Goal: Information Seeking & Learning: Learn about a topic

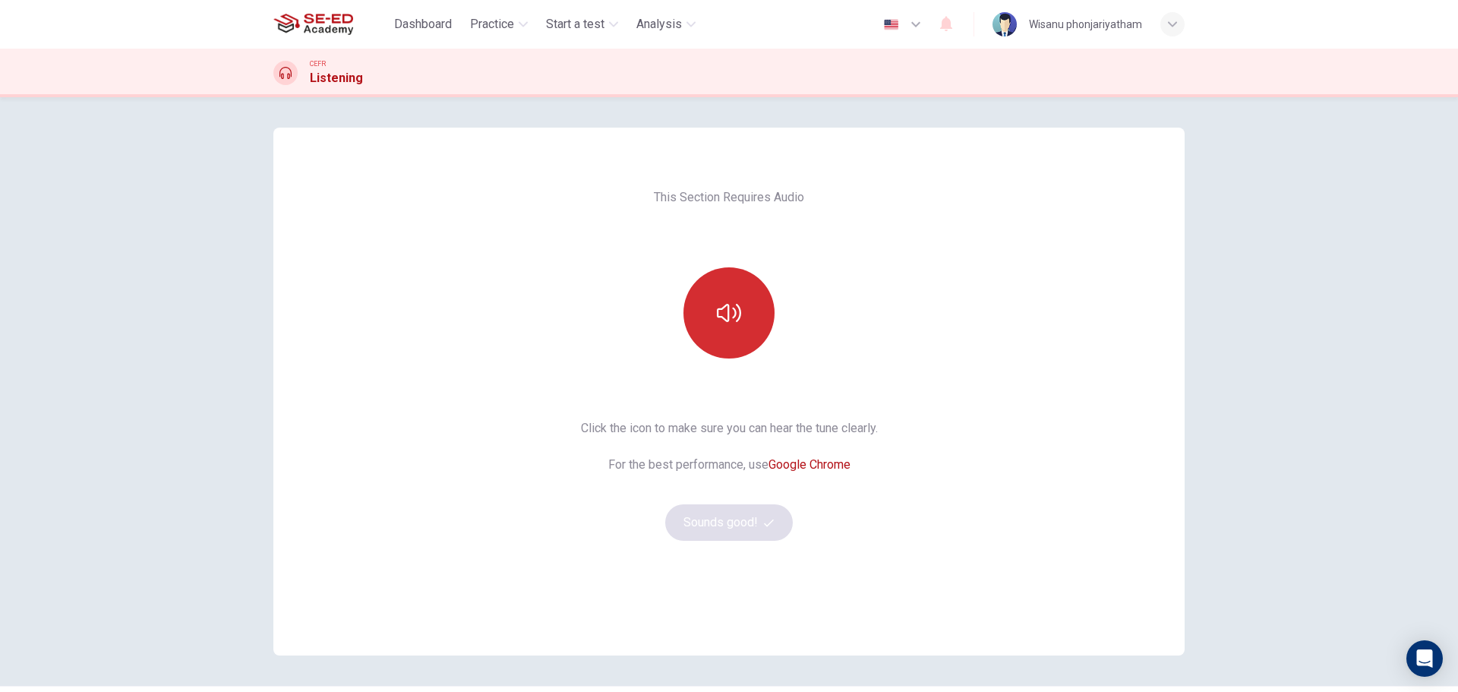
click at [746, 318] on button "button" at bounding box center [729, 312] width 91 height 91
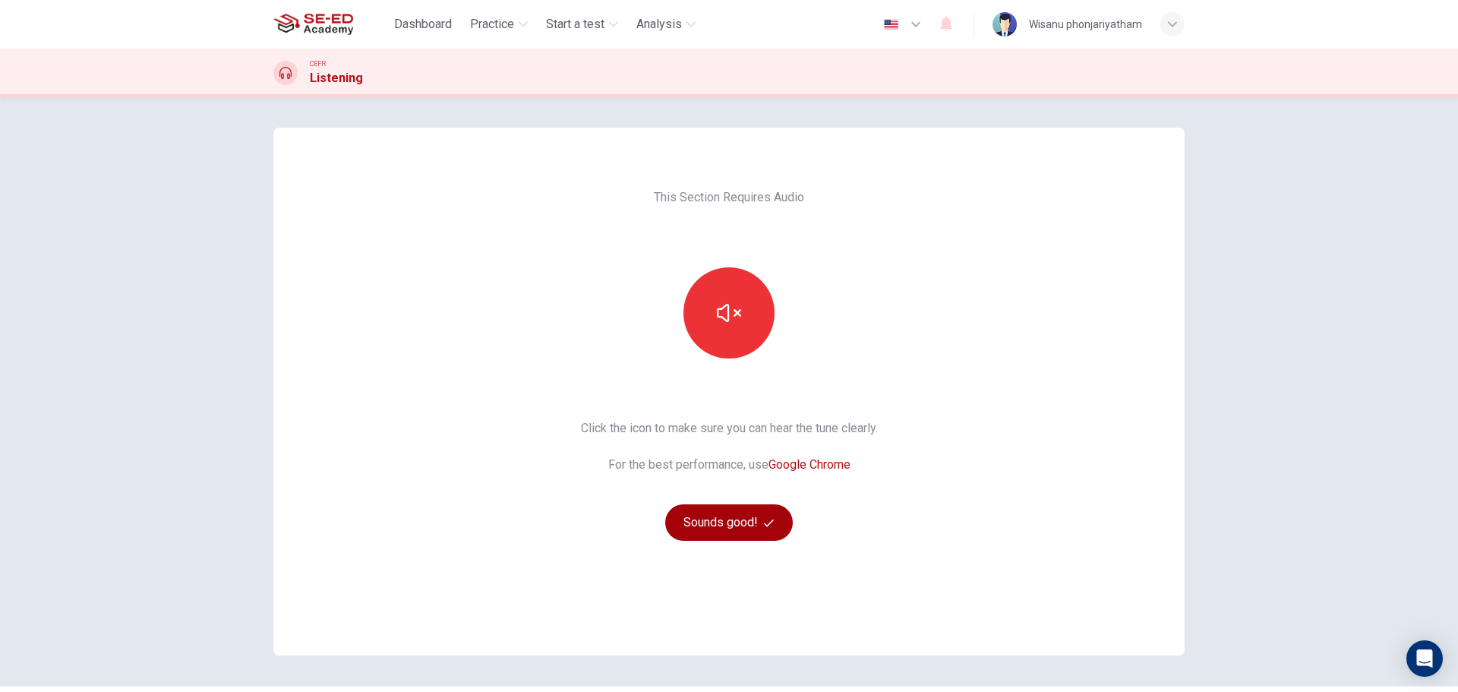
click at [732, 529] on button "Sounds good!" at bounding box center [729, 522] width 128 height 36
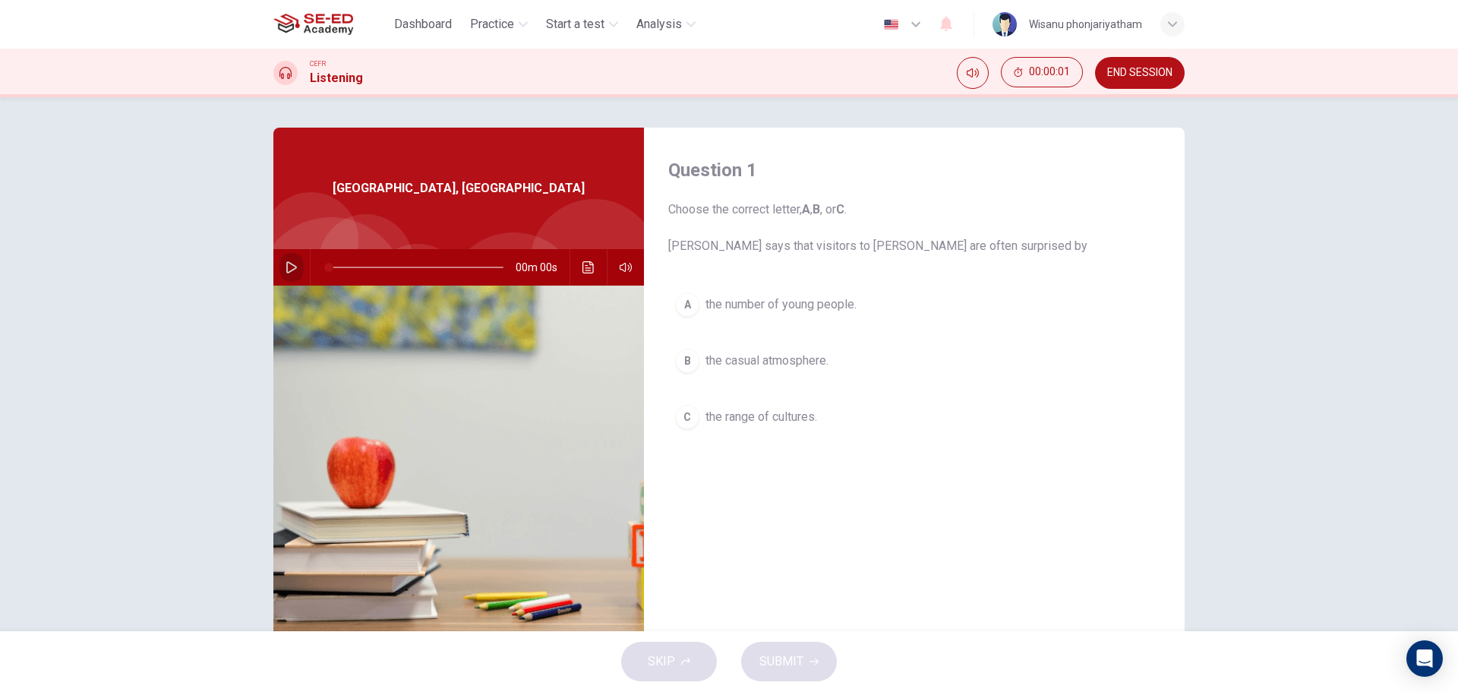
click at [286, 267] on icon "button" at bounding box center [292, 267] width 12 height 12
click at [281, 262] on button "button" at bounding box center [292, 267] width 24 height 36
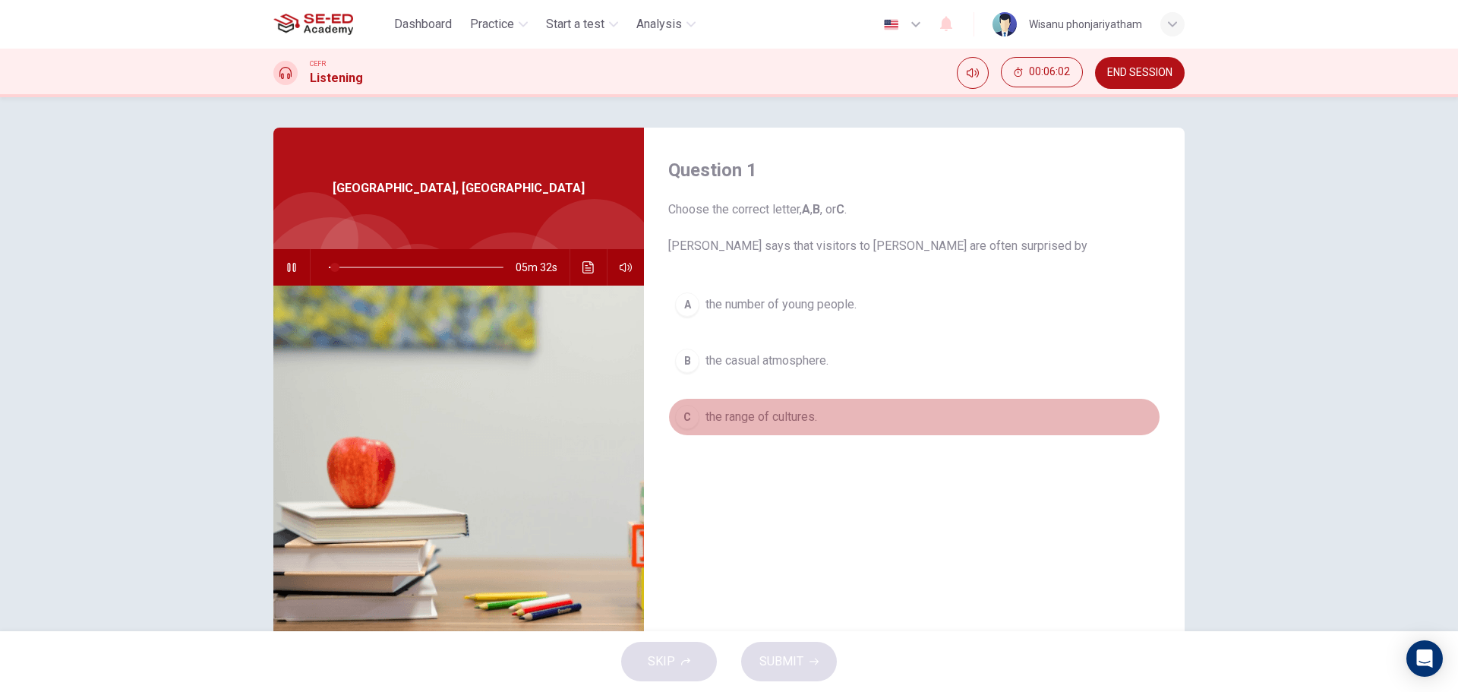
click at [773, 414] on span "the range of cultures." at bounding box center [762, 417] width 112 height 18
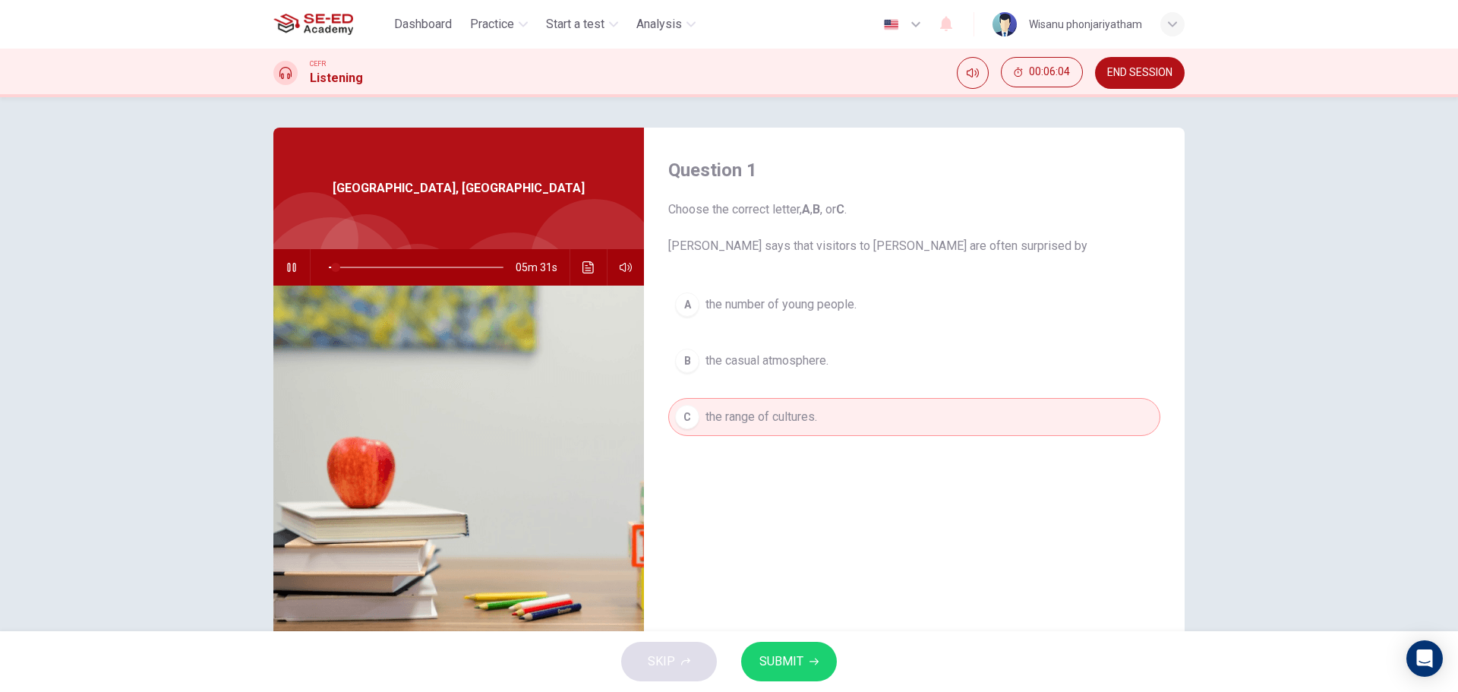
click at [788, 663] on span "SUBMIT" at bounding box center [782, 661] width 44 height 21
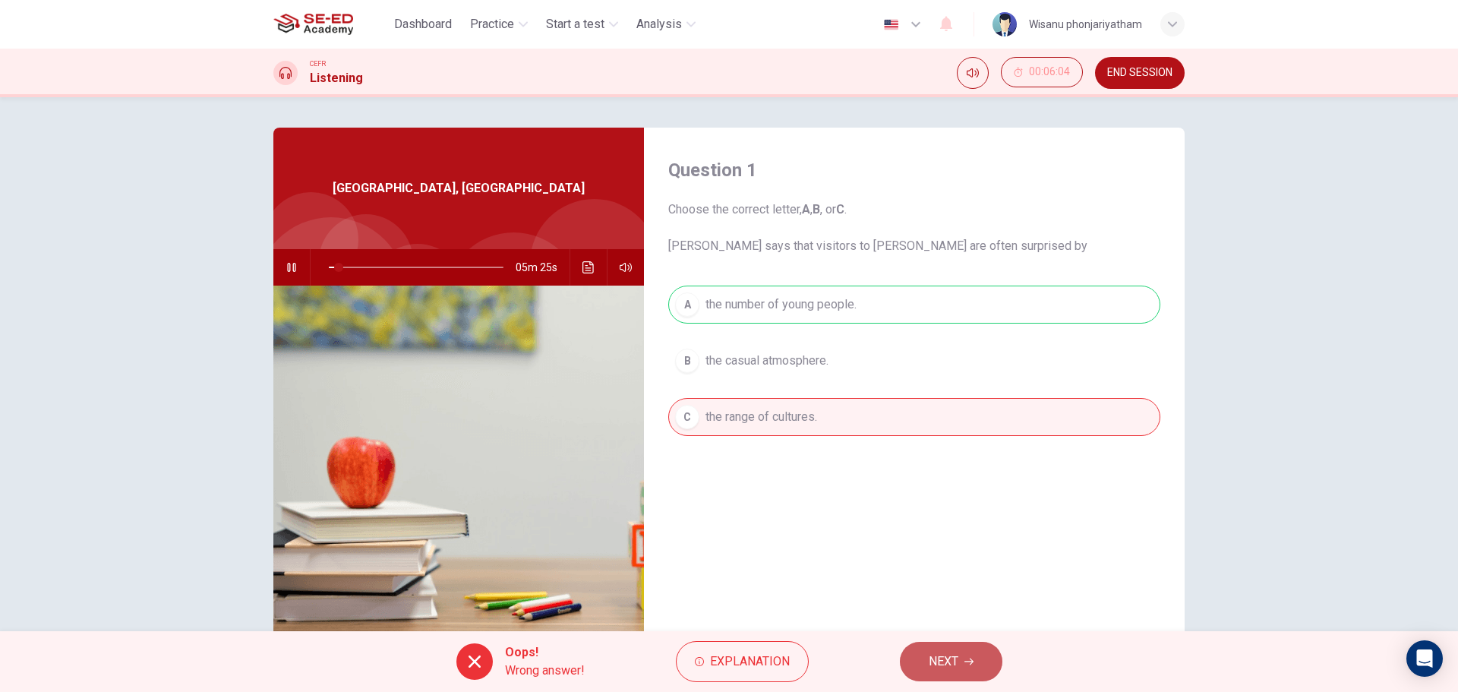
click at [951, 660] on span "NEXT" at bounding box center [944, 661] width 30 height 21
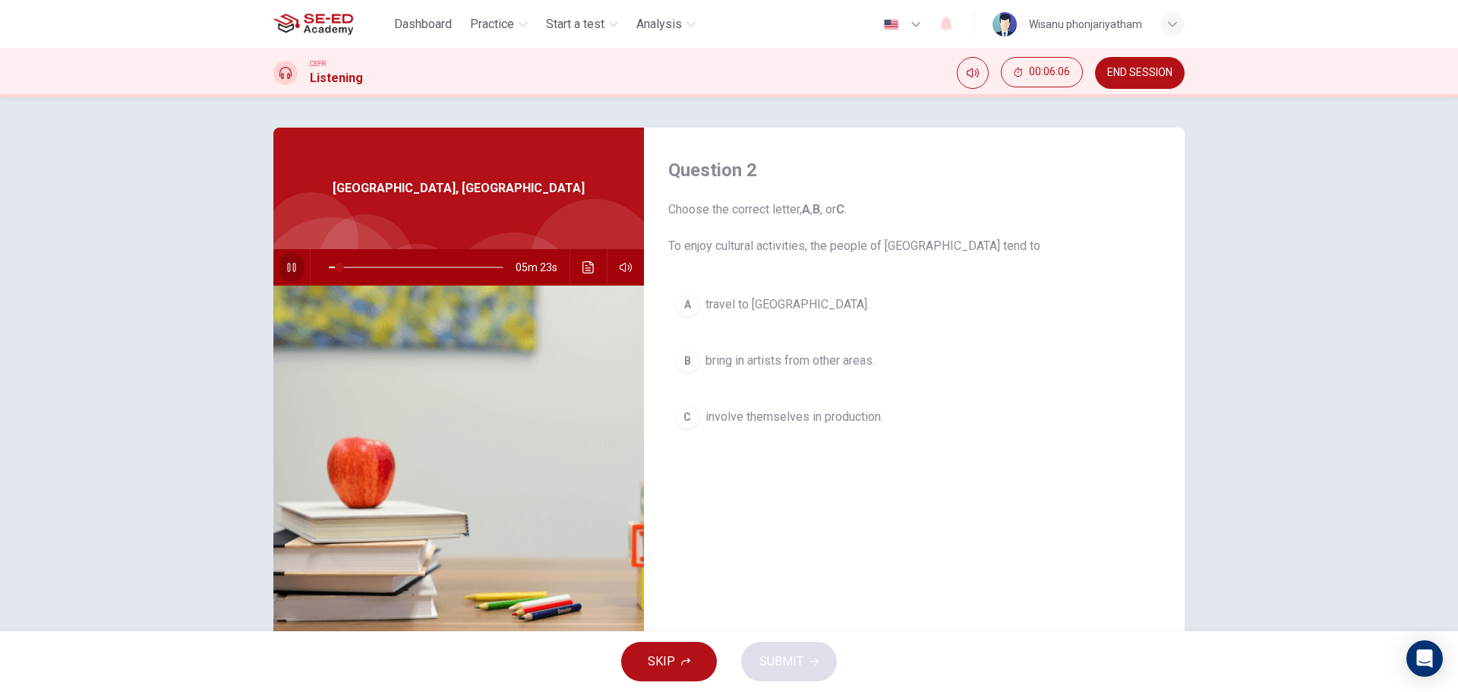
click at [289, 260] on button "button" at bounding box center [292, 267] width 24 height 36
drag, startPoint x: 327, startPoint y: 264, endPoint x: 297, endPoint y: 267, distance: 29.9
click at [297, 267] on div "05m 44s" at bounding box center [458, 267] width 371 height 36
click at [286, 265] on icon "button" at bounding box center [292, 267] width 12 height 12
drag, startPoint x: 924, startPoint y: 248, endPoint x: 947, endPoint y: 248, distance: 22.0
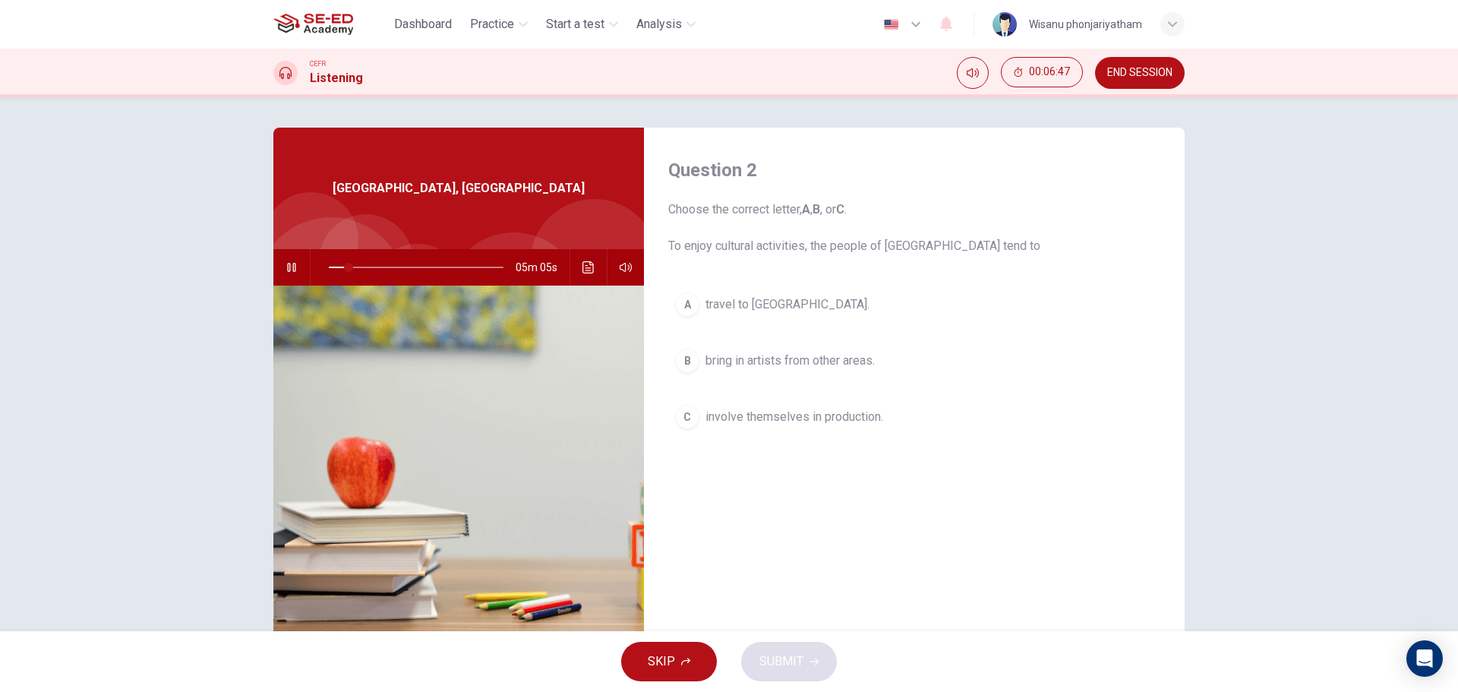
click at [947, 248] on span "Choose the correct letter, A , B , or C . To enjoy cultural activities, the peo…" at bounding box center [914, 228] width 492 height 55
click at [680, 406] on div "C" at bounding box center [687, 417] width 24 height 24
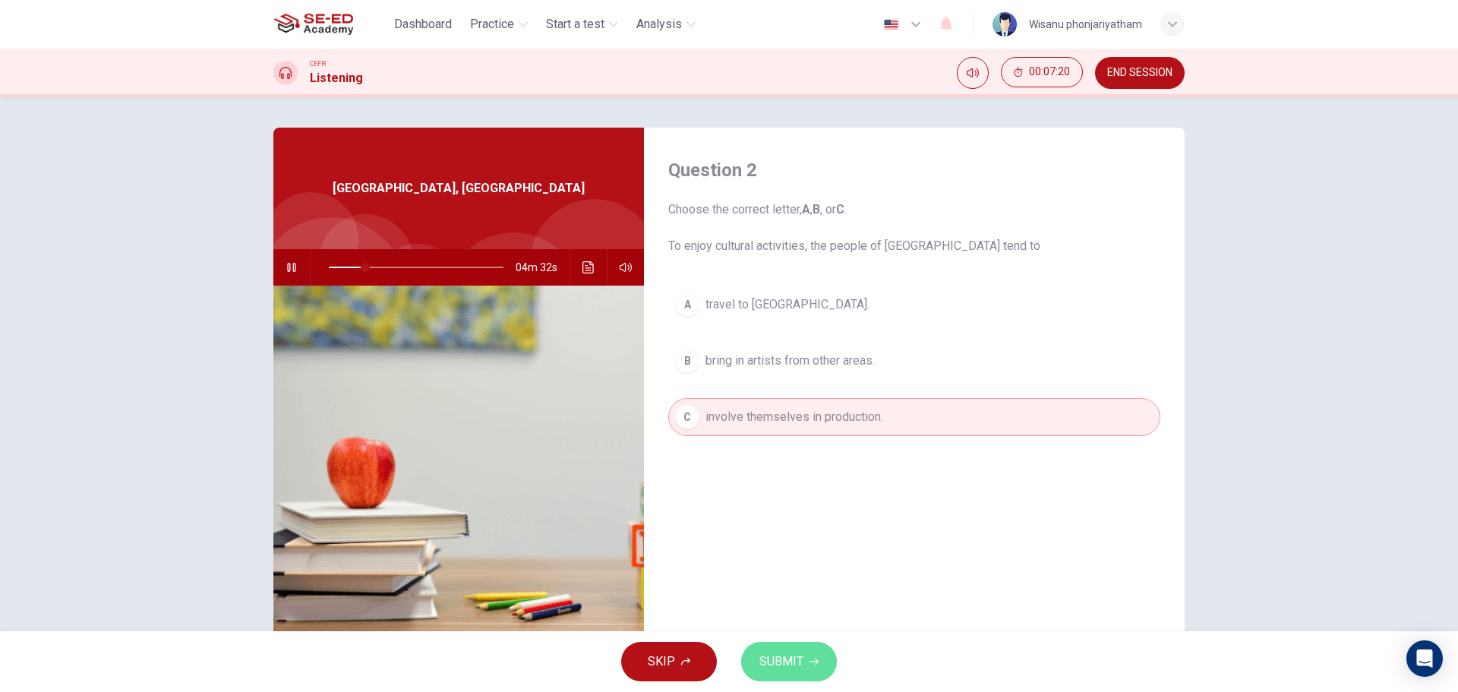
click at [778, 664] on span "SUBMIT" at bounding box center [782, 661] width 44 height 21
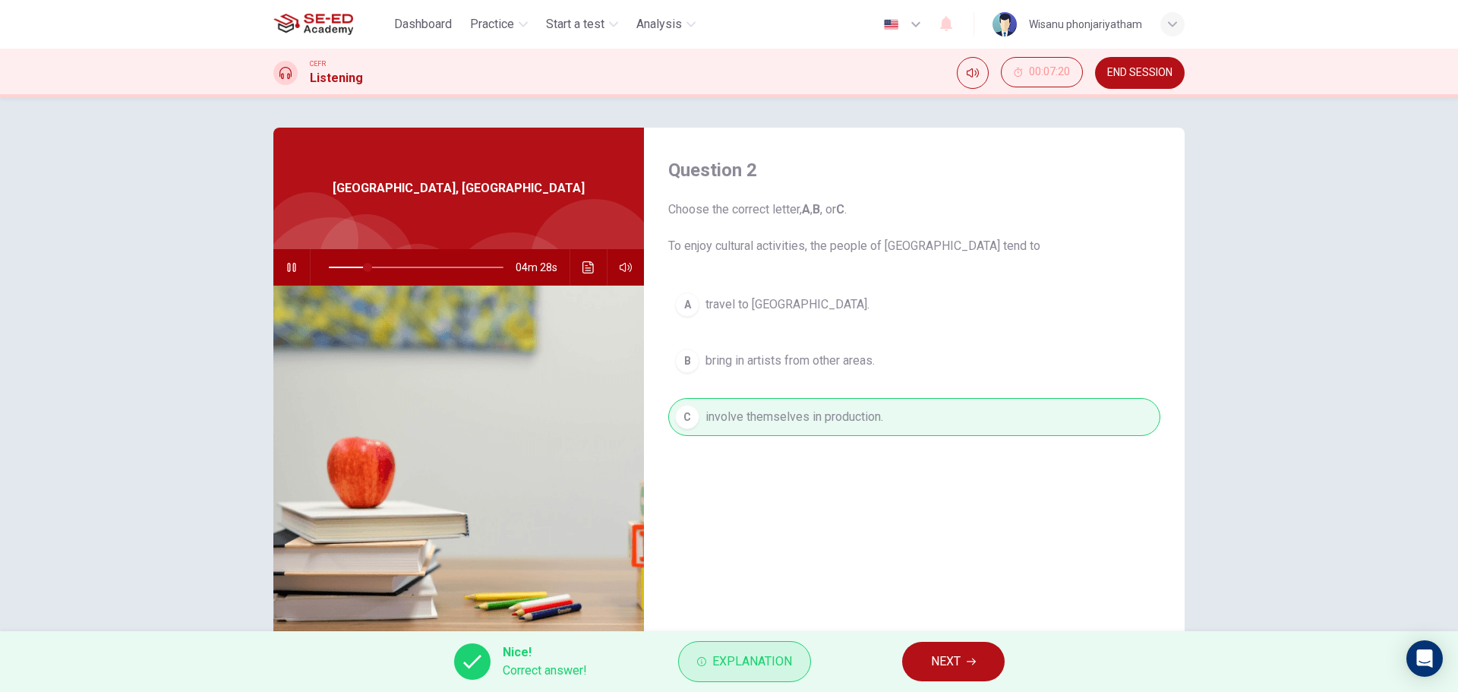
click at [761, 668] on span "Explanation" at bounding box center [753, 661] width 80 height 21
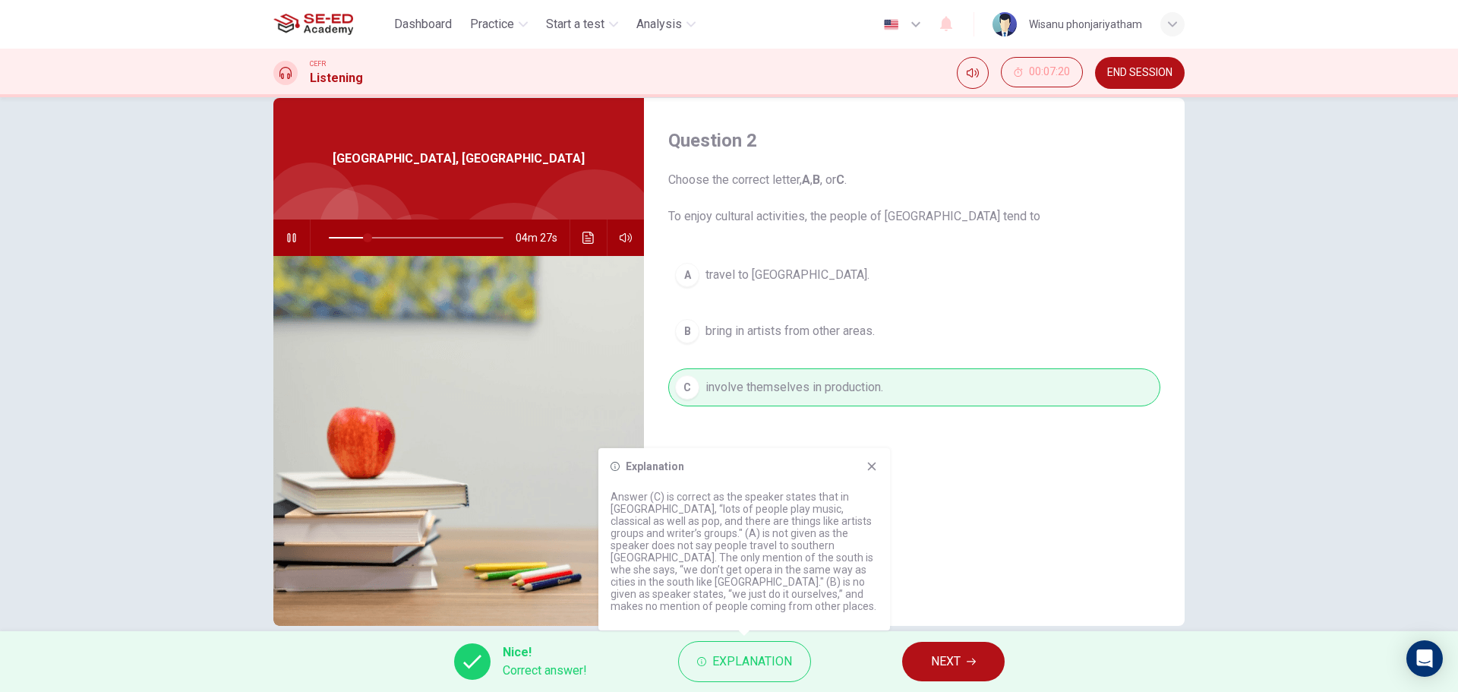
scroll to position [55, 0]
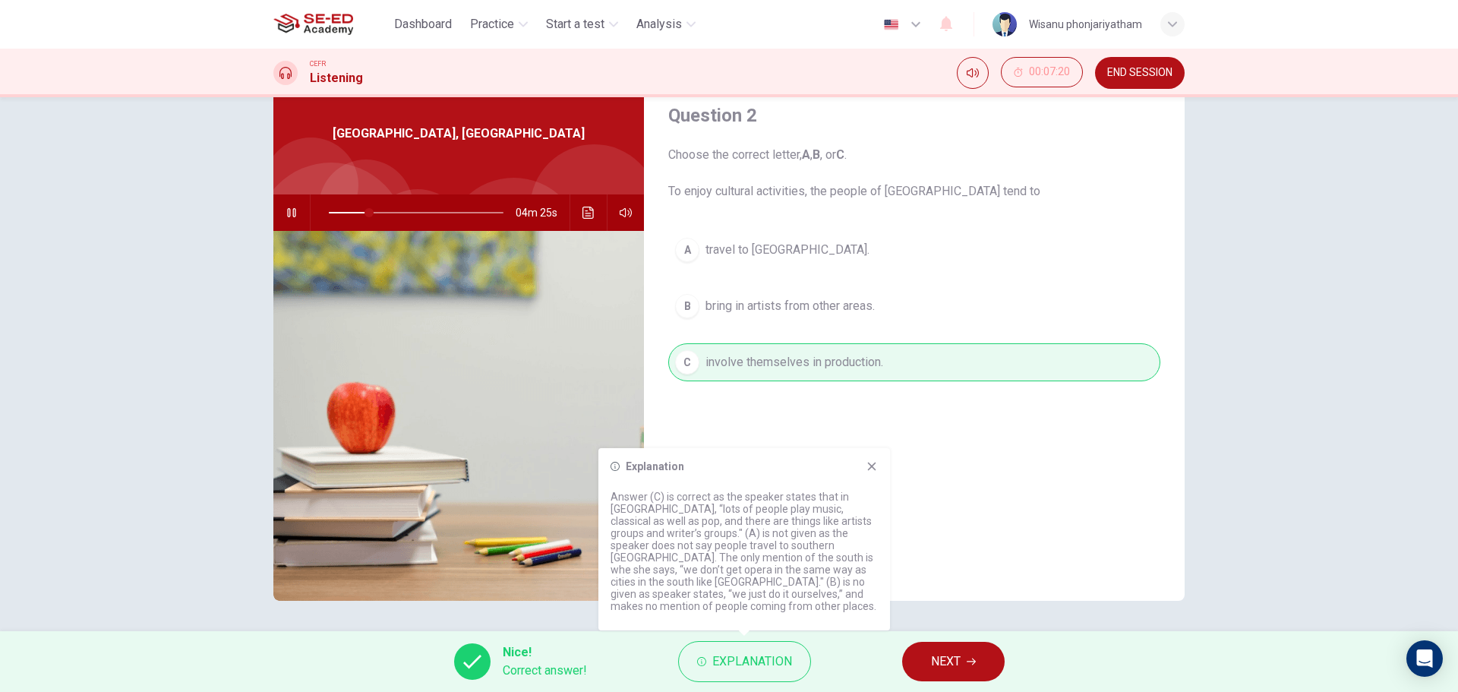
click at [291, 216] on icon "button" at bounding box center [292, 213] width 12 height 12
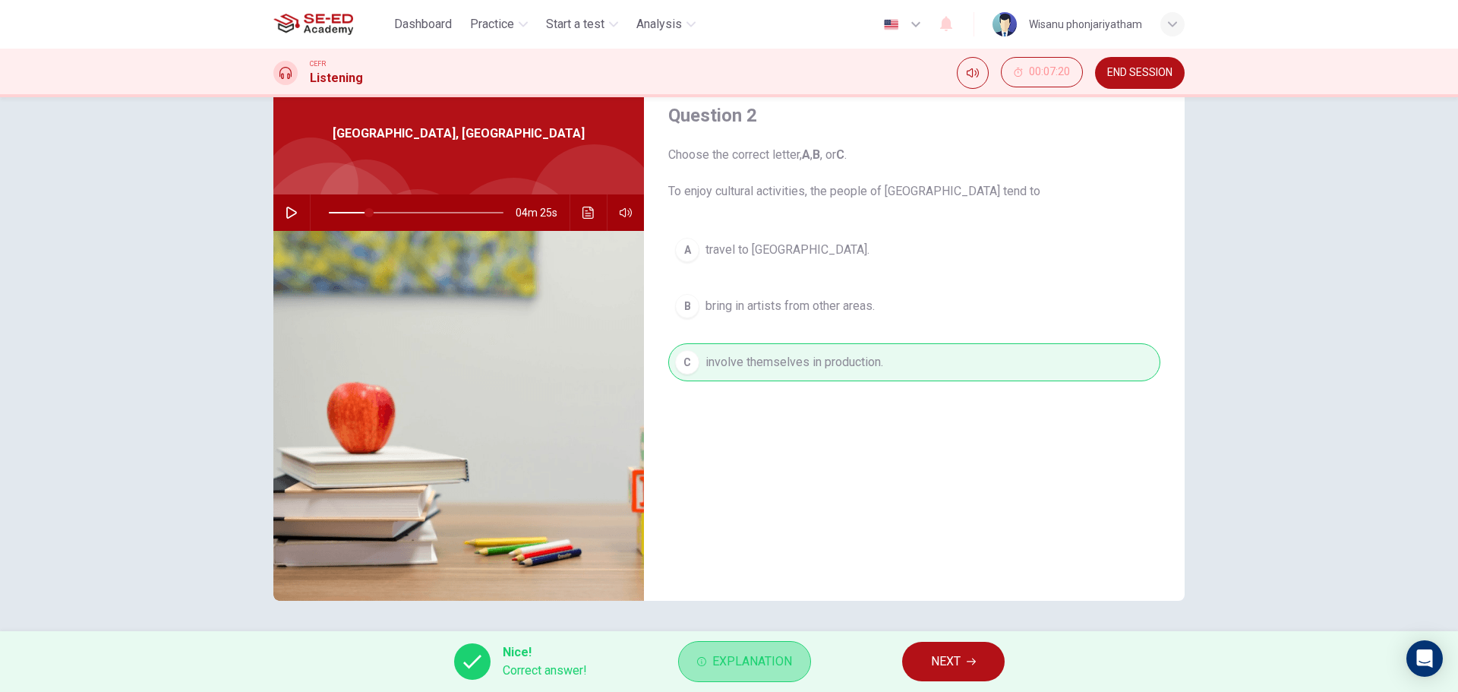
click at [772, 661] on span "Explanation" at bounding box center [753, 661] width 80 height 21
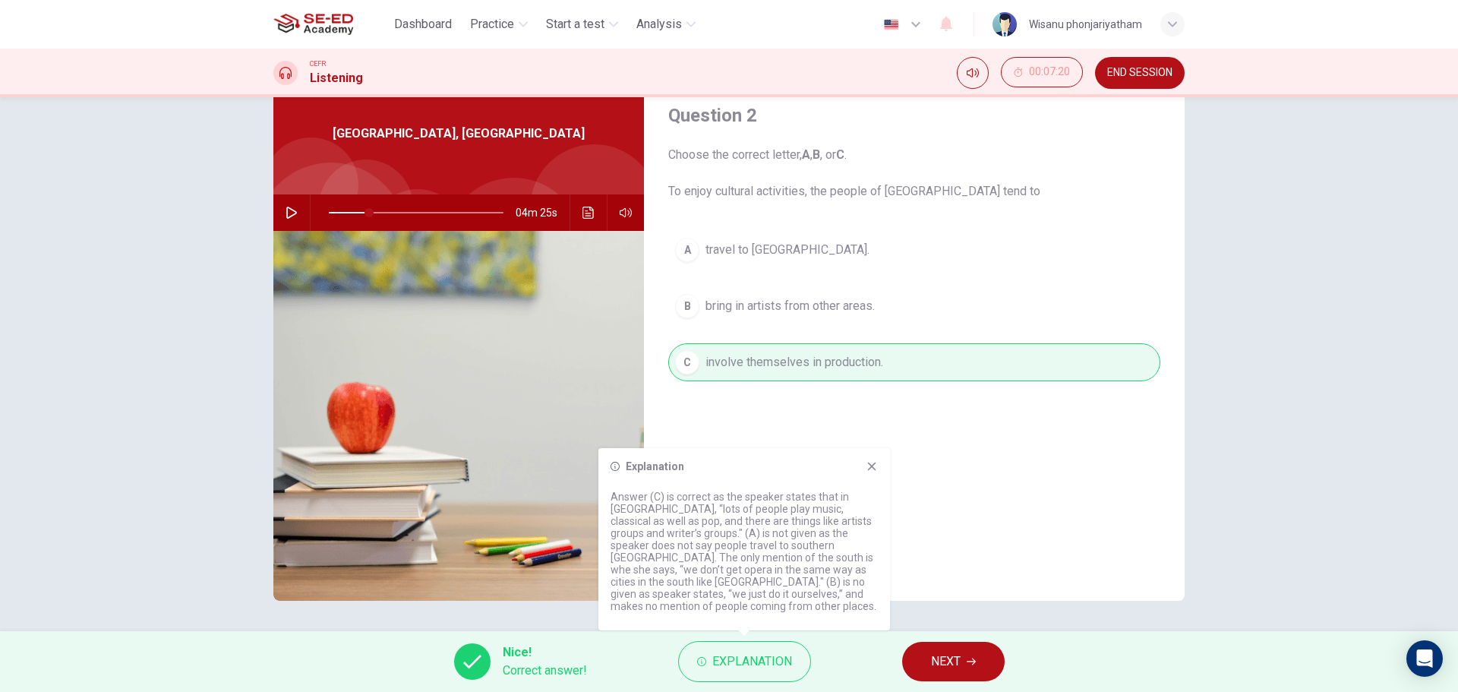
click at [877, 472] on icon at bounding box center [872, 466] width 12 height 12
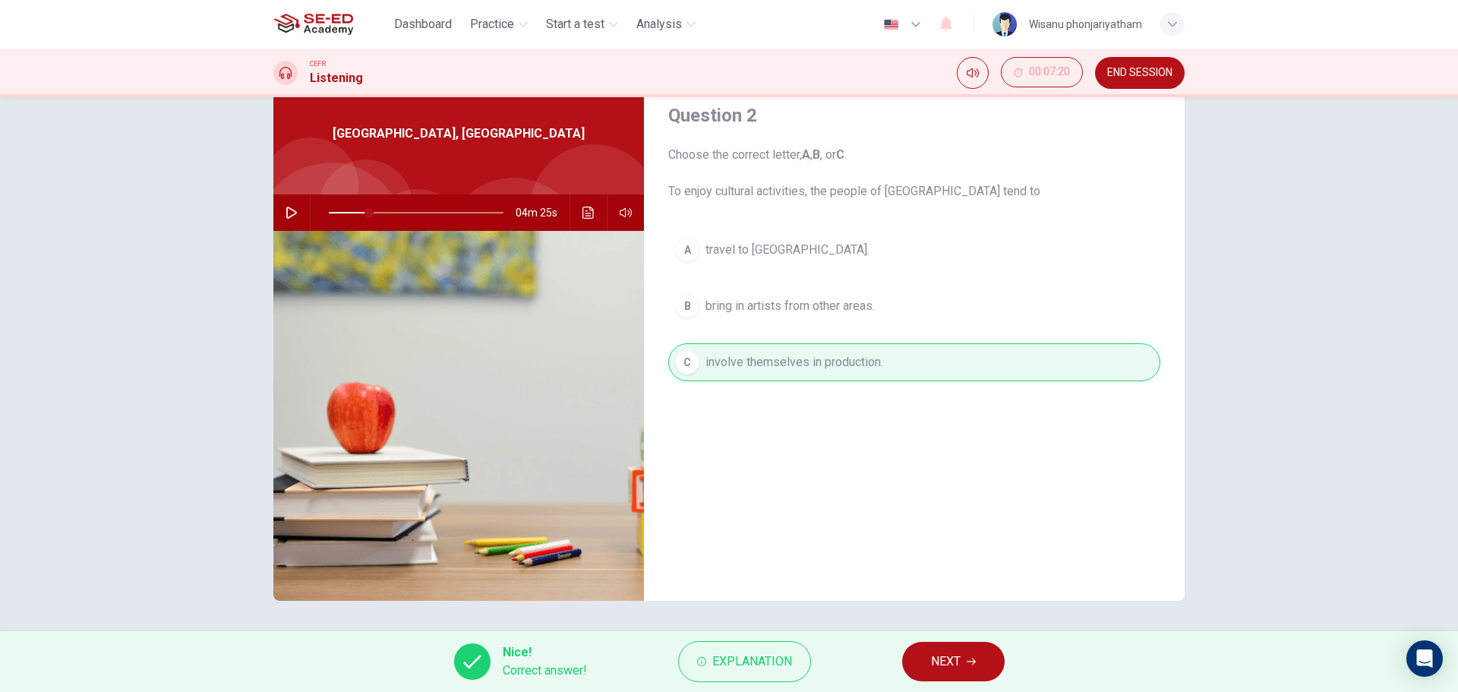
click at [935, 658] on span "NEXT" at bounding box center [946, 661] width 30 height 21
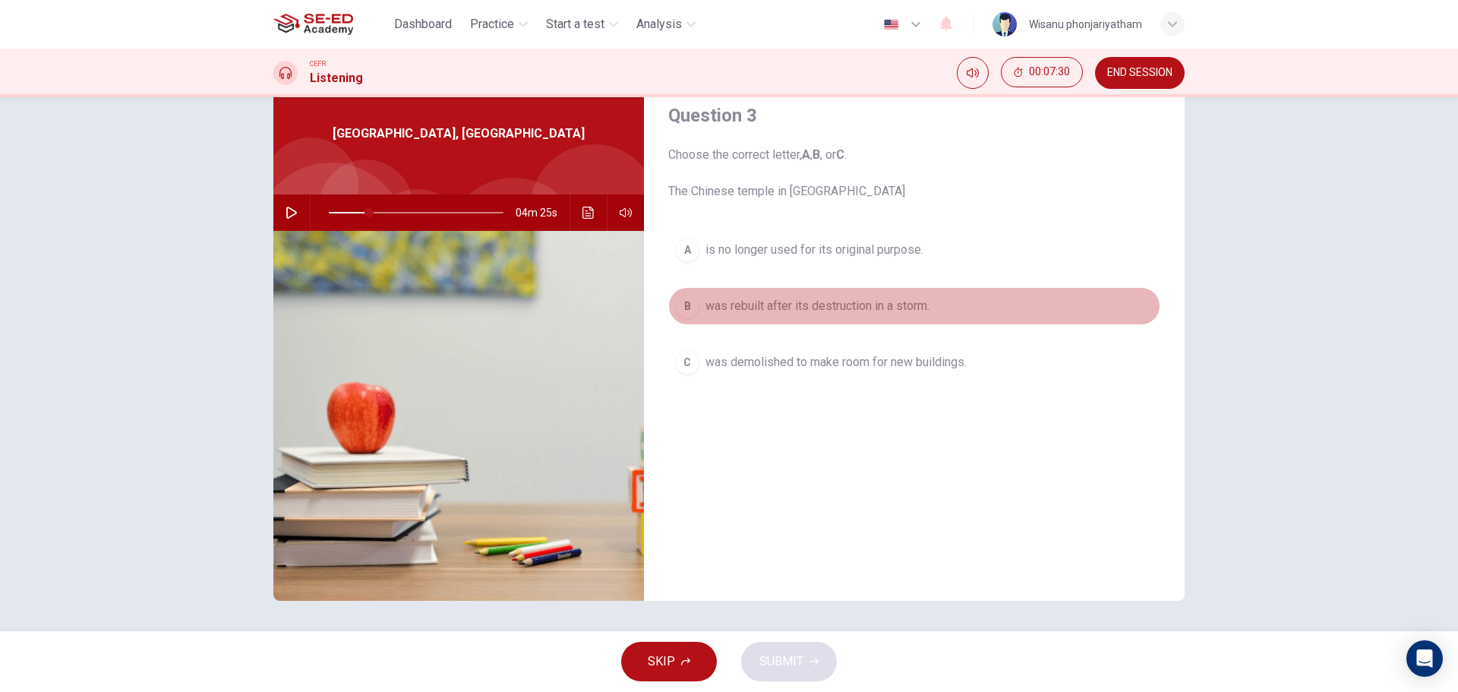
click at [684, 314] on div "B" at bounding box center [687, 306] width 24 height 24
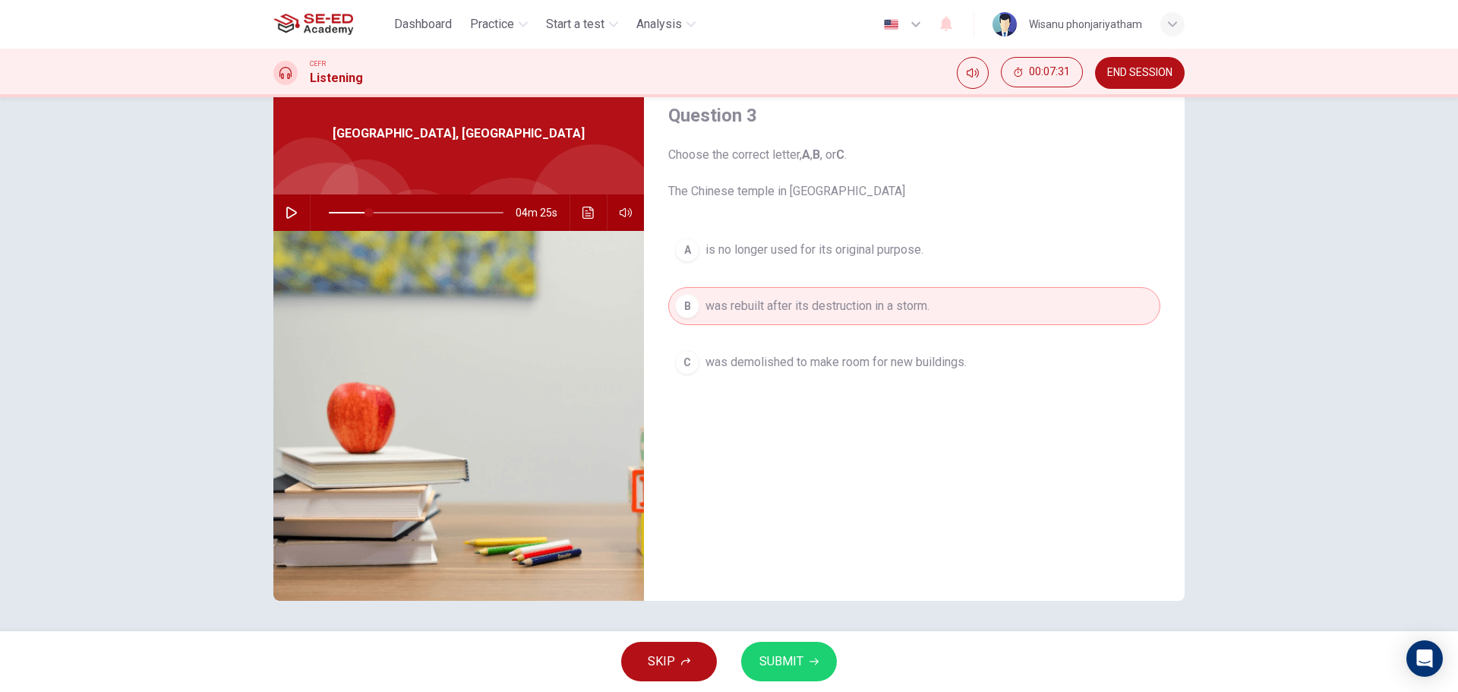
click at [775, 651] on span "SUBMIT" at bounding box center [782, 661] width 44 height 21
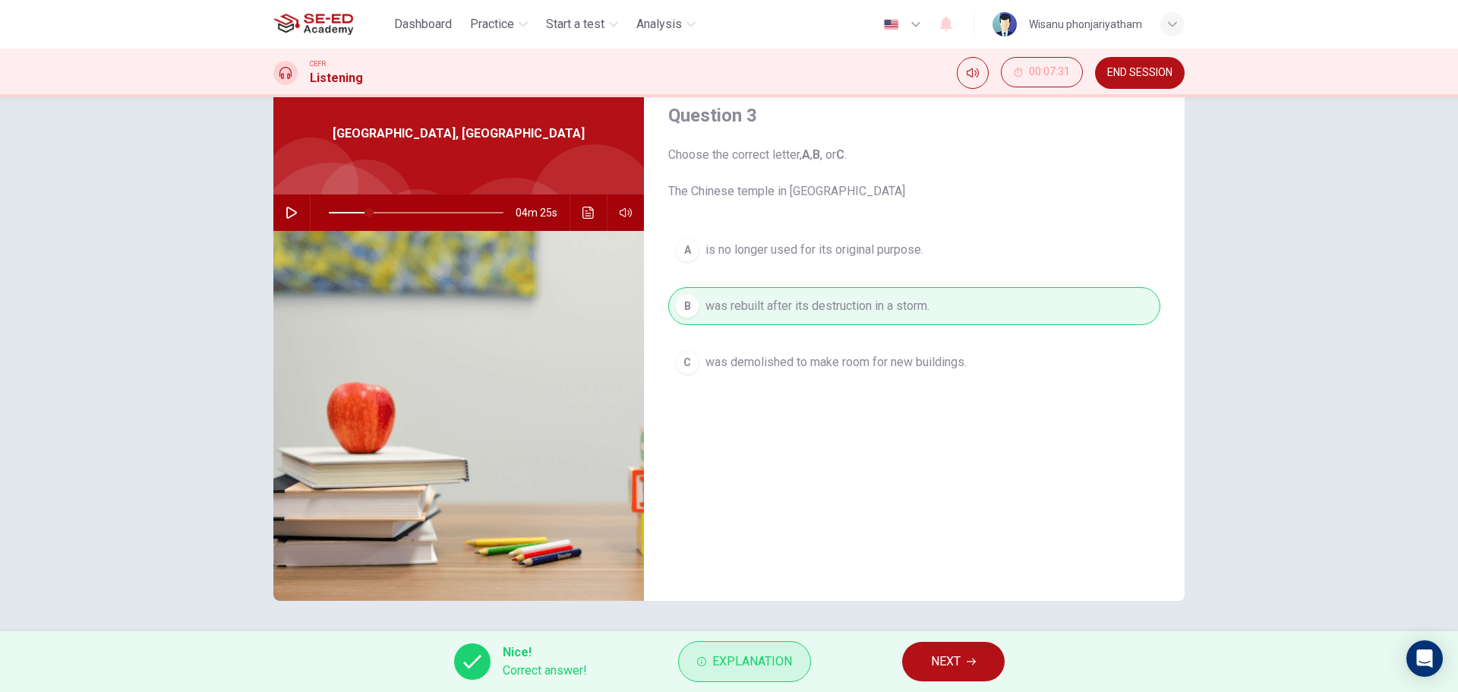
click at [749, 653] on span "Explanation" at bounding box center [753, 661] width 80 height 21
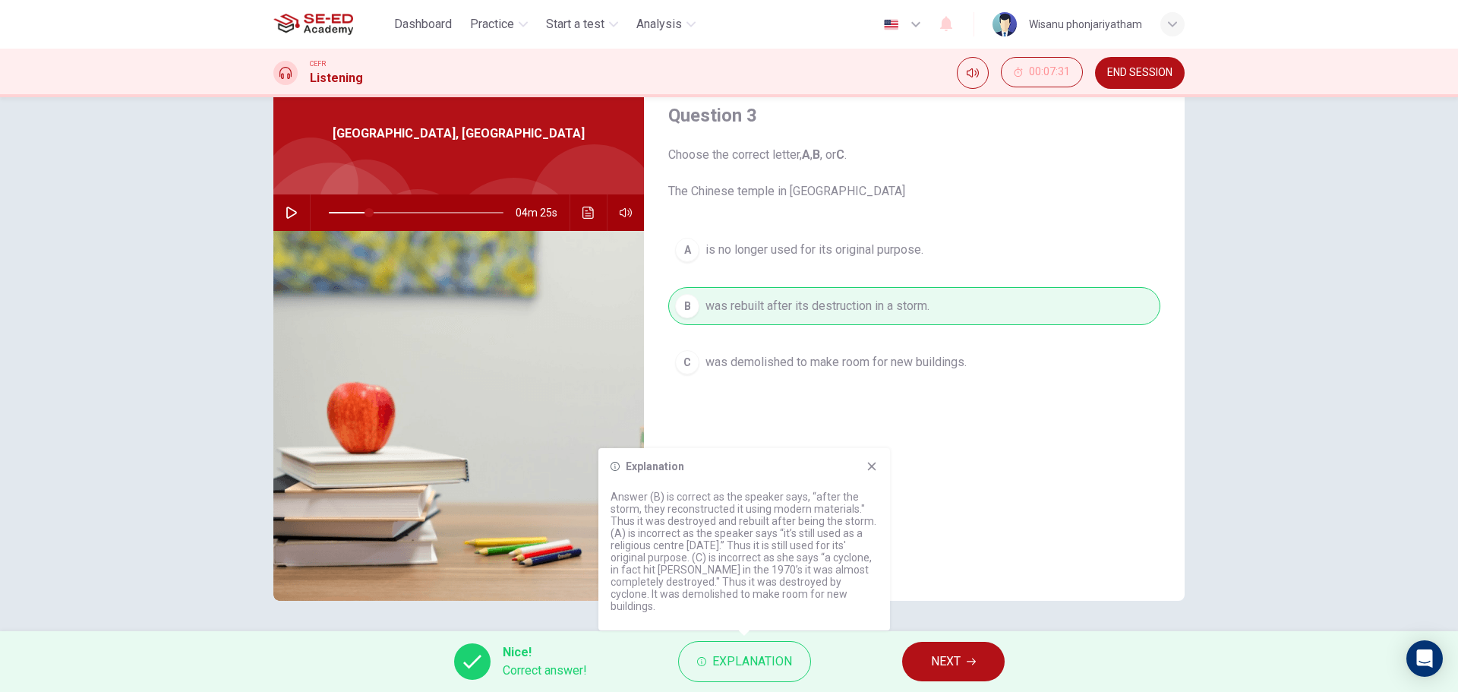
click at [975, 655] on button "NEXT" at bounding box center [953, 662] width 103 height 40
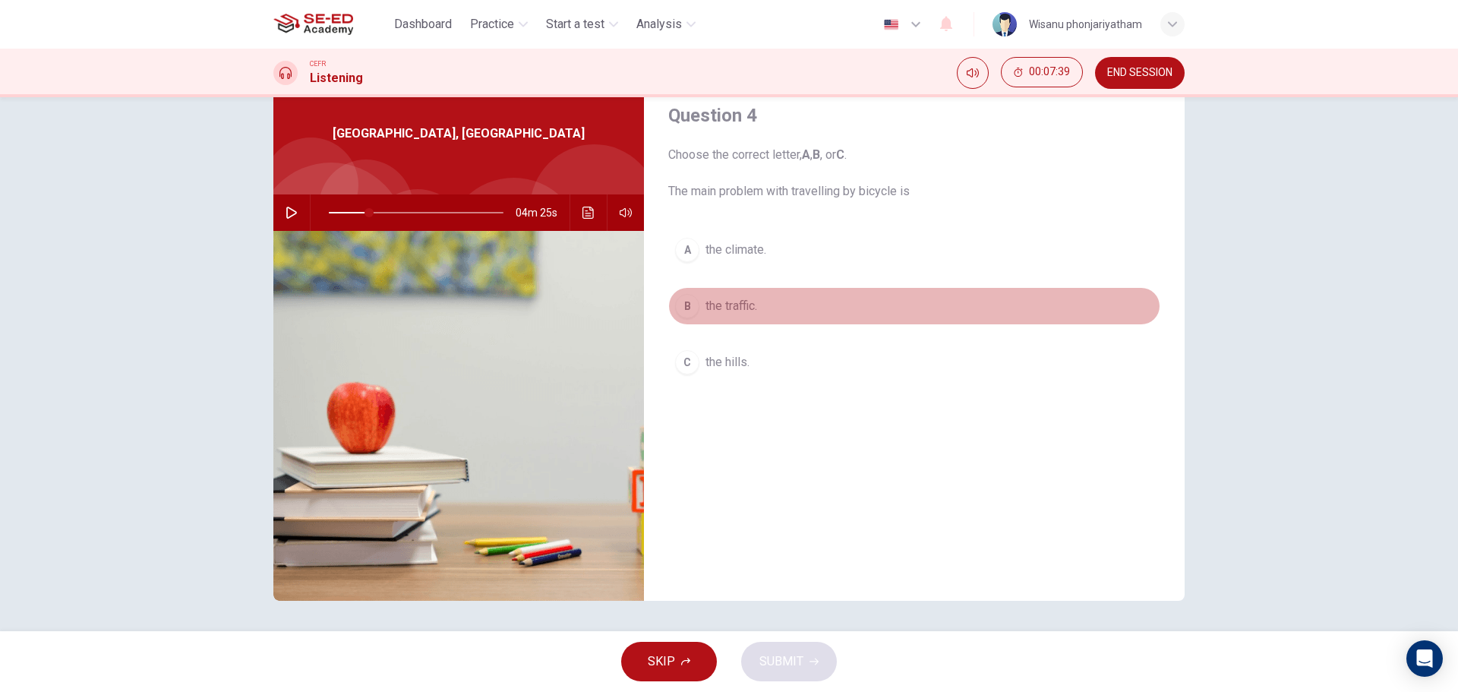
click at [684, 306] on div "B" at bounding box center [687, 306] width 24 height 24
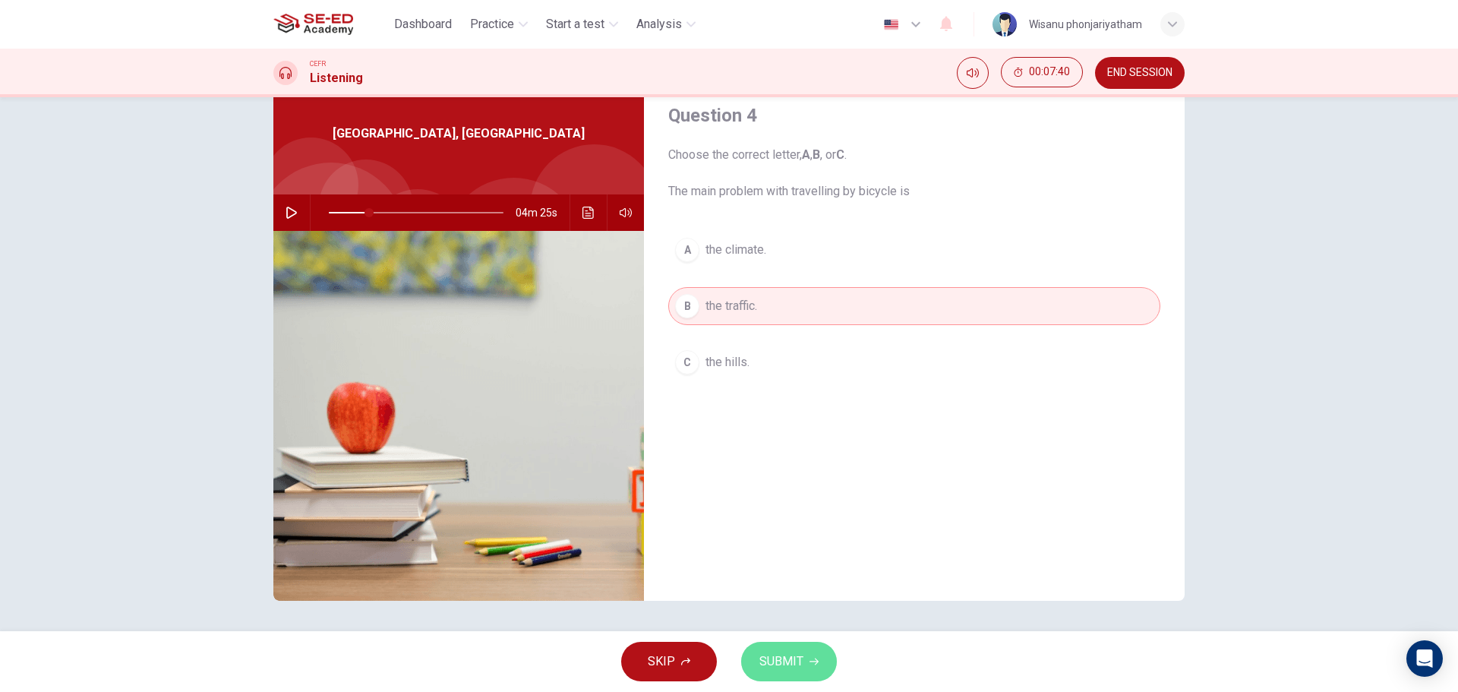
click at [776, 660] on span "SUBMIT" at bounding box center [782, 661] width 44 height 21
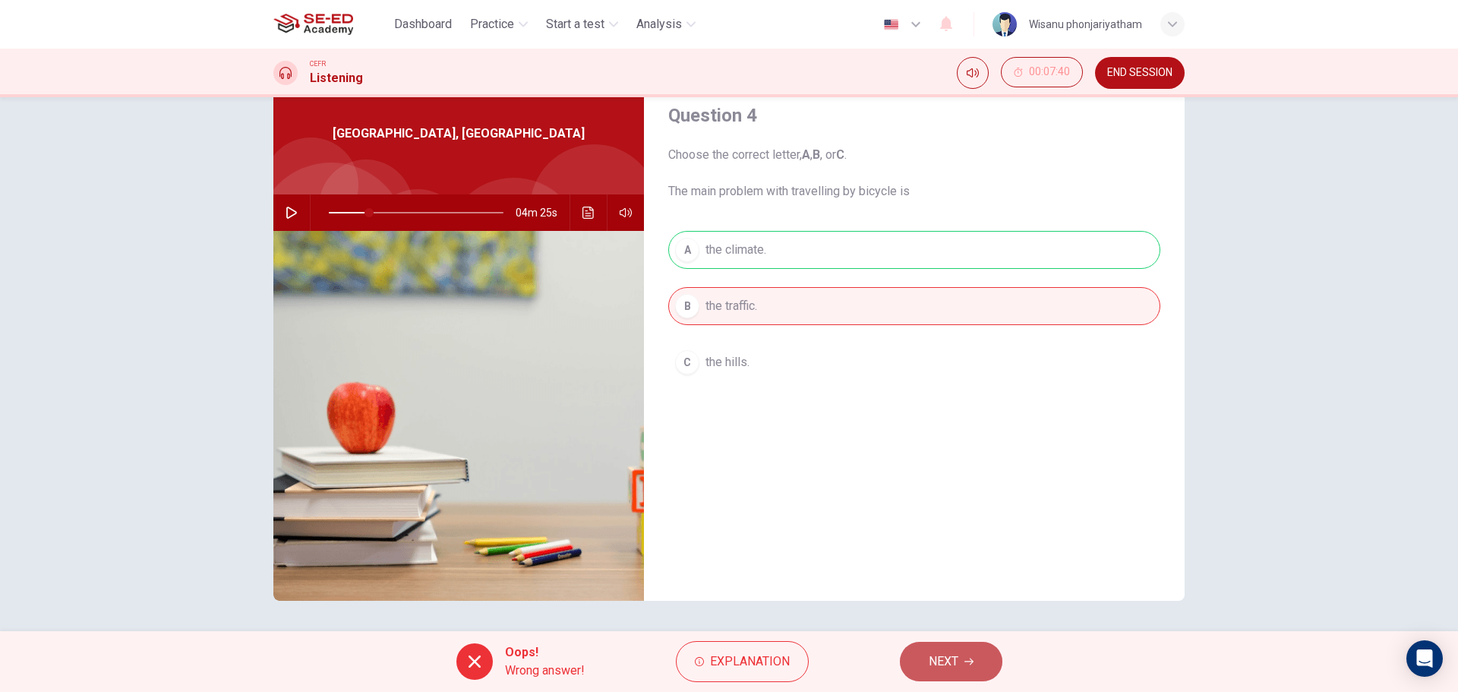
click at [952, 659] on span "NEXT" at bounding box center [944, 661] width 30 height 21
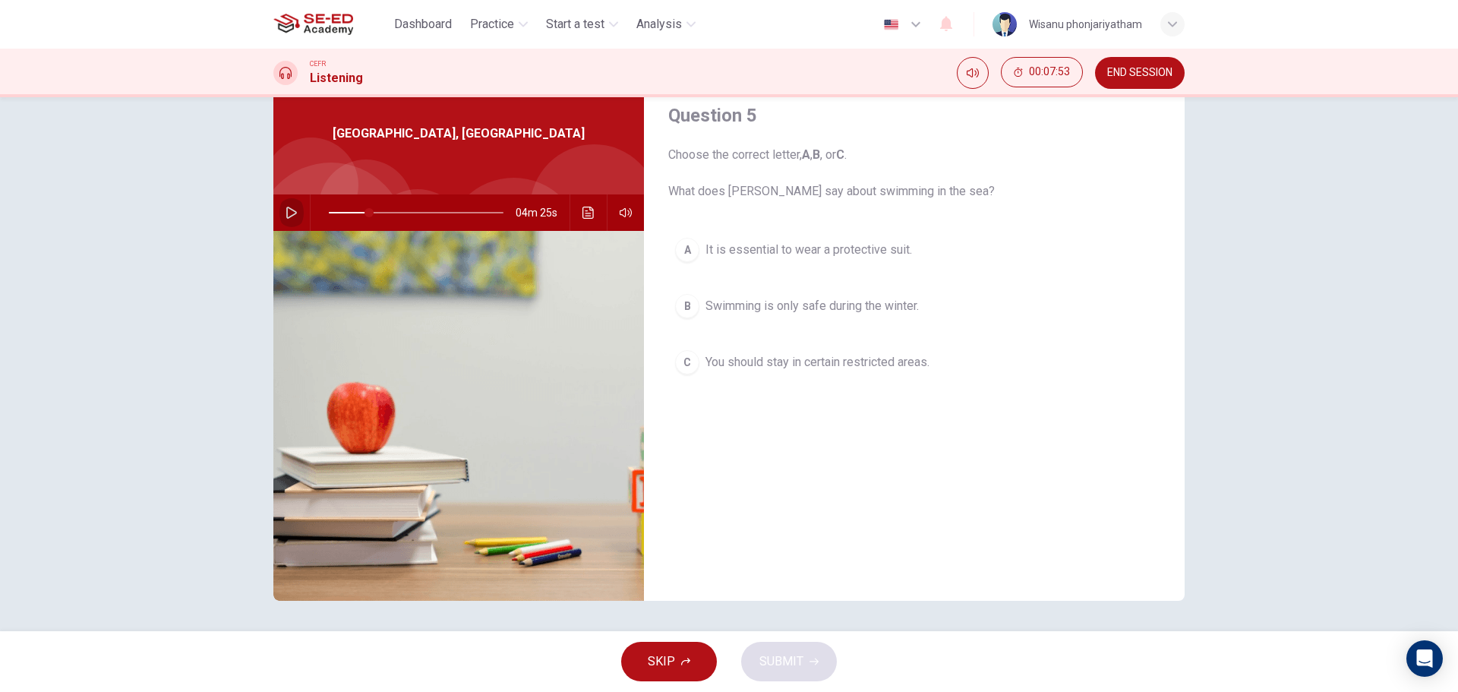
click at [286, 220] on button "button" at bounding box center [292, 212] width 24 height 36
click at [280, 216] on button "button" at bounding box center [292, 212] width 24 height 36
click at [688, 359] on div "C" at bounding box center [687, 362] width 24 height 24
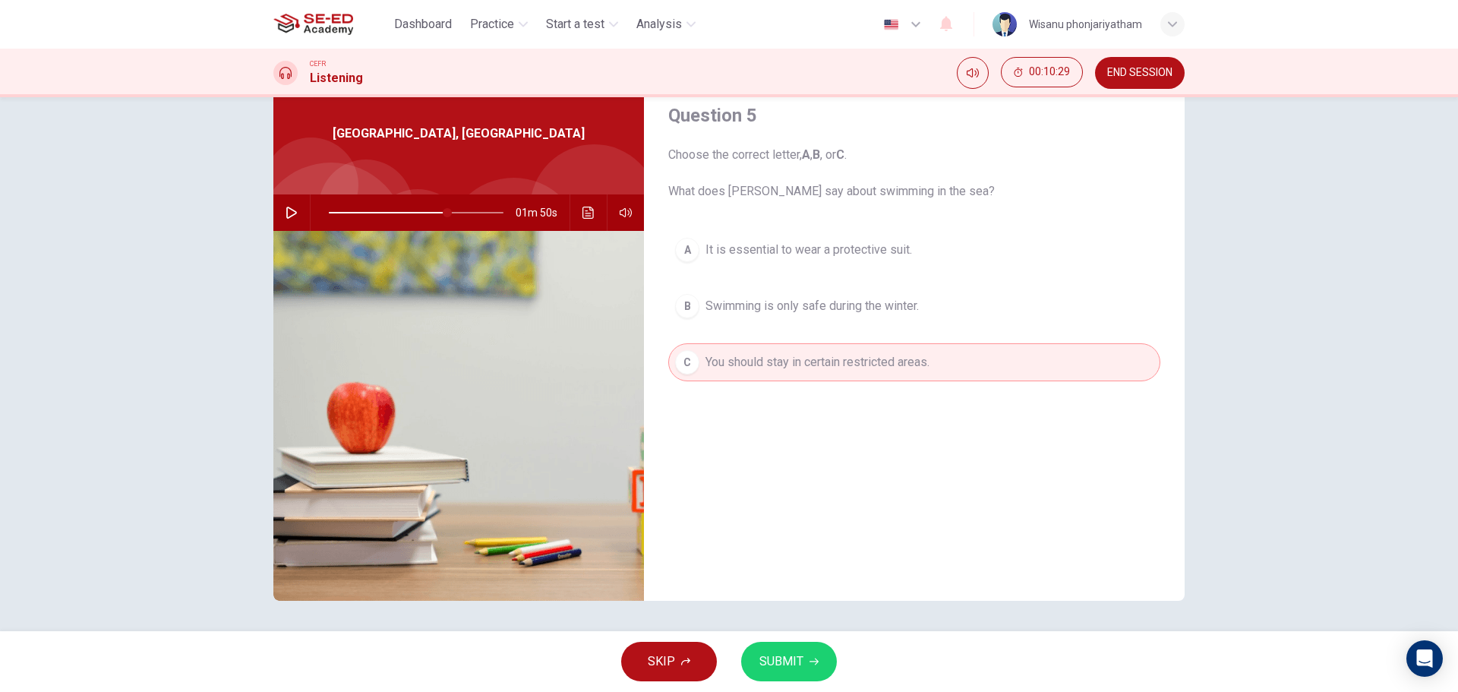
click at [795, 653] on span "SUBMIT" at bounding box center [782, 661] width 44 height 21
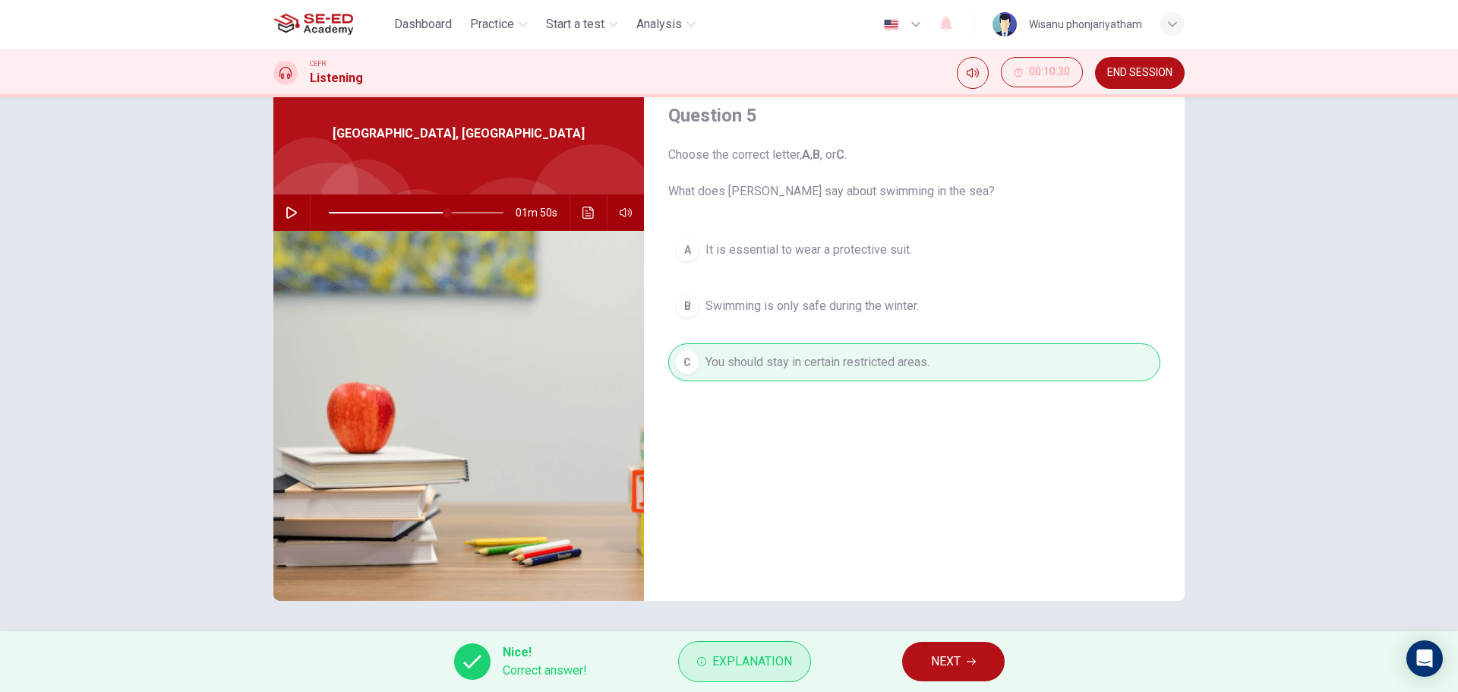
click at [794, 665] on button "Explanation" at bounding box center [744, 661] width 133 height 41
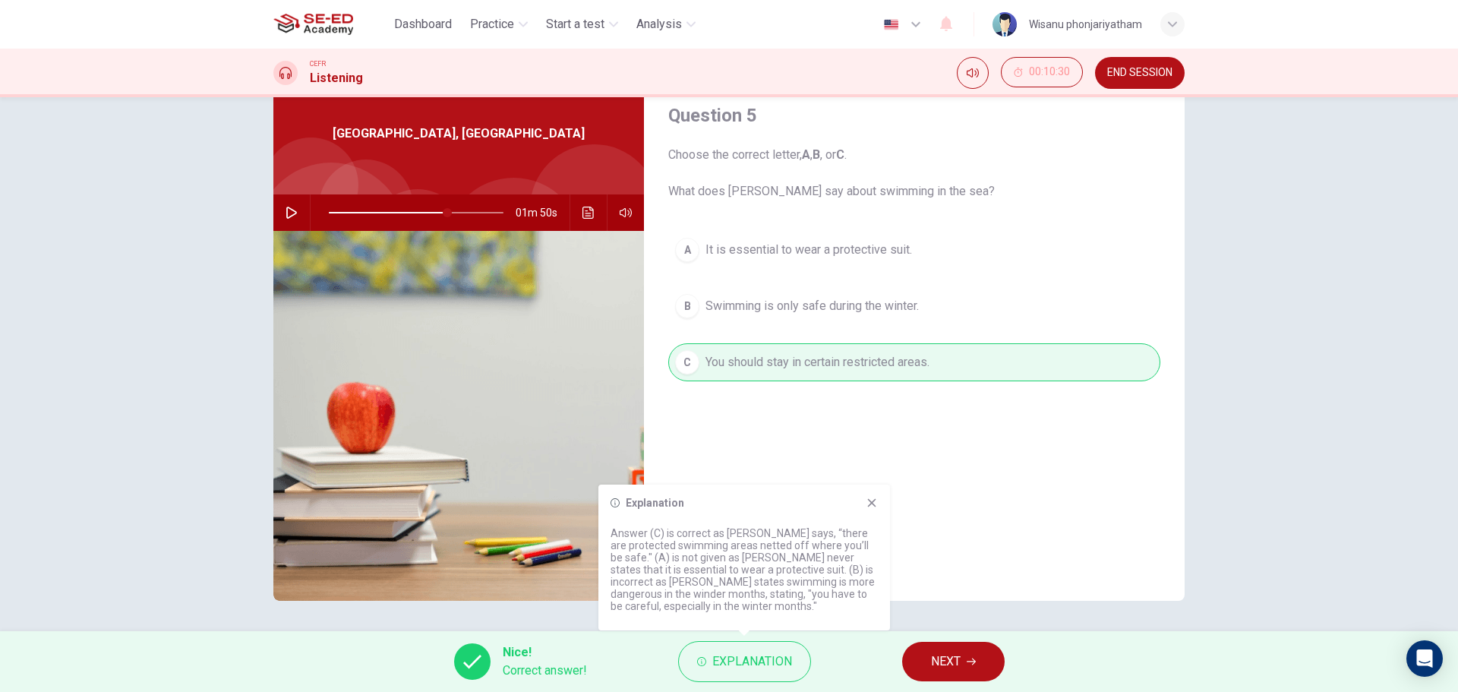
drag, startPoint x: 782, startPoint y: 607, endPoint x: 614, endPoint y: 539, distance: 181.0
click at [614, 551] on p "Answer (C) is correct as [PERSON_NAME] says, “there are protected swimming area…" at bounding box center [744, 569] width 267 height 85
drag, startPoint x: 612, startPoint y: 533, endPoint x: 779, endPoint y: 590, distance: 177.3
click at [779, 590] on p "Answer (C) is correct as [PERSON_NAME] says, “there are protected swimming area…" at bounding box center [744, 569] width 267 height 85
click at [615, 503] on icon at bounding box center [615, 502] width 9 height 9
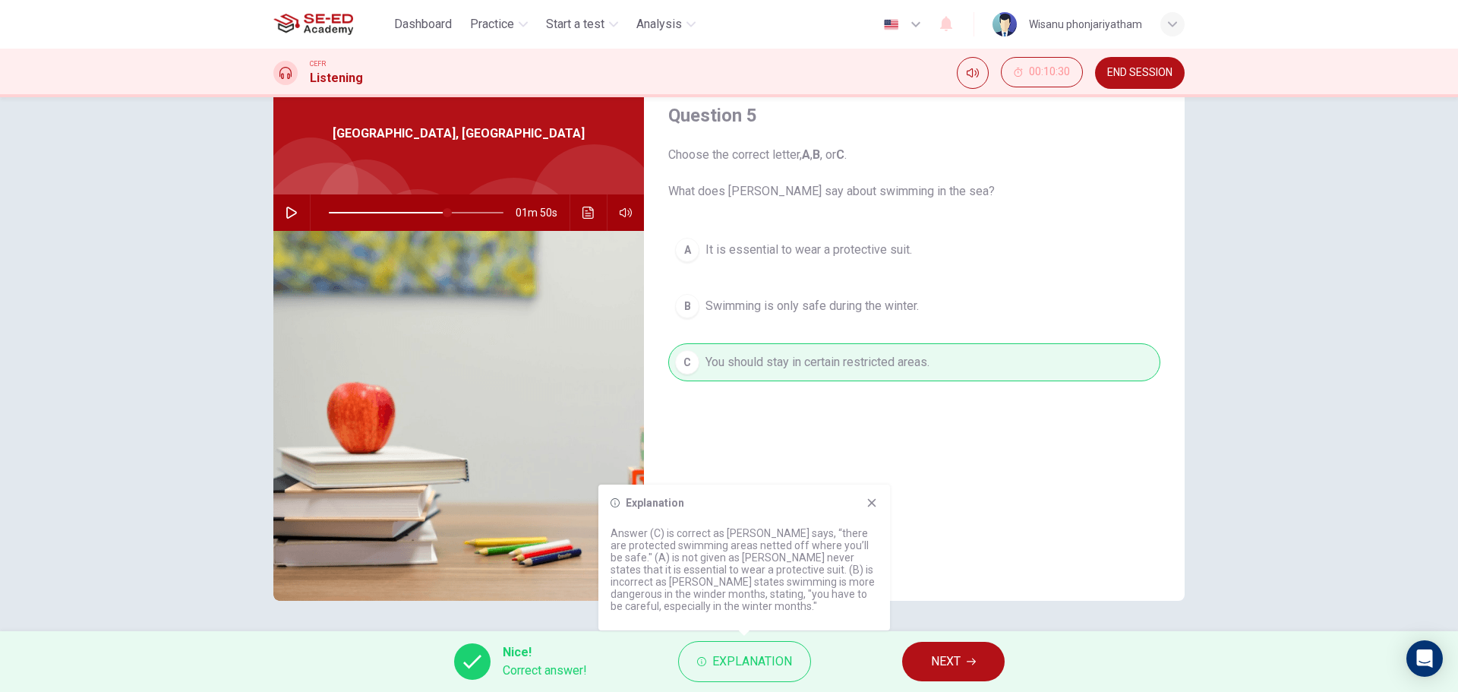
click at [874, 501] on icon at bounding box center [872, 503] width 8 height 8
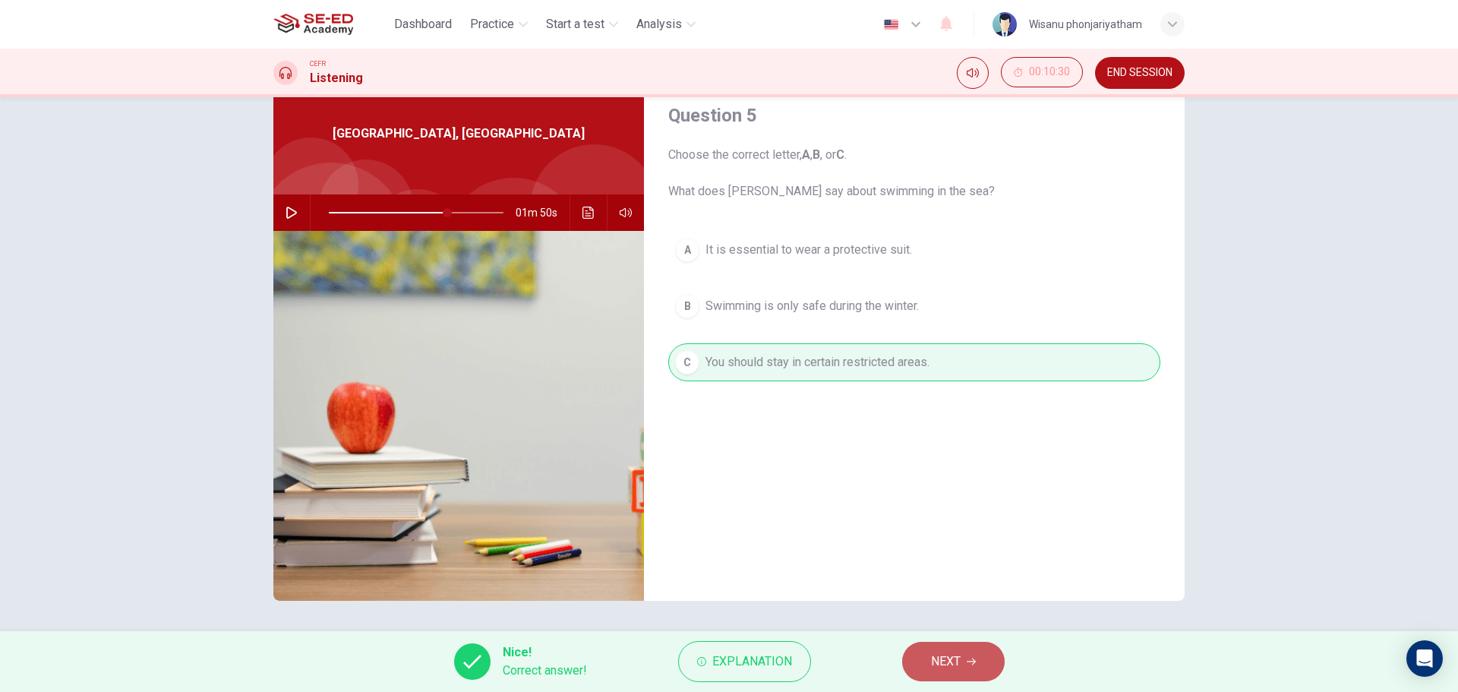
click at [967, 666] on button "NEXT" at bounding box center [953, 662] width 103 height 40
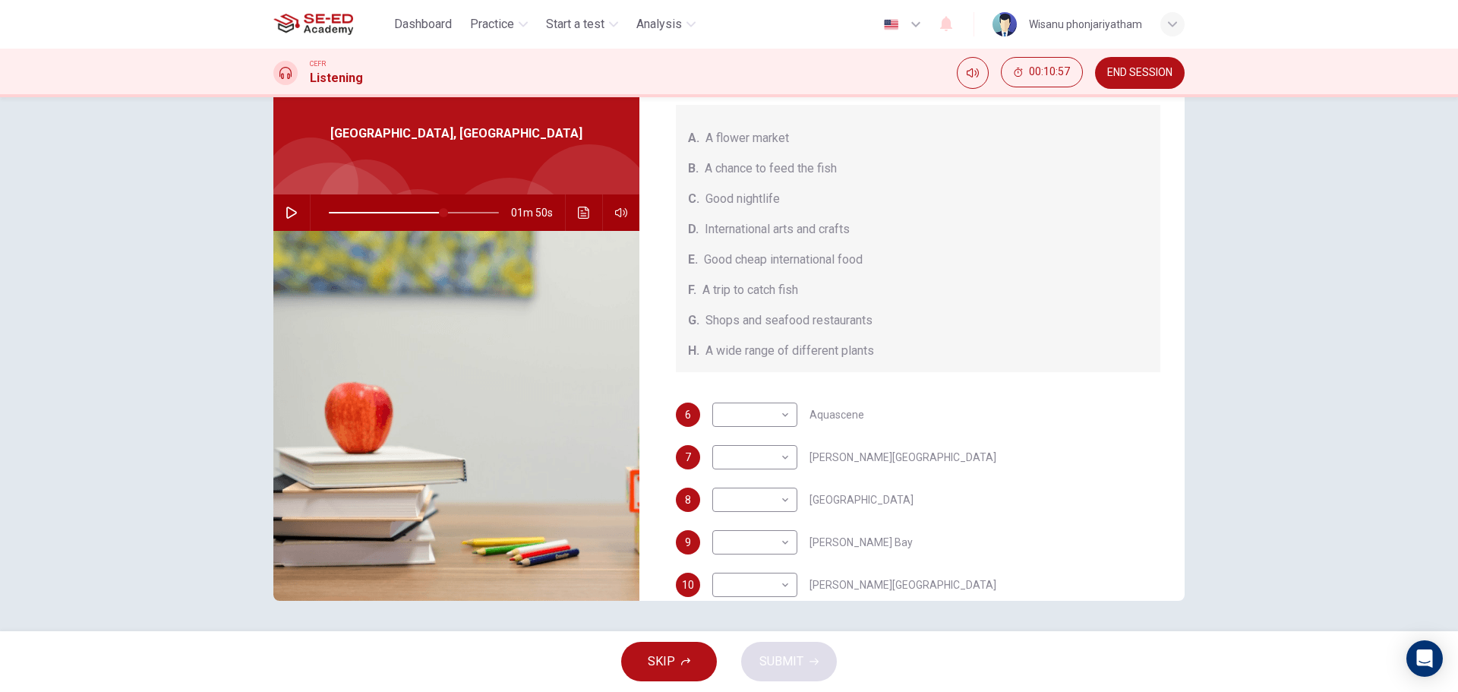
scroll to position [171, 0]
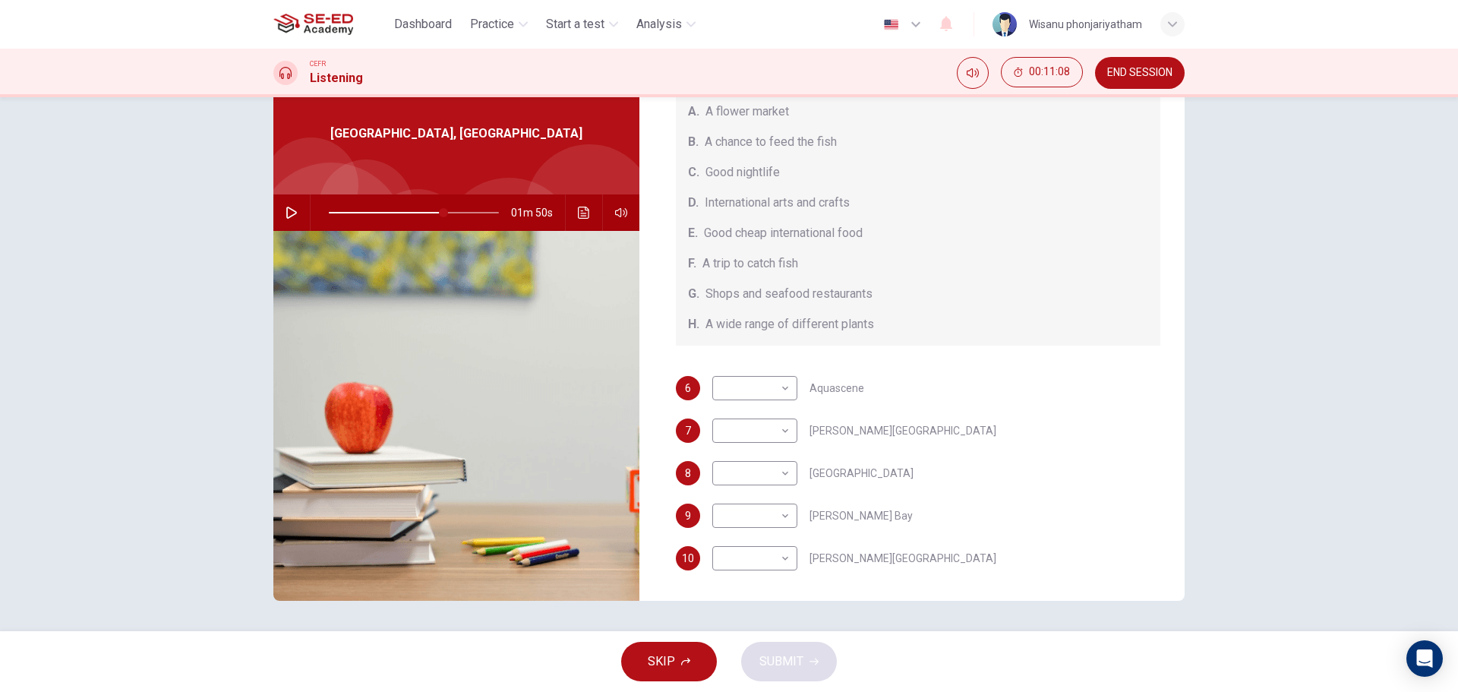
click at [290, 208] on icon "button" at bounding box center [292, 213] width 12 height 12
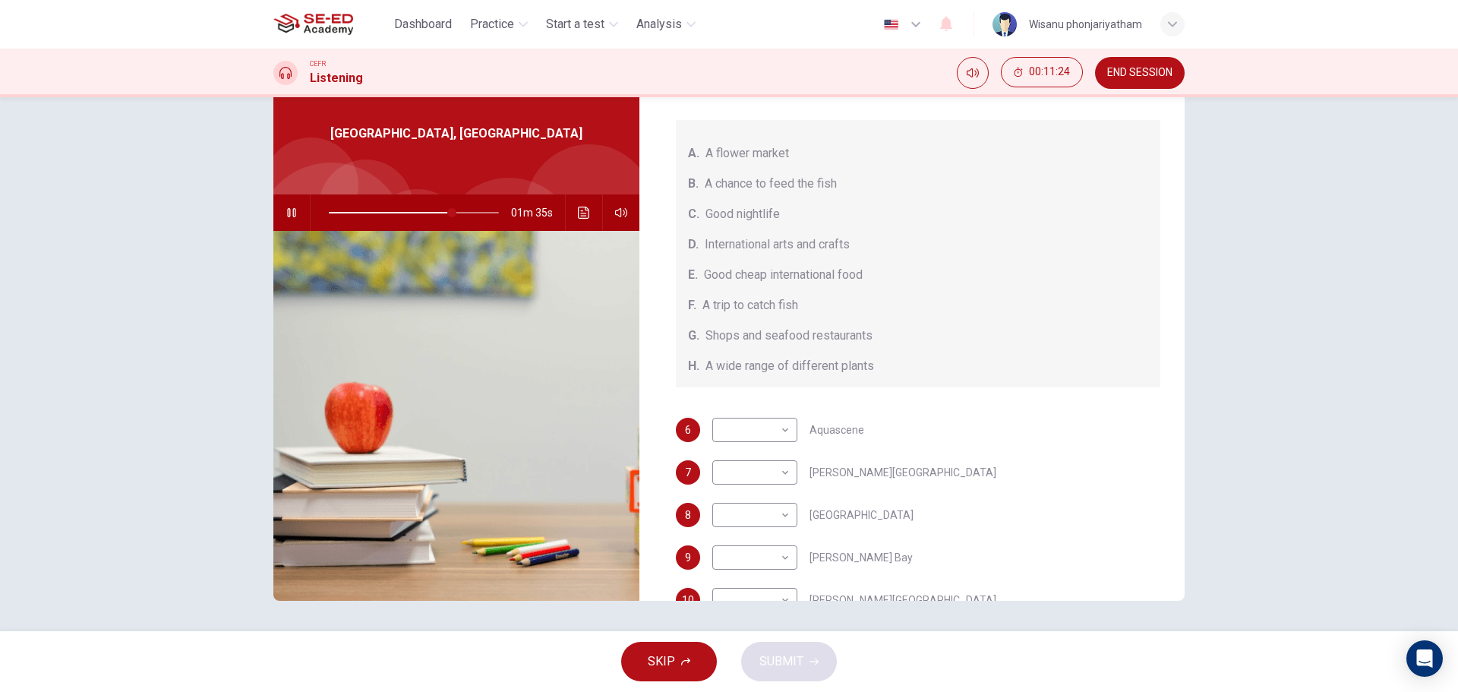
scroll to position [95, 0]
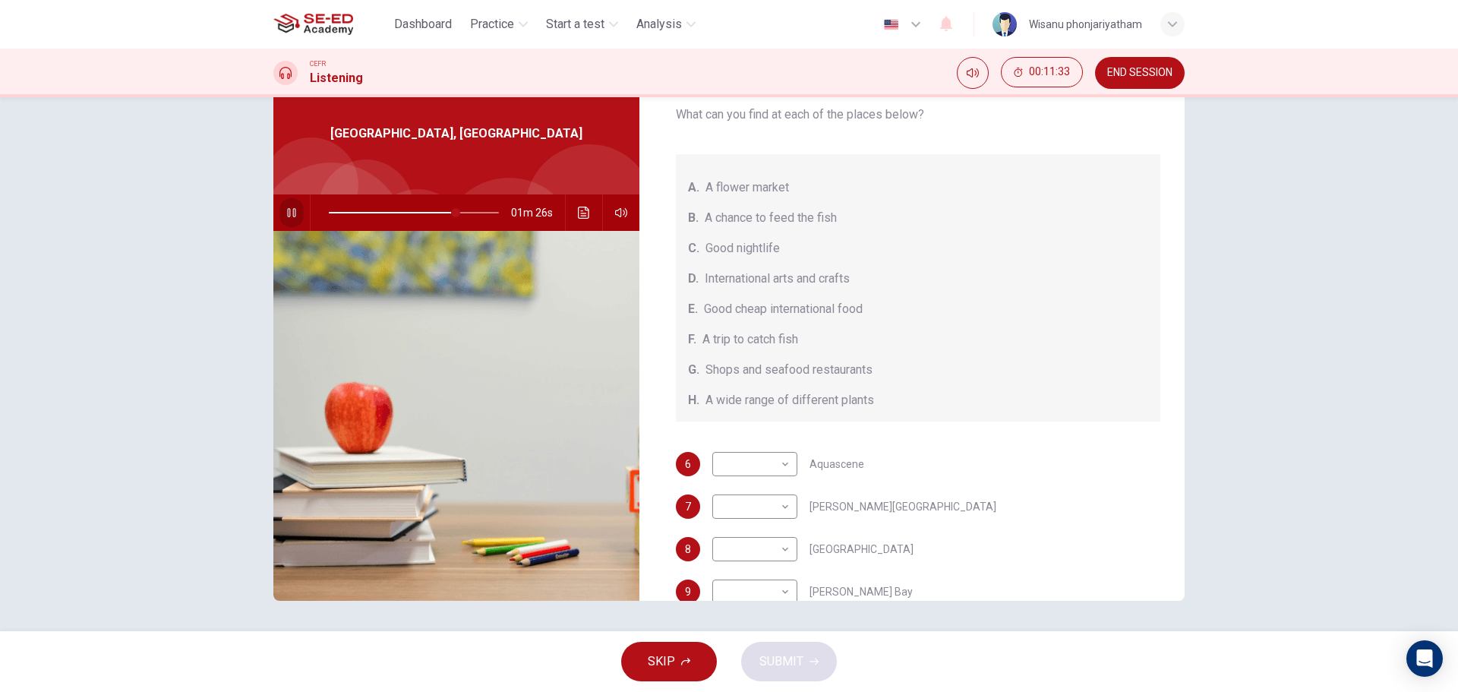
click at [288, 207] on icon "button" at bounding box center [292, 213] width 12 height 12
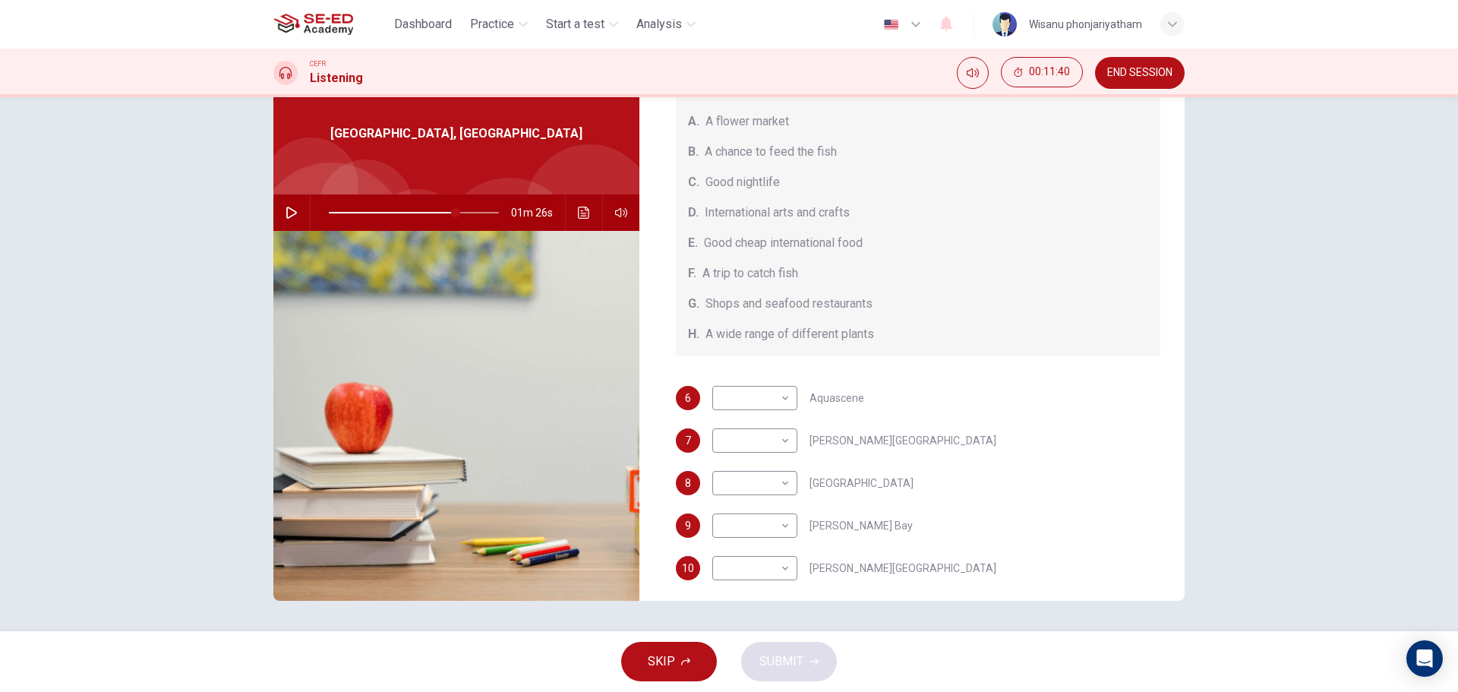
scroll to position [171, 0]
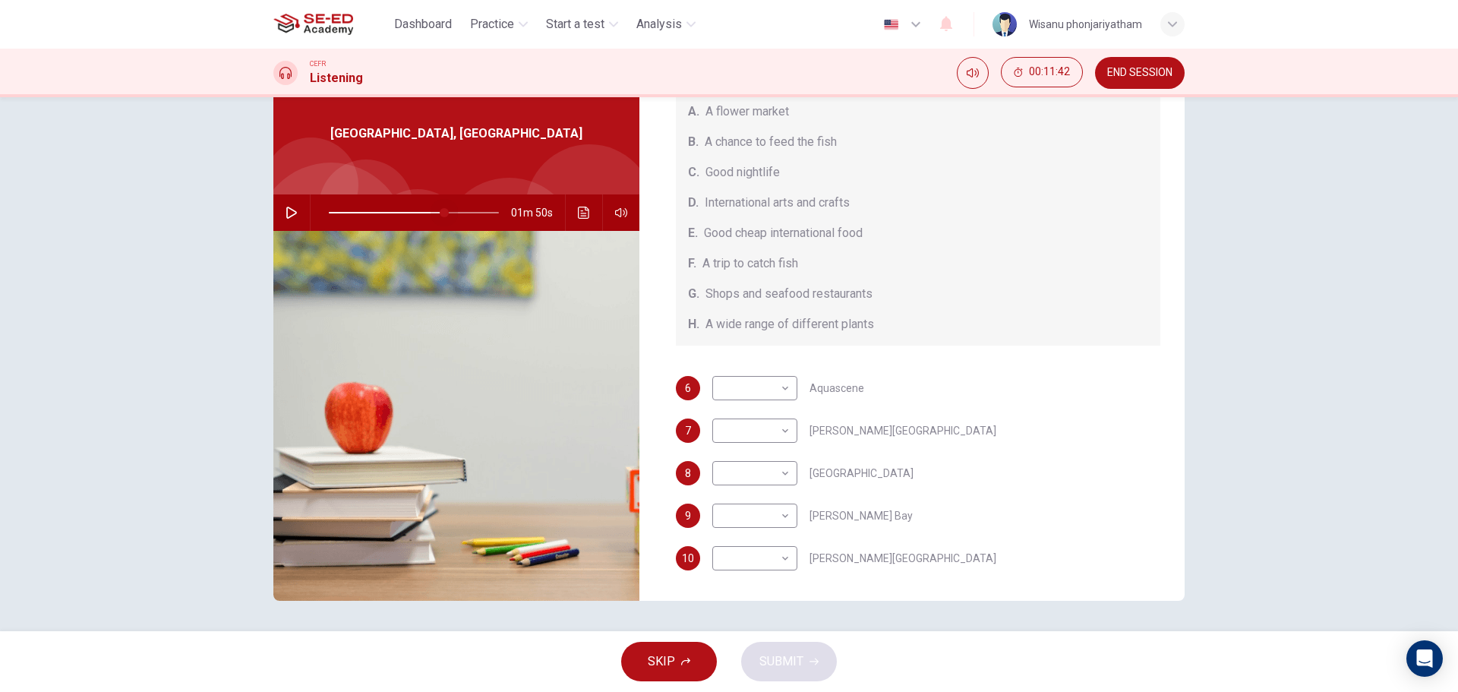
click at [441, 208] on span at bounding box center [444, 212] width 9 height 9
click at [289, 215] on icon "button" at bounding box center [291, 213] width 11 height 12
click at [431, 213] on span at bounding box center [414, 212] width 170 height 21
click at [430, 210] on span at bounding box center [434, 212] width 9 height 9
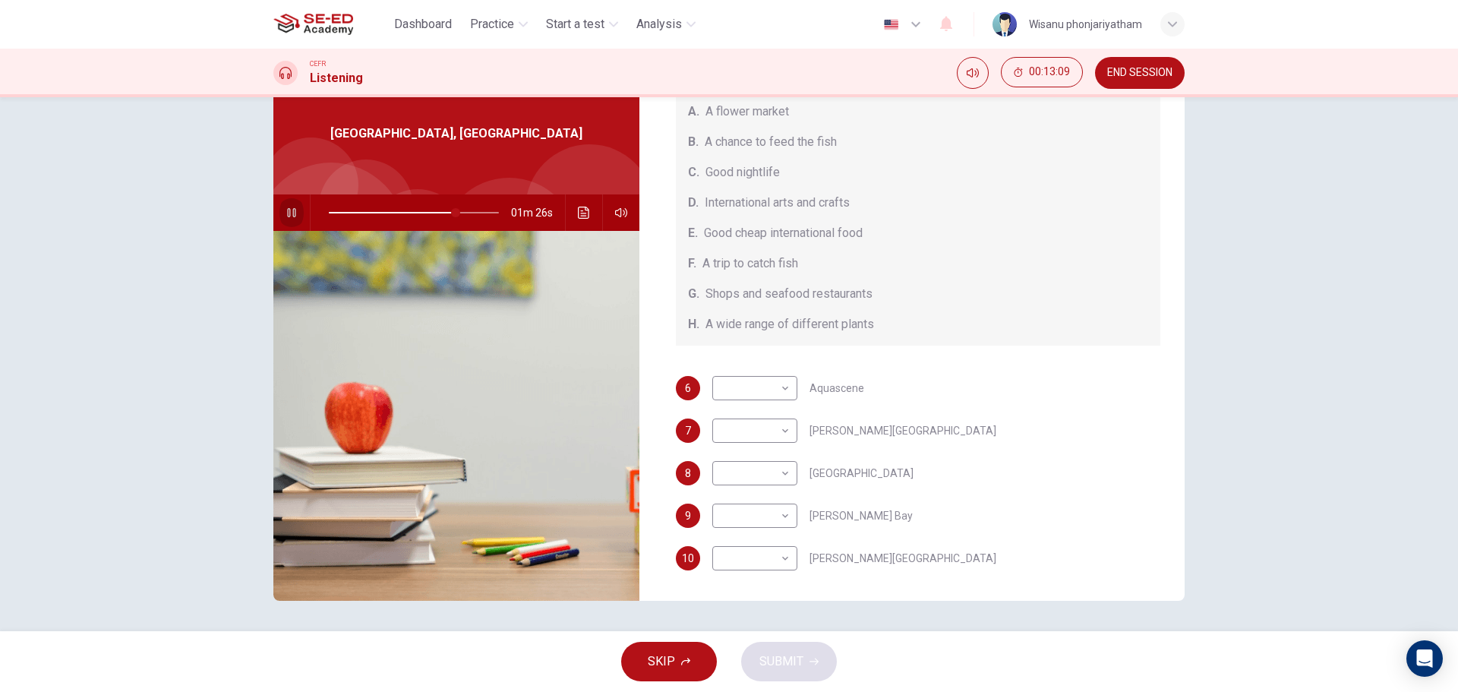
click at [286, 217] on icon "button" at bounding box center [292, 213] width 12 height 12
click at [451, 210] on span at bounding box center [455, 212] width 9 height 9
click at [443, 210] on span at bounding box center [447, 212] width 9 height 9
click at [286, 210] on icon "button" at bounding box center [292, 213] width 12 height 12
click at [582, 213] on icon "Click to see the audio transcription" at bounding box center [584, 213] width 12 height 12
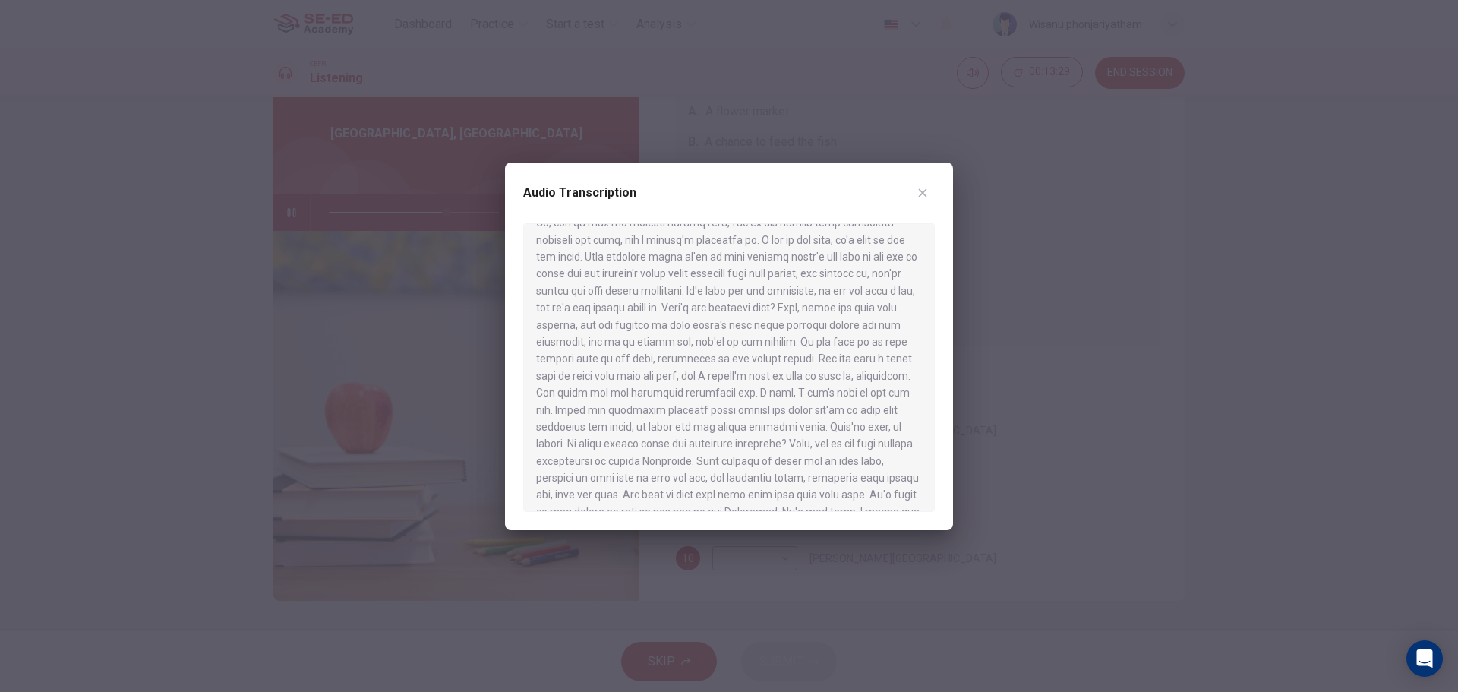
scroll to position [608, 0]
click at [343, 201] on div at bounding box center [729, 346] width 1458 height 692
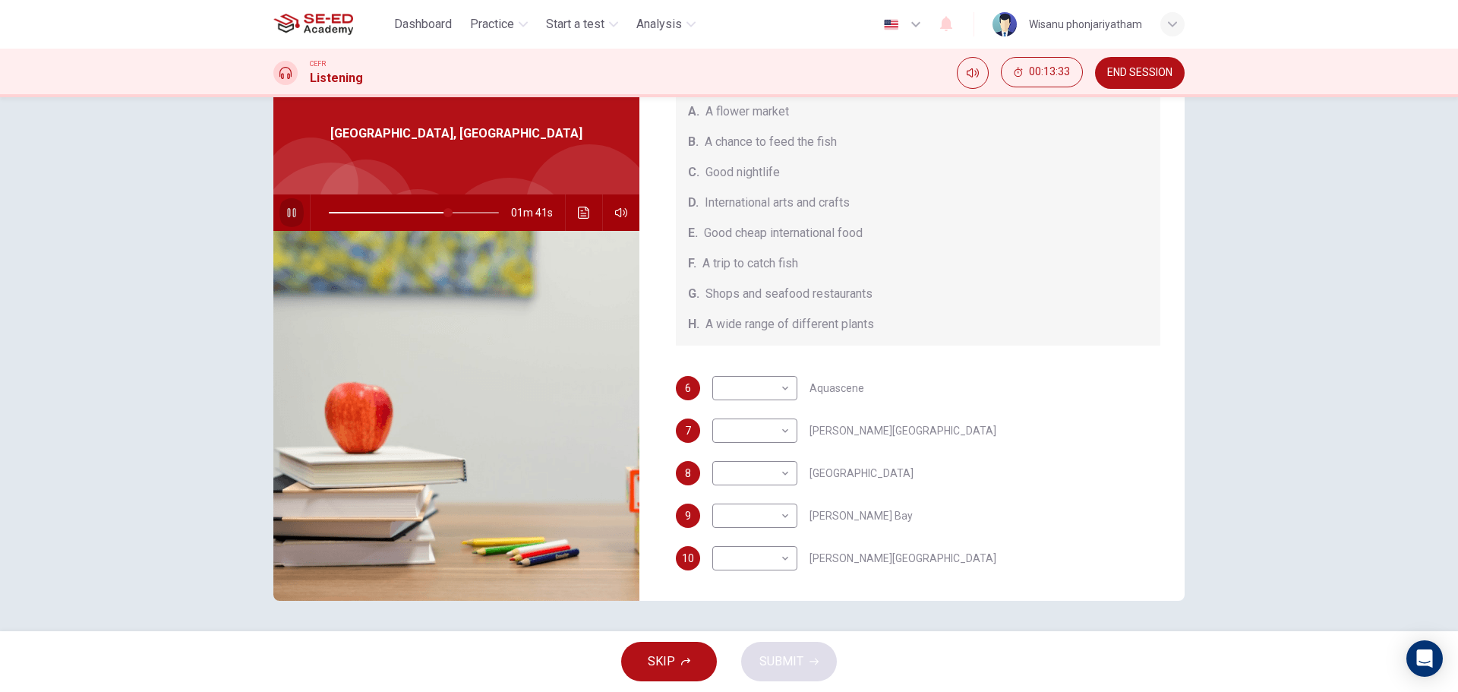
click at [280, 210] on button "button" at bounding box center [292, 212] width 24 height 36
click at [578, 215] on icon "Click to see the audio transcription" at bounding box center [584, 213] width 12 height 12
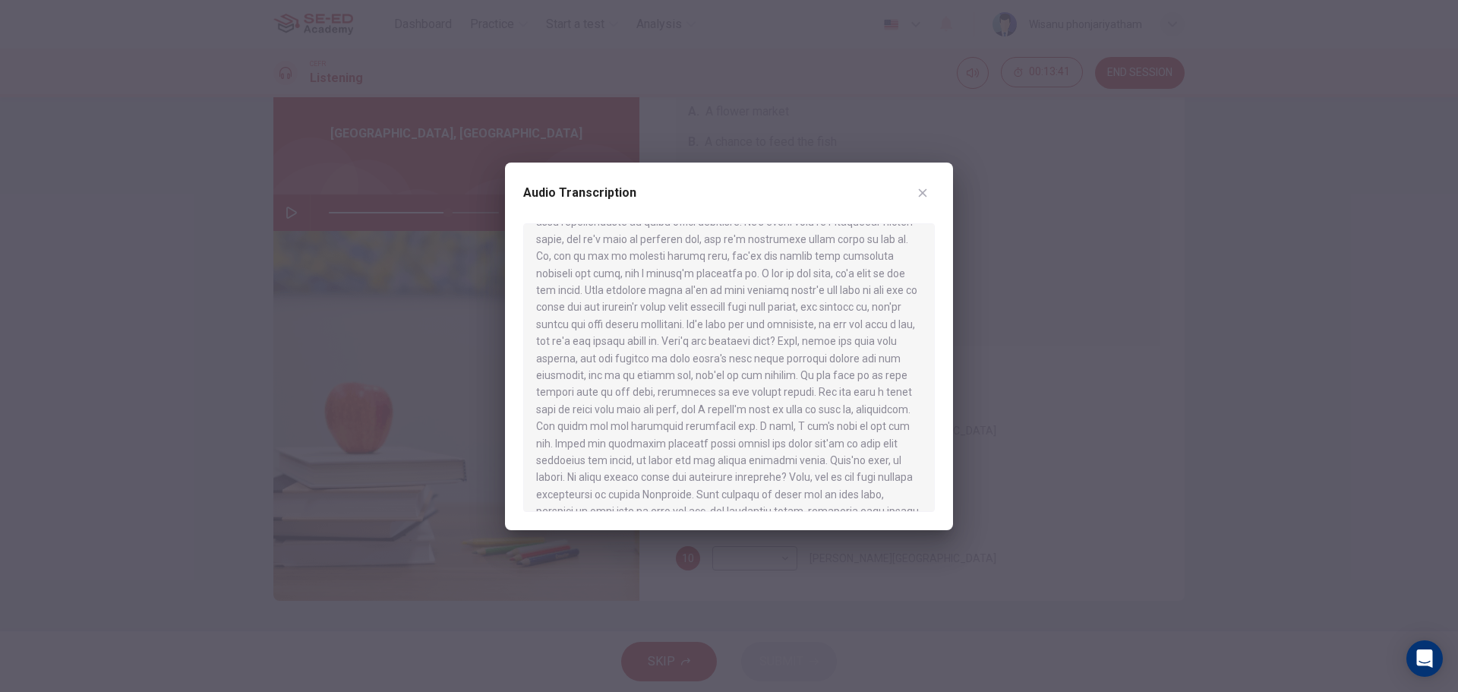
scroll to position [532, 0]
drag, startPoint x: 670, startPoint y: 441, endPoint x: 820, endPoint y: 442, distance: 149.6
click at [820, 442] on div at bounding box center [729, 367] width 412 height 289
drag, startPoint x: 544, startPoint y: 464, endPoint x: 575, endPoint y: 464, distance: 31.1
click at [575, 464] on div at bounding box center [729, 367] width 412 height 289
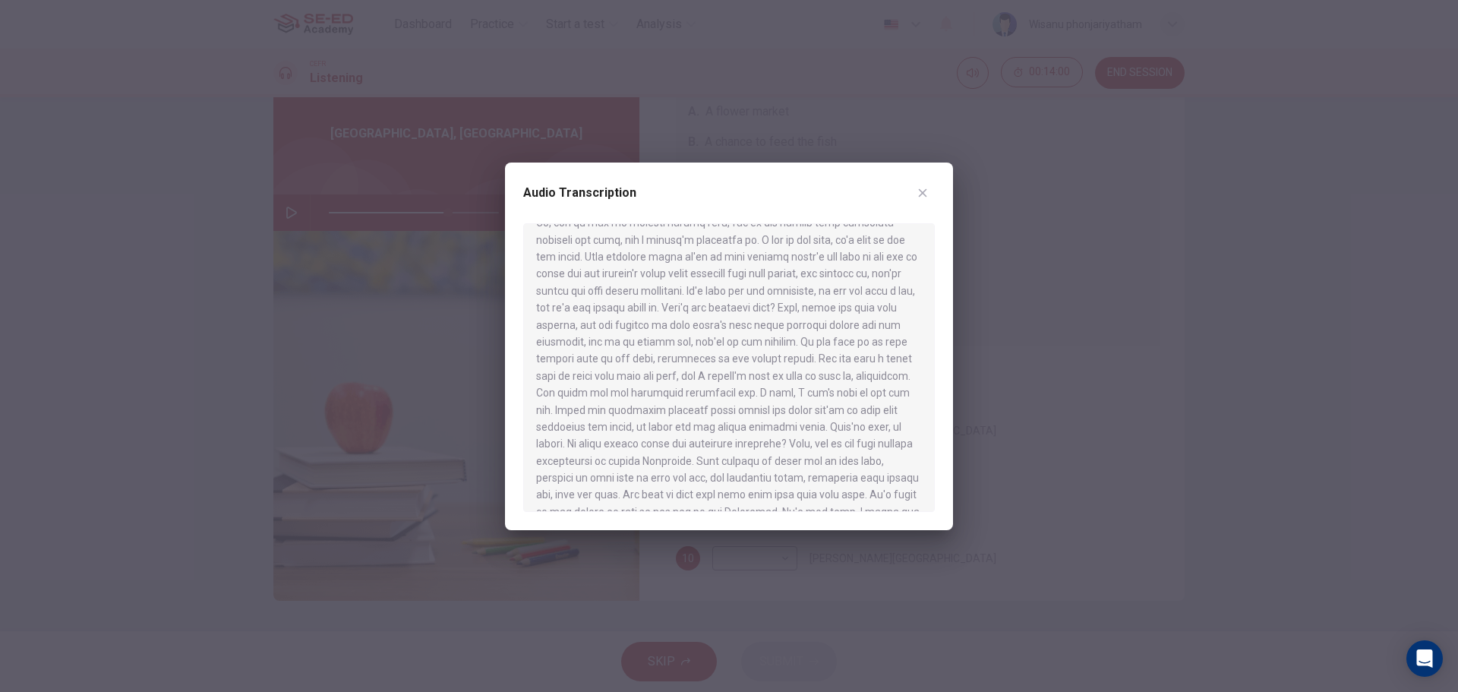
click at [928, 191] on icon "button" at bounding box center [923, 193] width 12 height 12
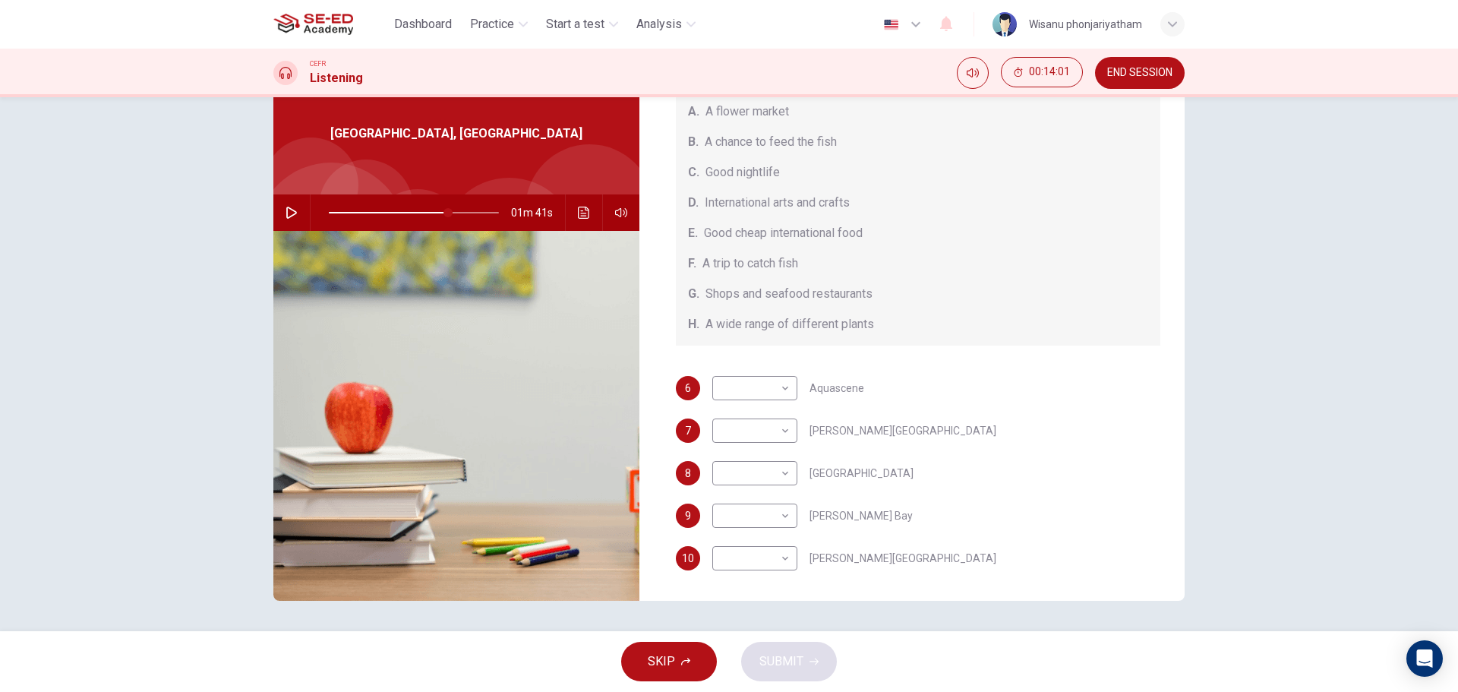
click at [289, 213] on icon "button" at bounding box center [292, 213] width 12 height 12
click at [438, 213] on span at bounding box center [441, 212] width 9 height 9
click at [280, 213] on button "button" at bounding box center [292, 212] width 24 height 36
click at [742, 394] on body "This site uses cookies, as explained in our Privacy Policy . If you agree to th…" at bounding box center [729, 346] width 1458 height 692
click at [758, 438] on li "B" at bounding box center [751, 437] width 85 height 24
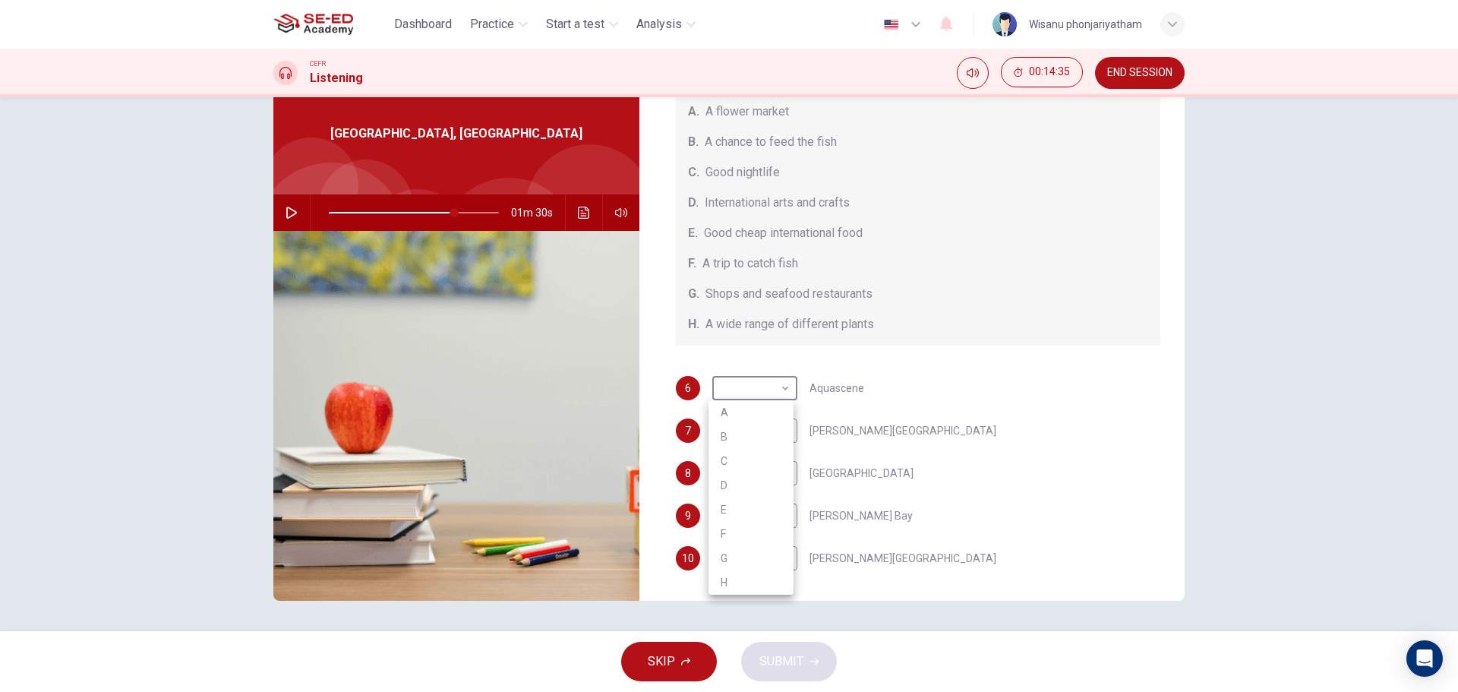
type input "74"
type input "B"
click at [288, 213] on icon "button" at bounding box center [292, 213] width 12 height 12
click at [286, 208] on icon "button" at bounding box center [292, 213] width 12 height 12
click at [460, 212] on span at bounding box center [463, 212] width 9 height 9
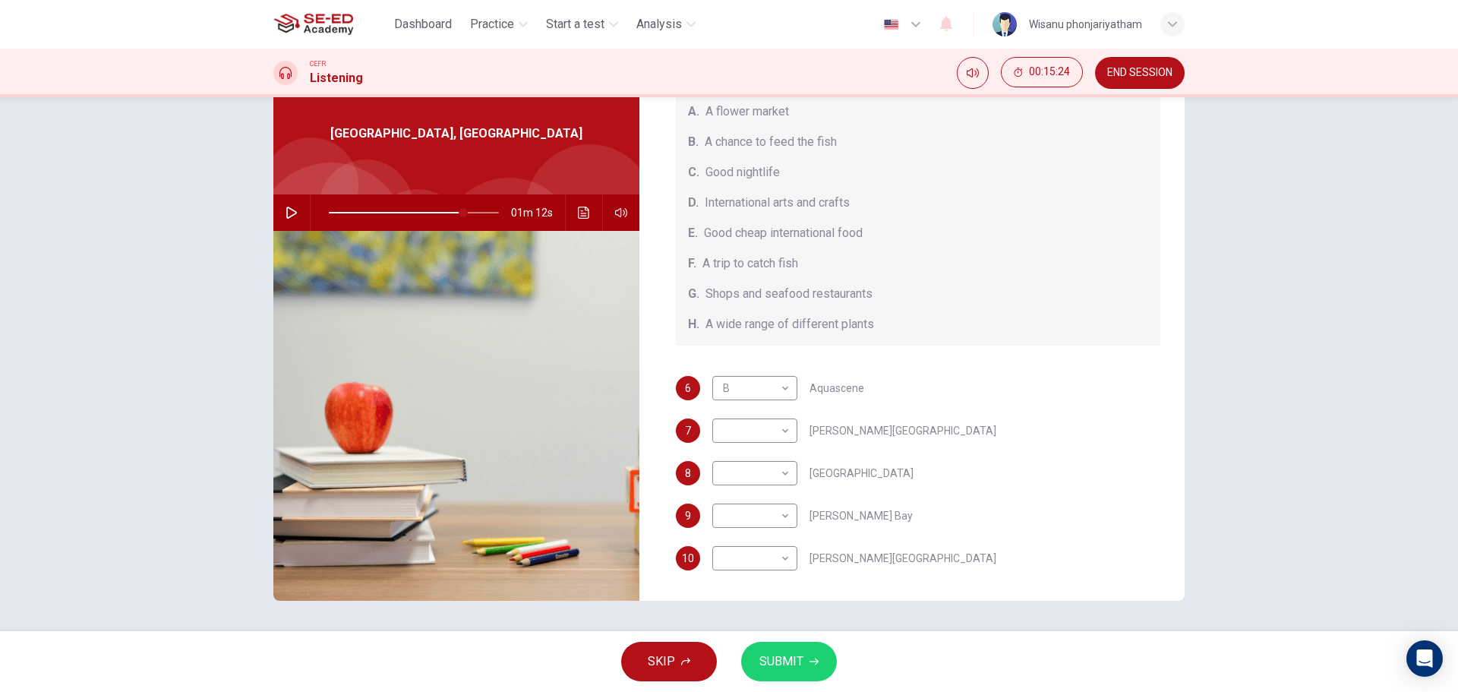
click at [288, 211] on icon "button" at bounding box center [292, 213] width 12 height 12
click at [292, 207] on icon "button" at bounding box center [292, 213] width 12 height 12
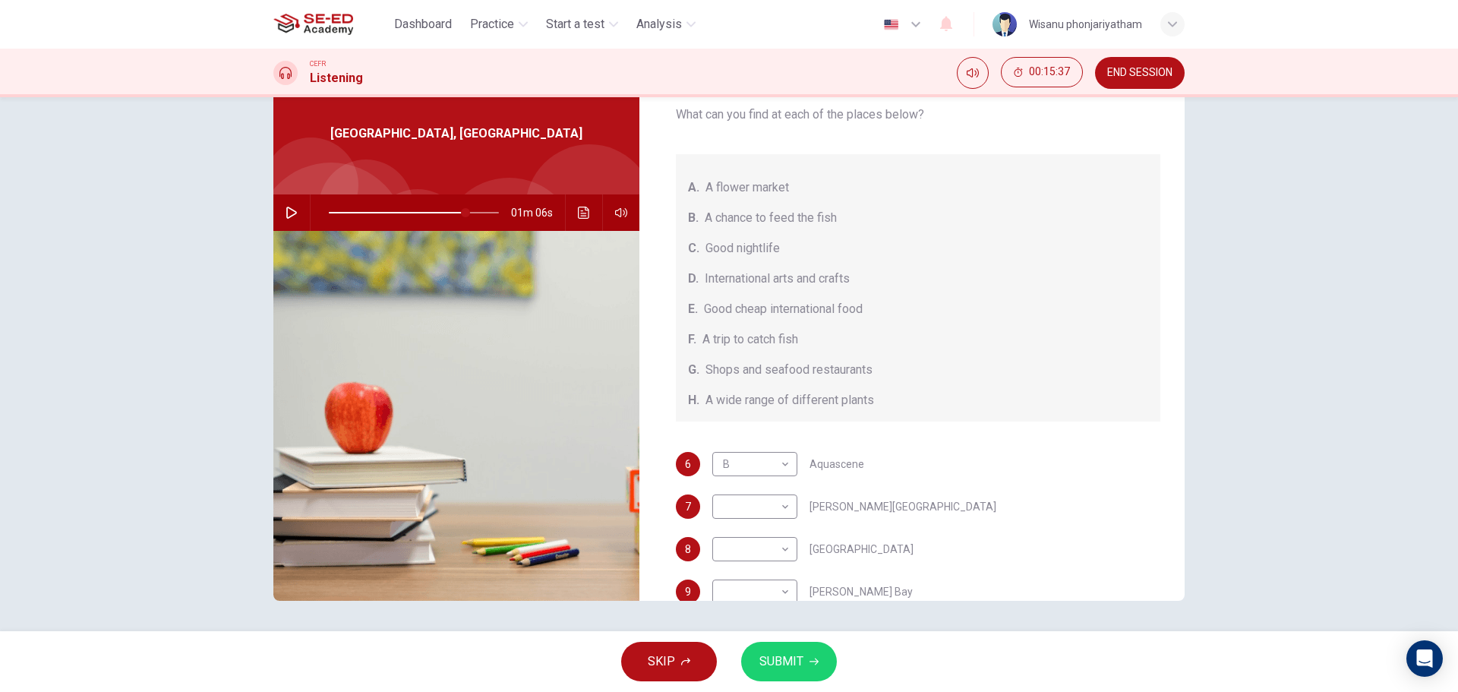
scroll to position [171, 0]
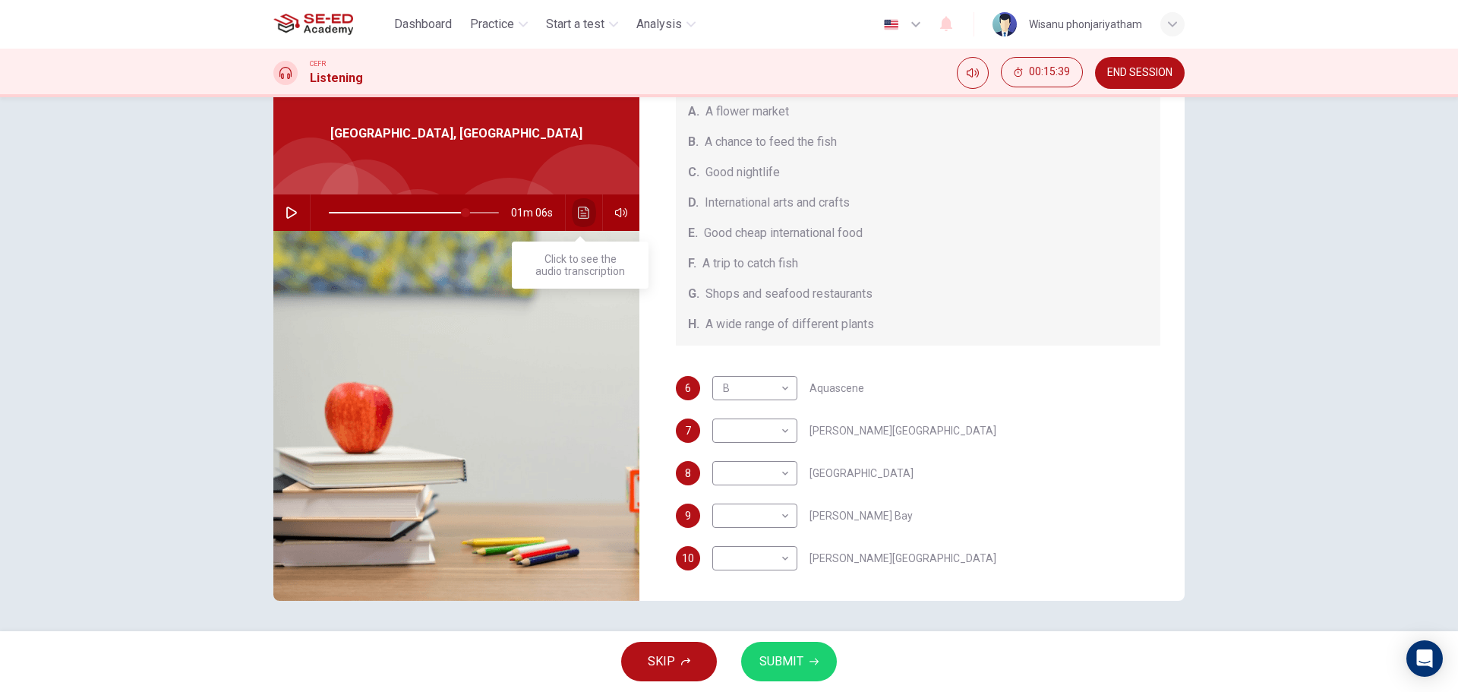
click at [578, 212] on icon "Click to see the audio transcription" at bounding box center [584, 213] width 12 height 12
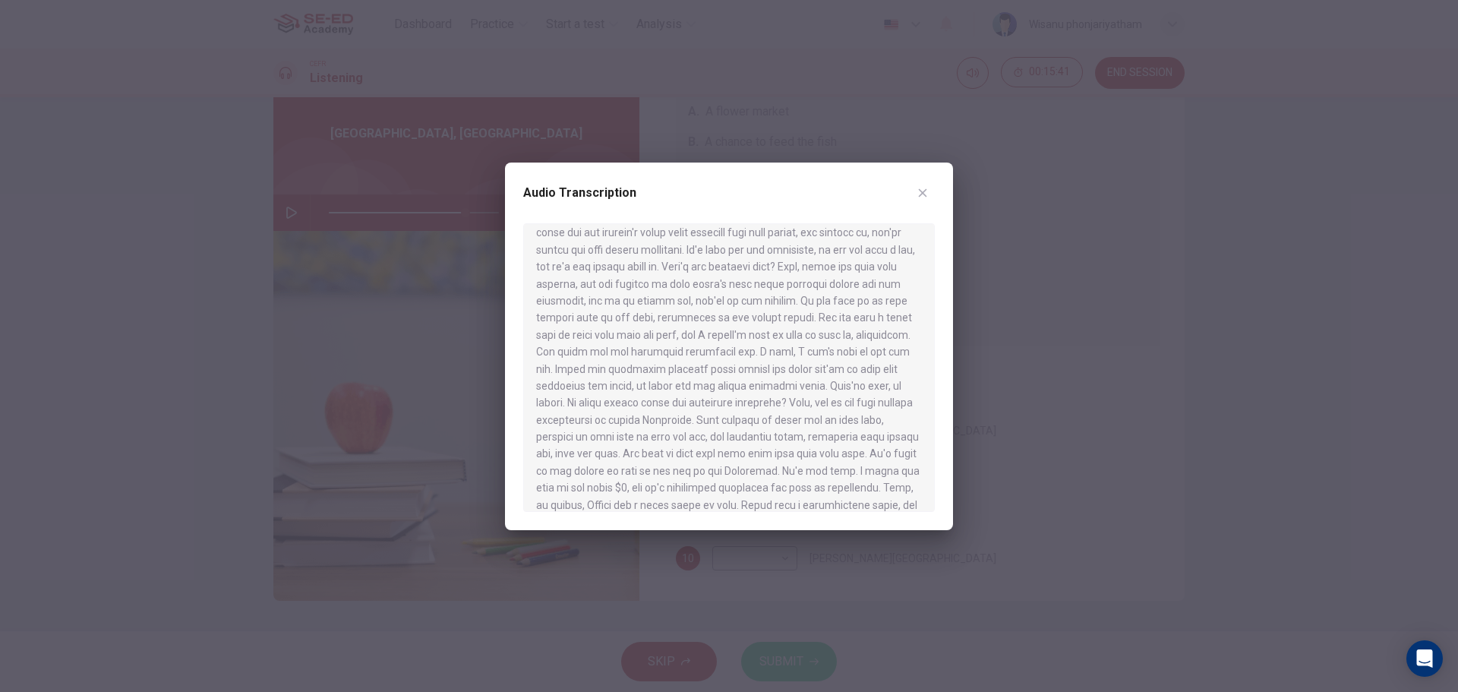
scroll to position [608, 0]
drag, startPoint x: 665, startPoint y: 419, endPoint x: 730, endPoint y: 422, distance: 64.6
click at [730, 422] on div at bounding box center [729, 367] width 412 height 289
drag, startPoint x: 770, startPoint y: 412, endPoint x: 889, endPoint y: 419, distance: 118.7
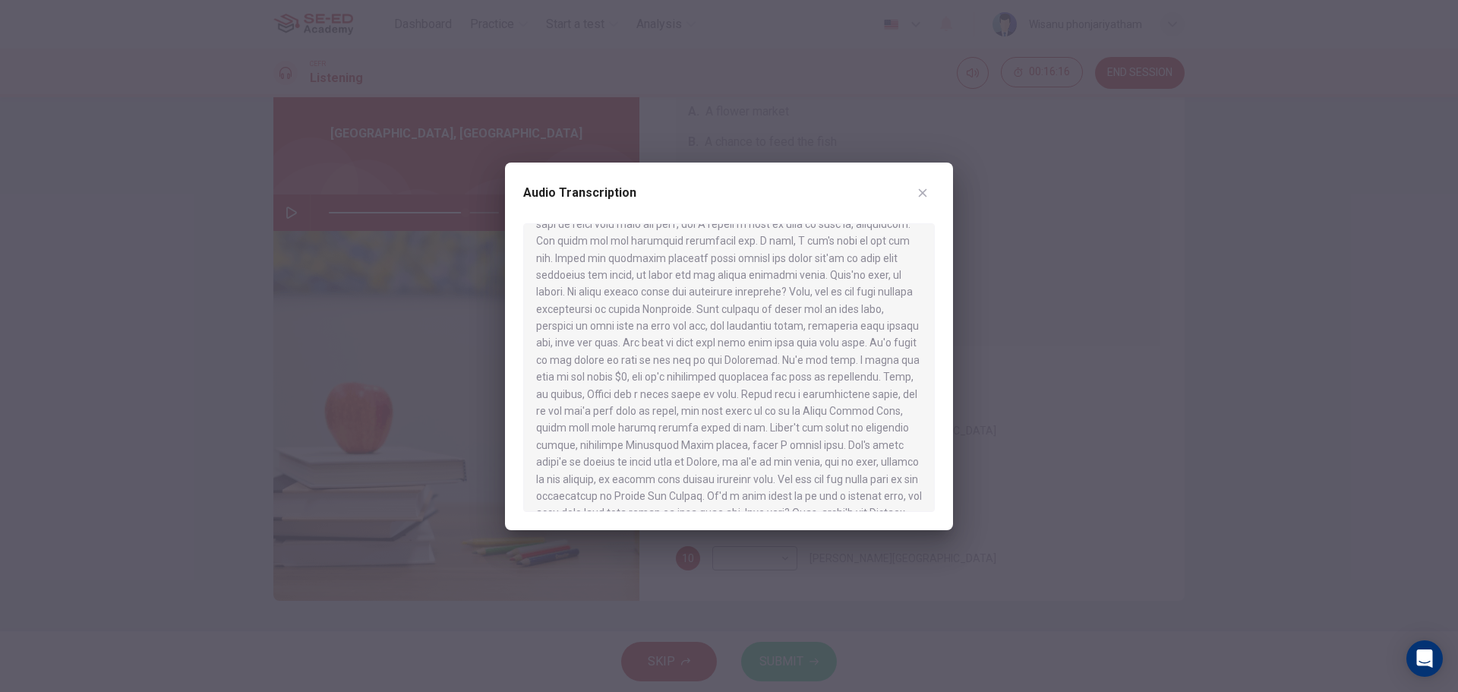
click at [889, 419] on div at bounding box center [729, 367] width 412 height 289
click at [926, 187] on icon "button" at bounding box center [923, 193] width 12 height 12
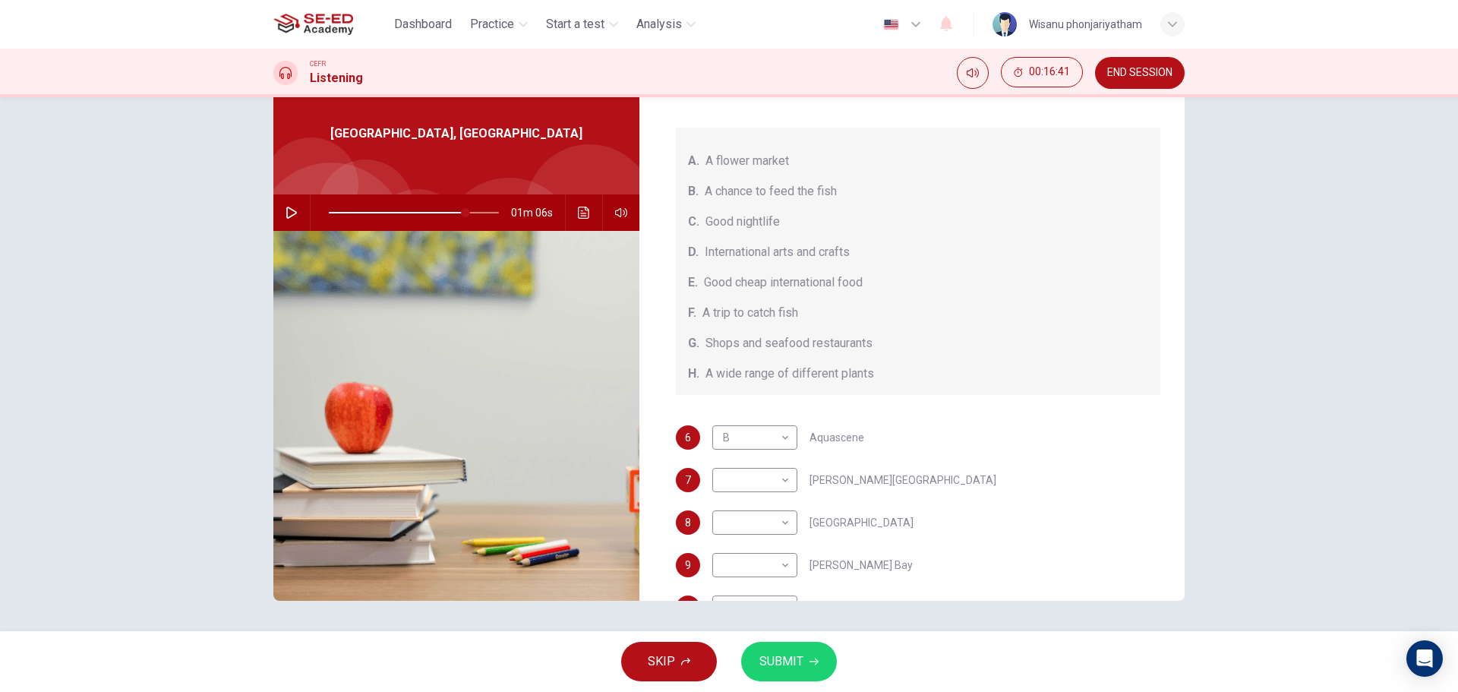
scroll to position [95, 0]
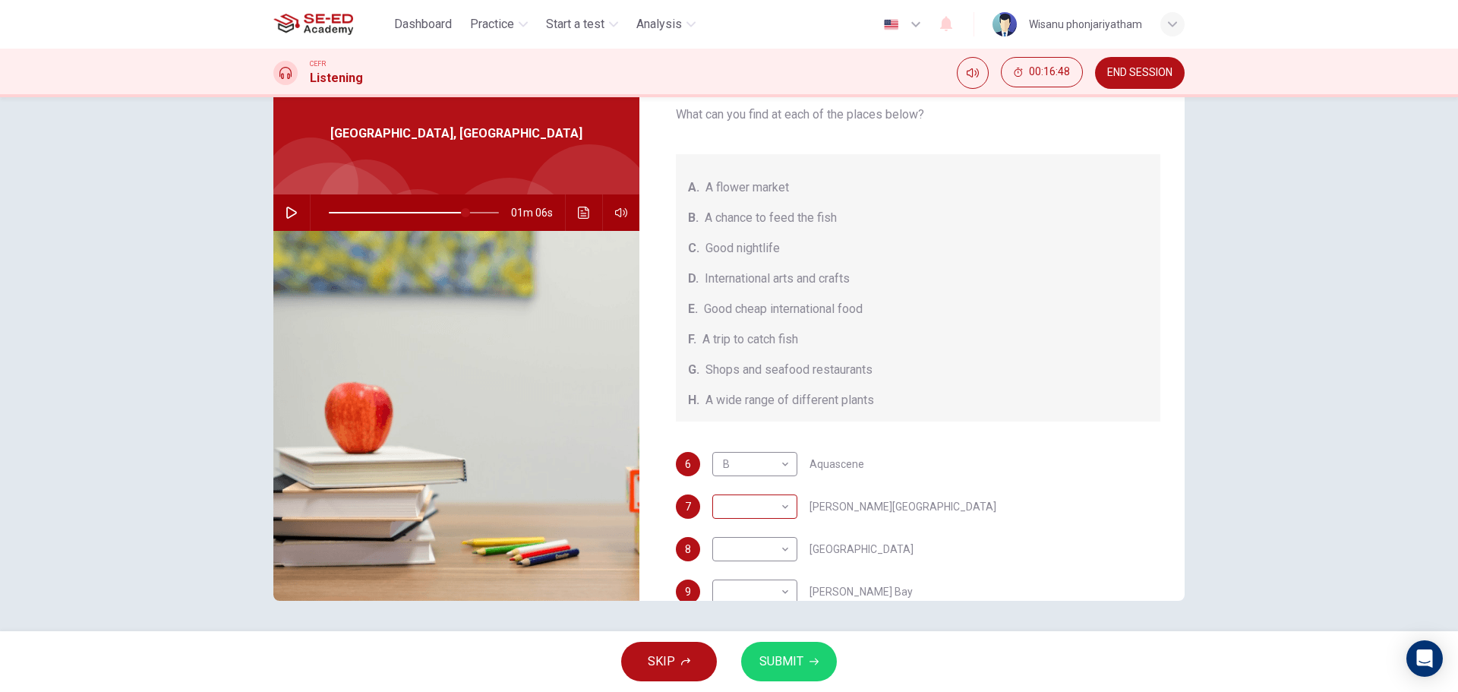
click at [776, 510] on body "This site uses cookies, as explained in our Privacy Policy . If you agree to th…" at bounding box center [729, 346] width 1458 height 692
click at [735, 589] on li "E" at bounding box center [751, 595] width 85 height 24
type input "81"
type input "E"
click at [283, 222] on button "button" at bounding box center [292, 212] width 24 height 36
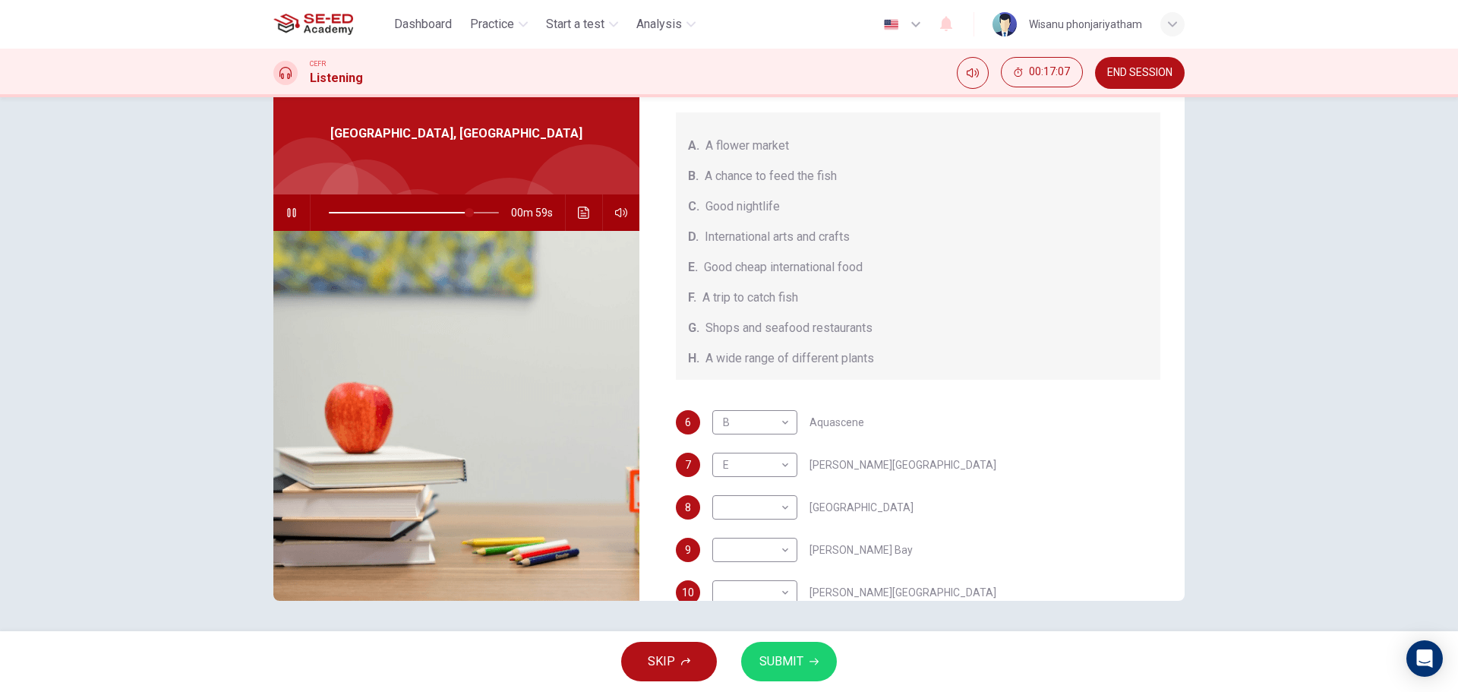
scroll to position [171, 0]
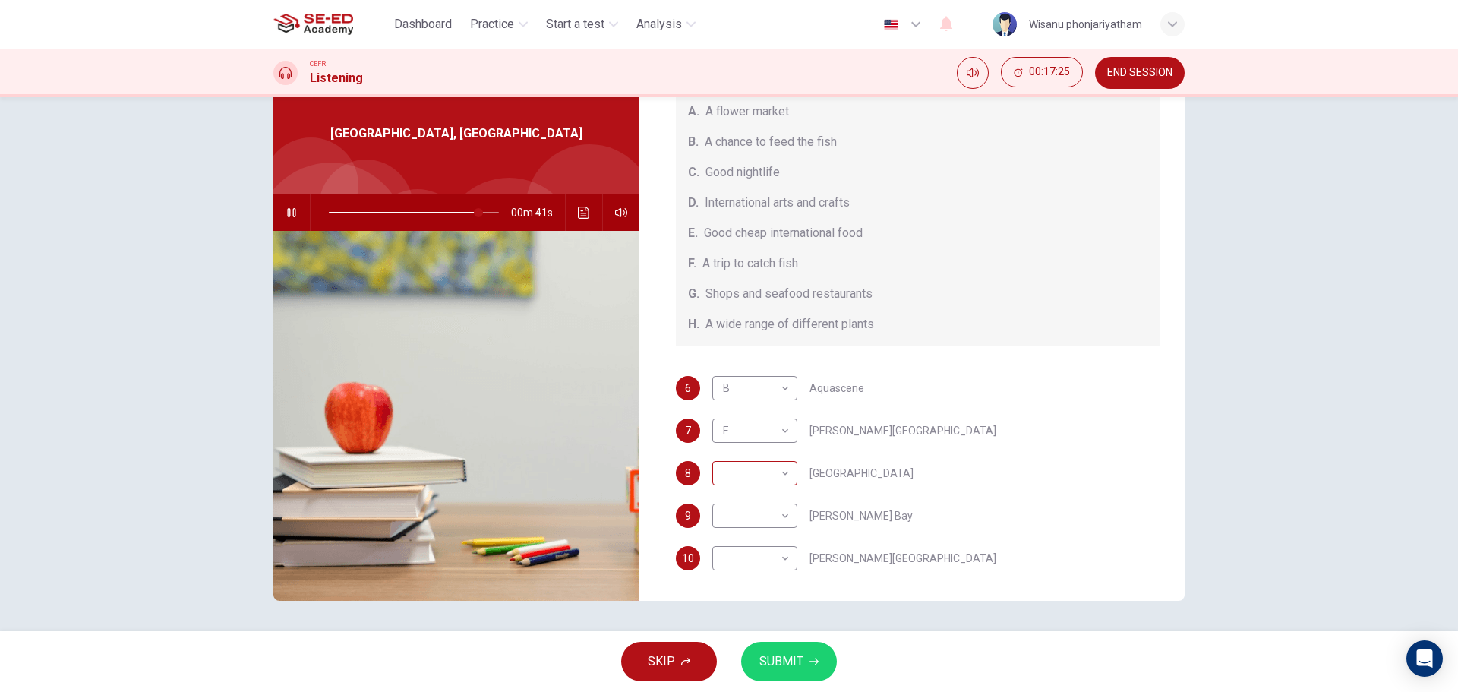
click at [760, 481] on body "This site uses cookies, as explained in our Privacy Policy . If you agree to th…" at bounding box center [729, 346] width 1458 height 692
click at [723, 643] on li "G" at bounding box center [751, 643] width 85 height 24
type input "88"
type input "G"
click at [741, 520] on body "This site uses cookies, as explained in our Privacy Policy . If you agree to th…" at bounding box center [729, 346] width 1458 height 692
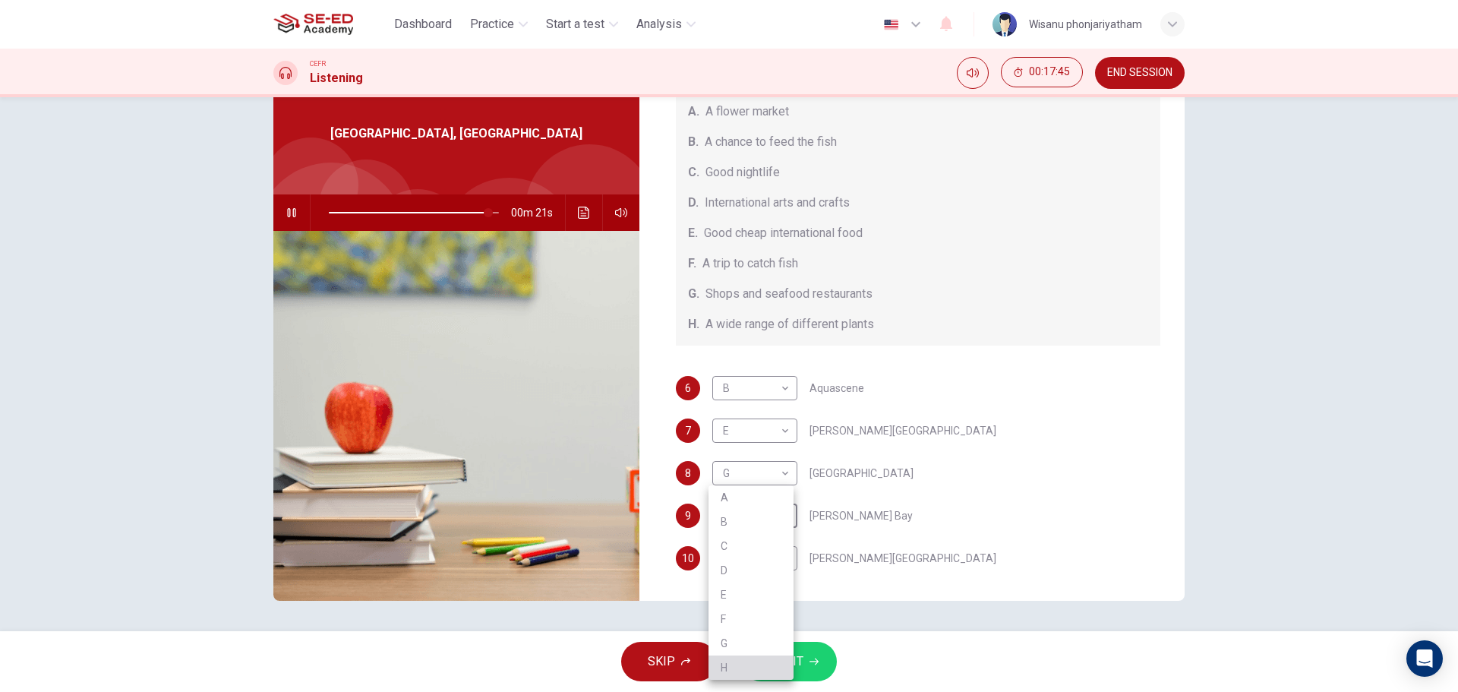
click at [730, 659] on li "H" at bounding box center [751, 668] width 85 height 24
type input "94"
type input "H"
click at [760, 517] on body "This site uses cookies, as explained in our Privacy Policy . If you agree to th…" at bounding box center [729, 346] width 1458 height 692
click at [995, 516] on div at bounding box center [729, 346] width 1458 height 692
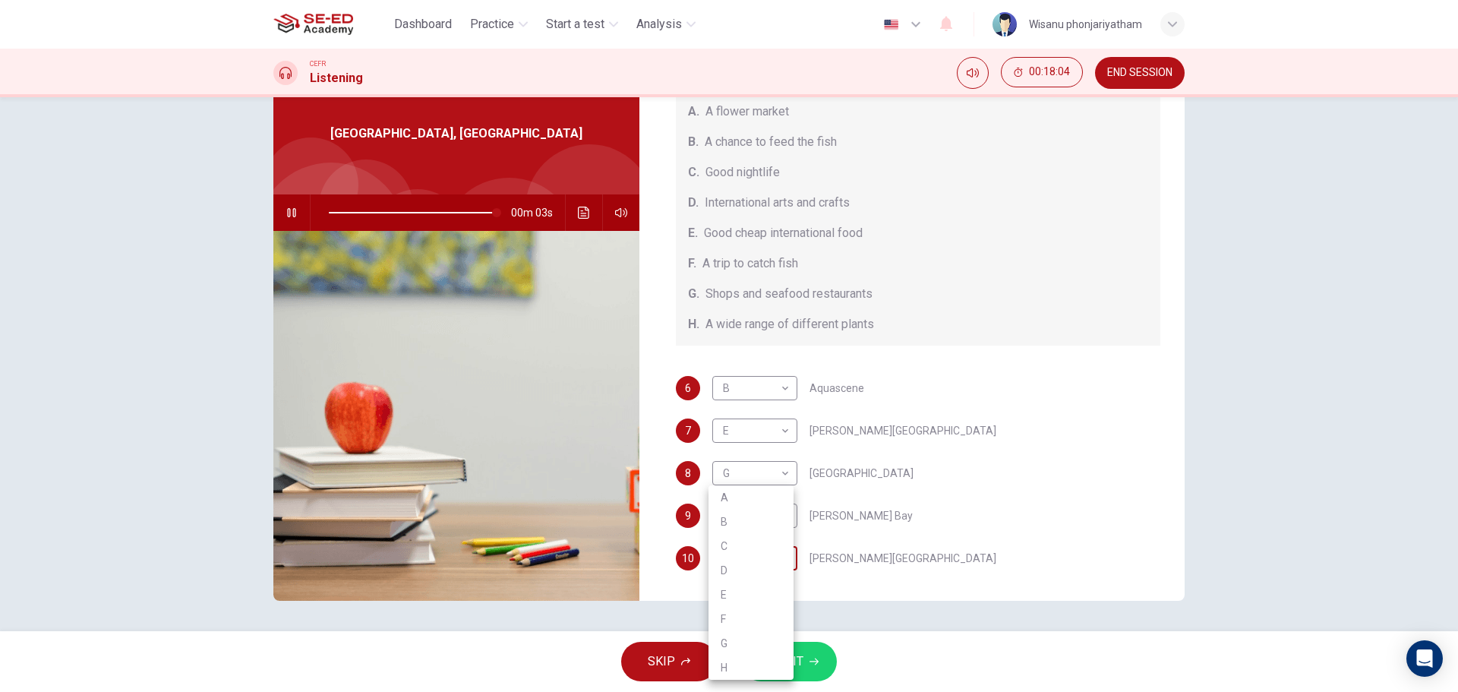
click at [753, 558] on body "This site uses cookies, as explained in our Privacy Policy . If you agree to th…" at bounding box center [729, 346] width 1458 height 692
click at [753, 547] on li "C" at bounding box center [751, 546] width 85 height 24
type input "100"
type input "C"
type input "0"
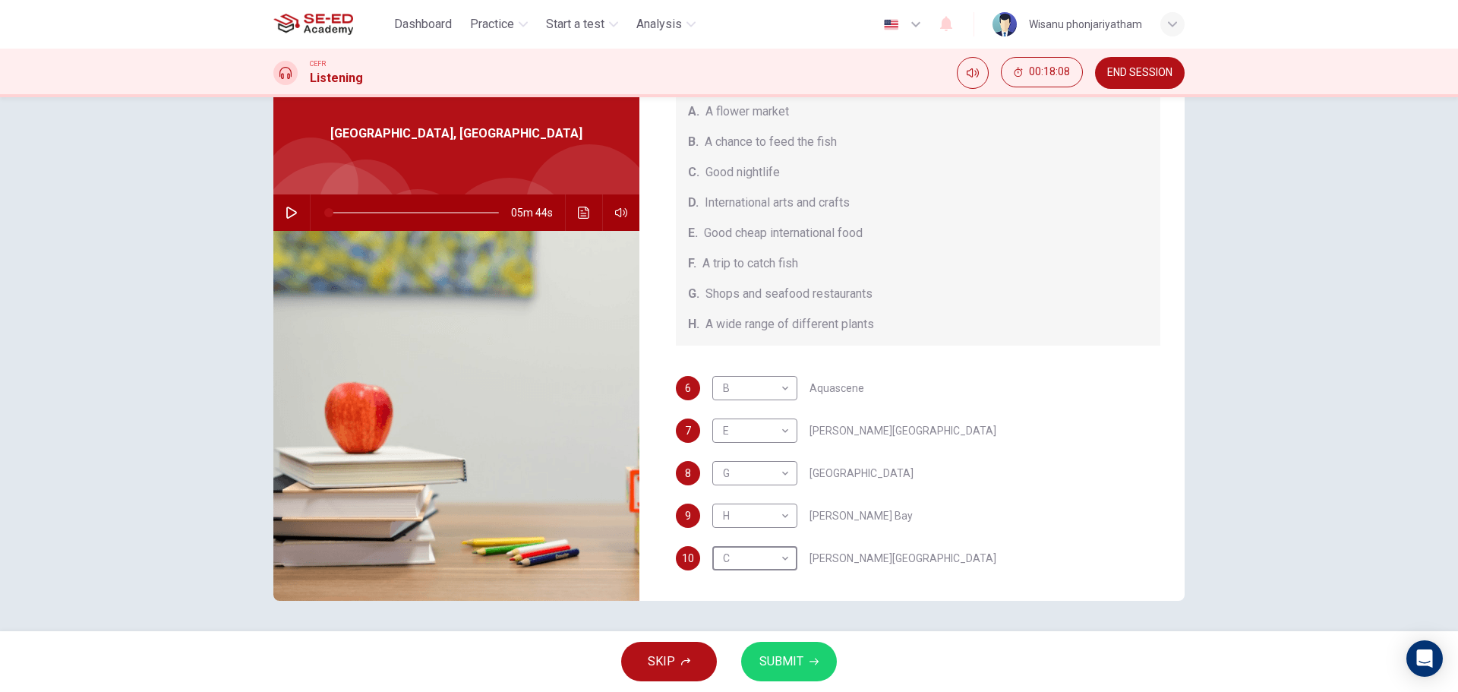
click at [803, 655] on button "SUBMIT" at bounding box center [789, 662] width 96 height 40
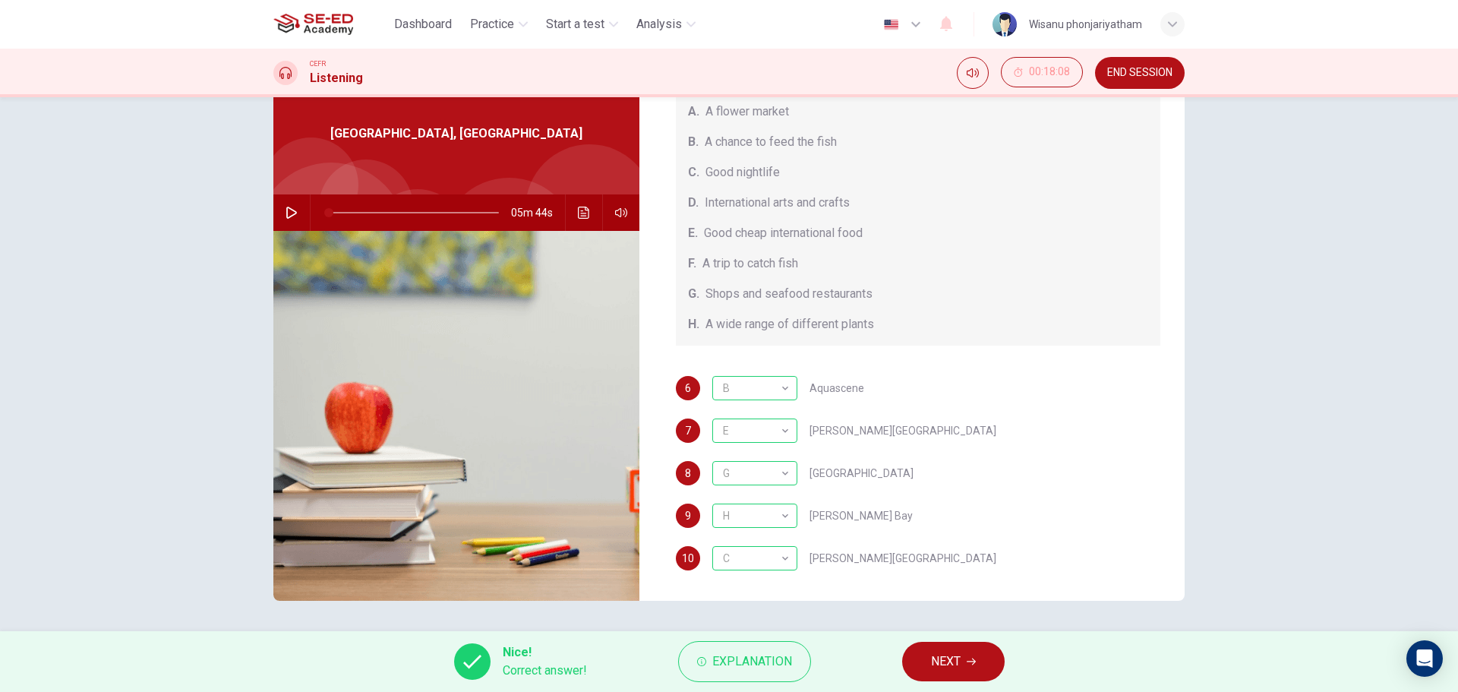
click at [949, 656] on span "NEXT" at bounding box center [946, 661] width 30 height 21
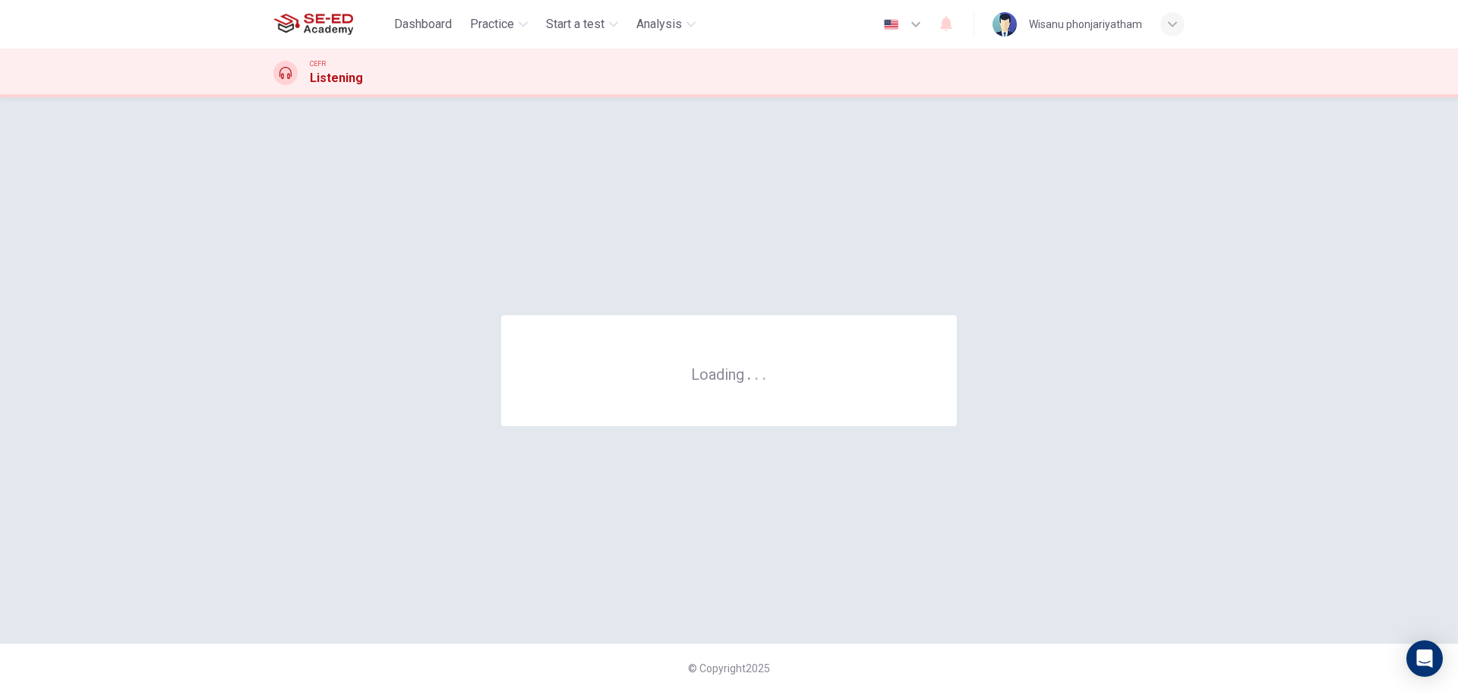
scroll to position [0, 0]
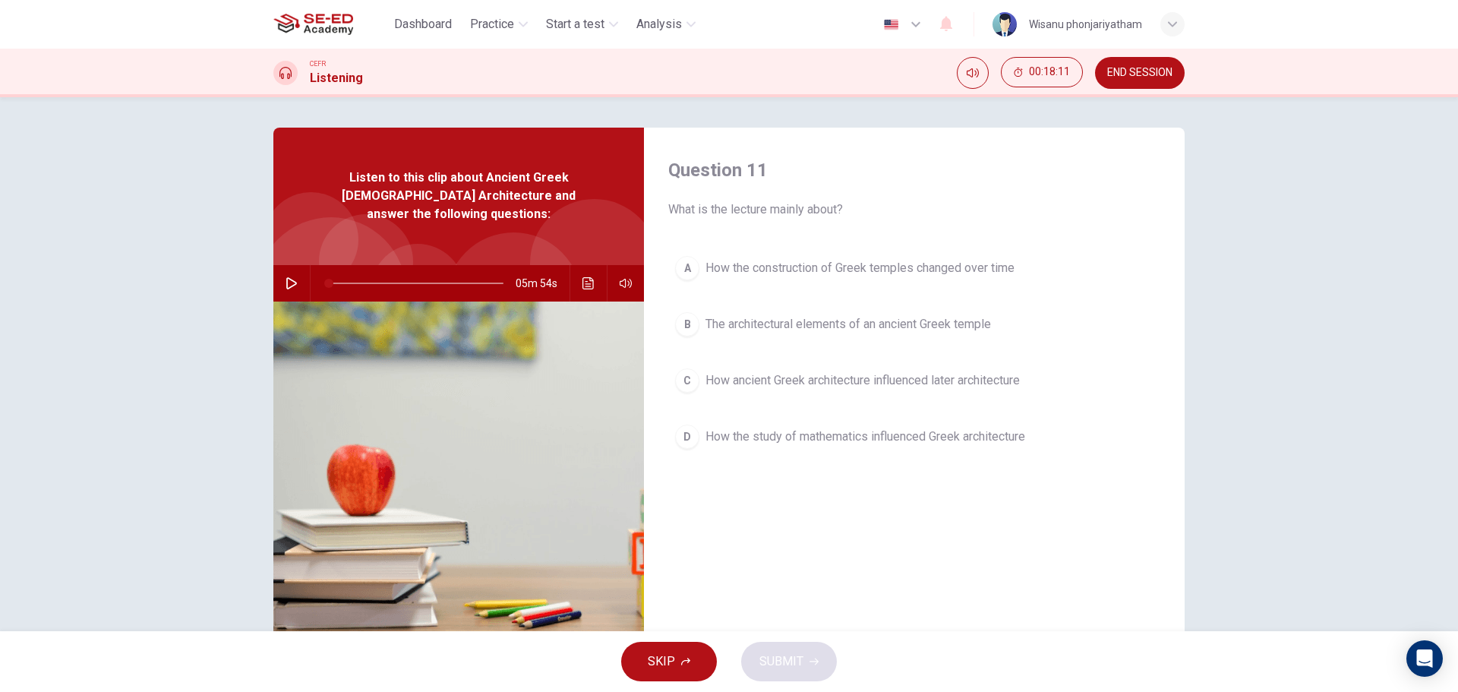
click at [1143, 68] on span "END SESSION" at bounding box center [1140, 73] width 65 height 12
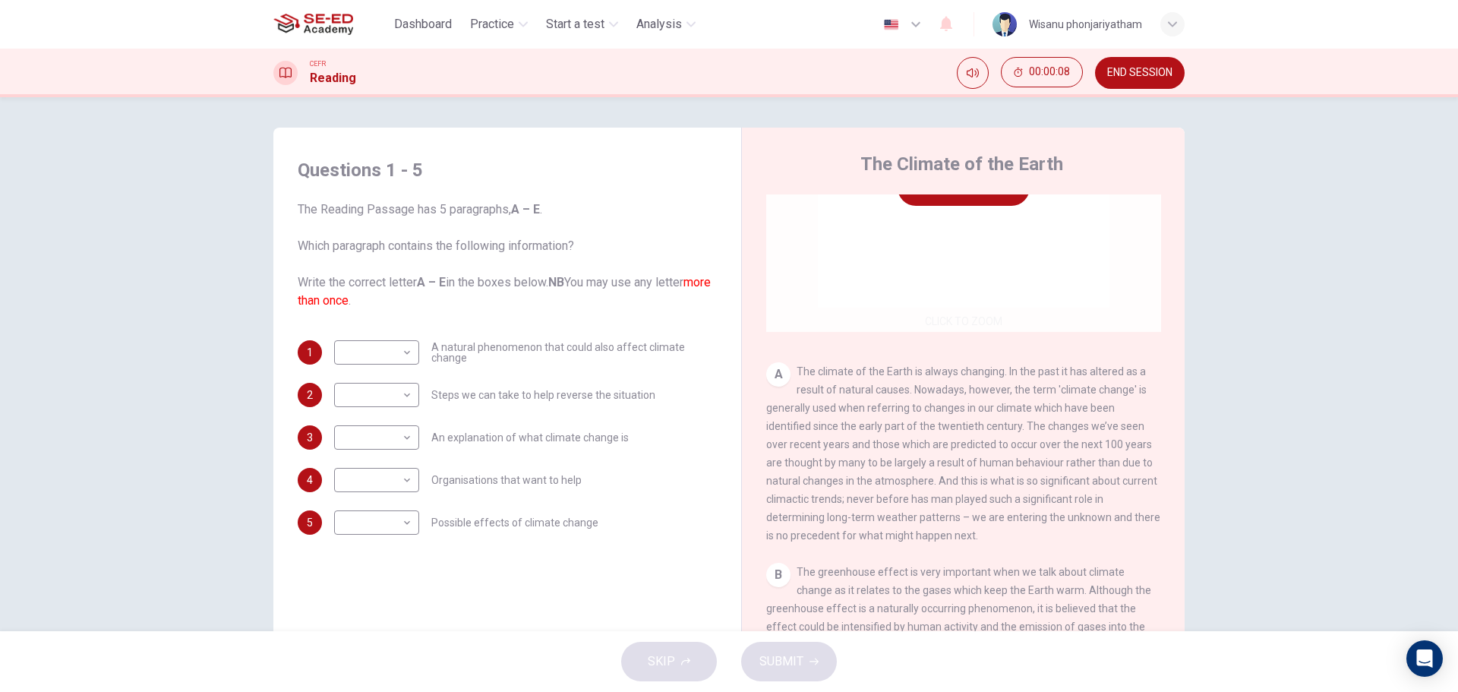
scroll to position [76, 0]
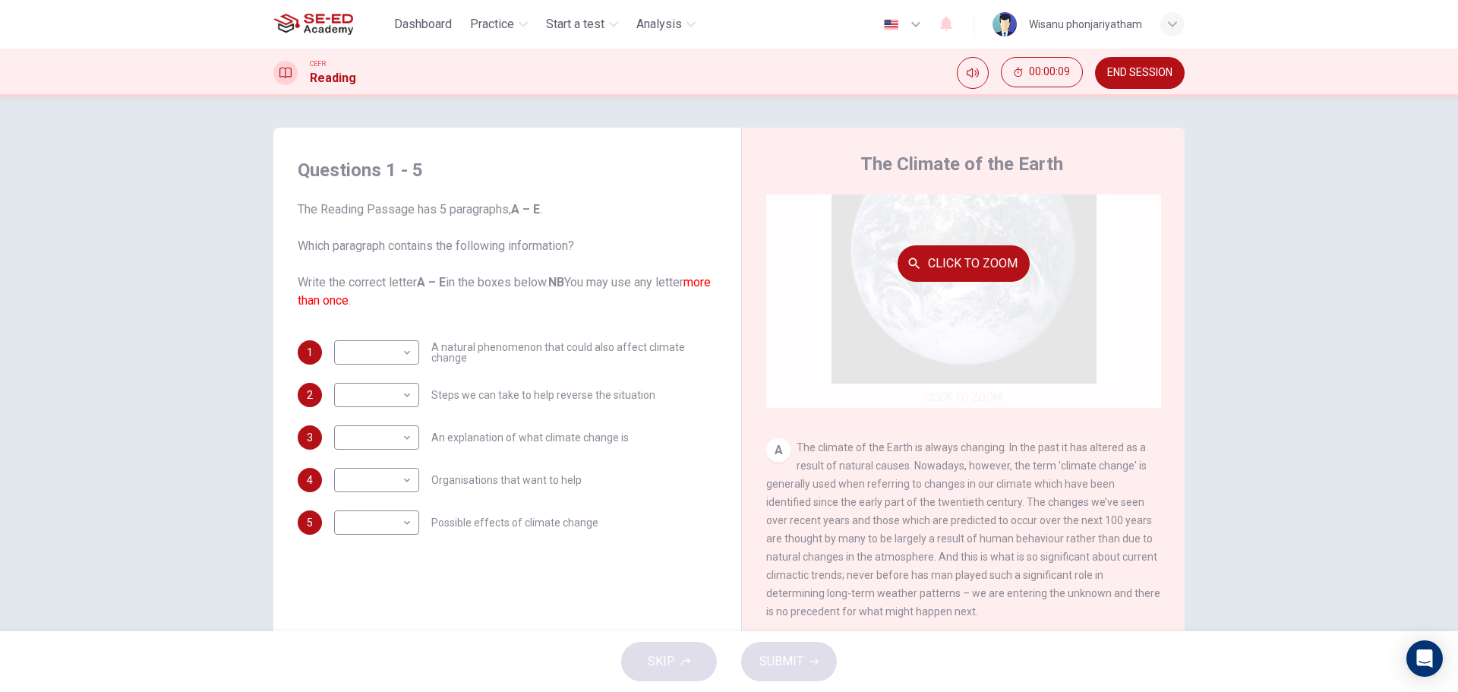
click at [959, 267] on button "Click to Zoom" at bounding box center [964, 263] width 132 height 36
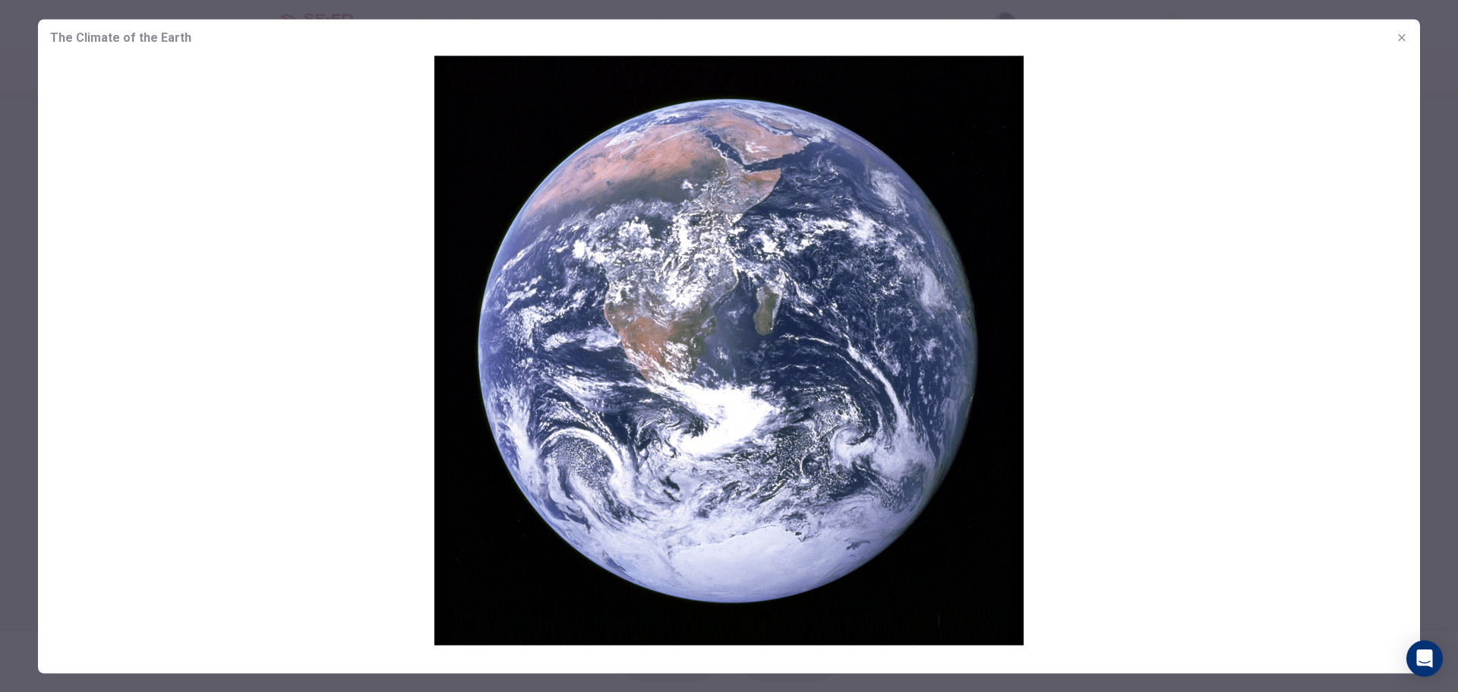
click at [96, 34] on span "The Climate of the Earth" at bounding box center [120, 37] width 141 height 18
click at [1403, 36] on icon "button" at bounding box center [1402, 37] width 12 height 12
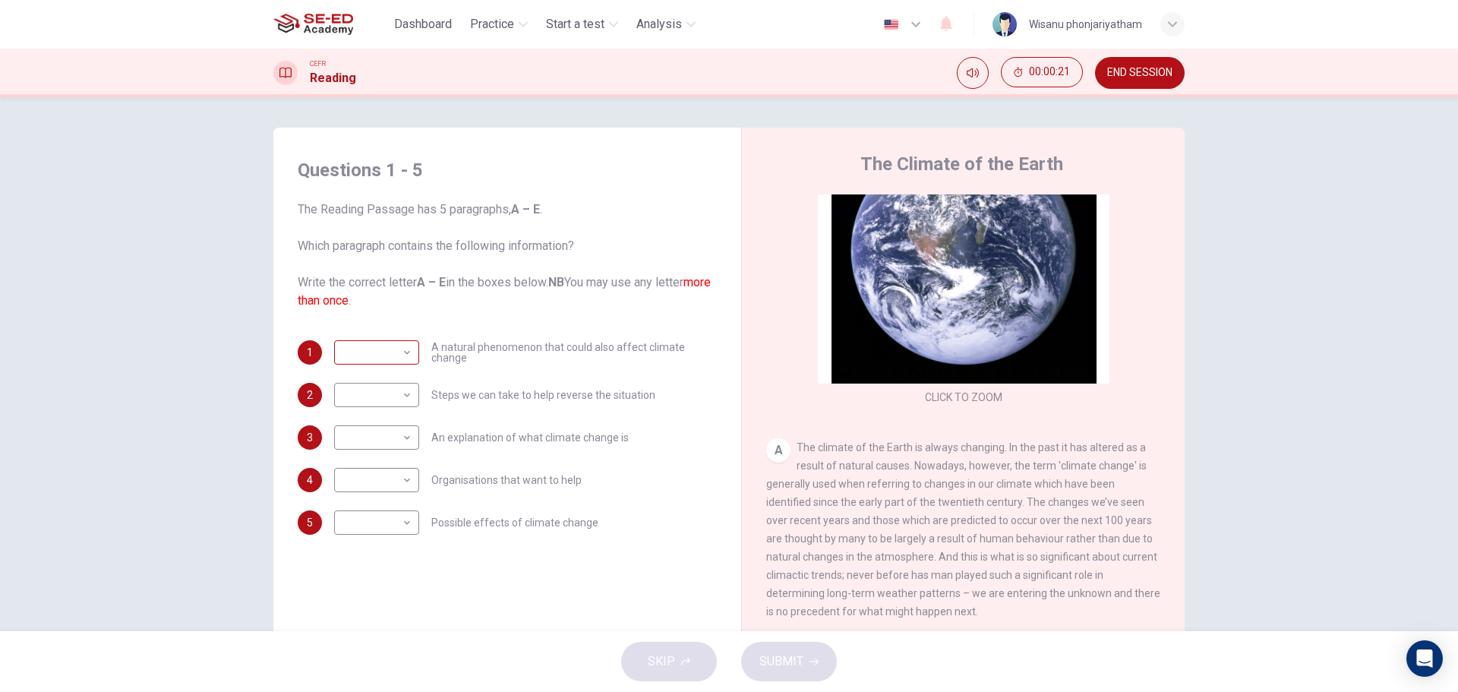
click at [380, 349] on body "This site uses cookies, as explained in our Privacy Policy . If you agree to th…" at bounding box center [729, 346] width 1458 height 692
click at [380, 349] on div at bounding box center [729, 346] width 1458 height 692
click at [362, 303] on font "more than once" at bounding box center [504, 291] width 413 height 33
click at [368, 352] on body "This site uses cookies, as explained in our Privacy Policy . If you agree to th…" at bounding box center [729, 346] width 1458 height 692
click at [539, 304] on div at bounding box center [729, 346] width 1458 height 692
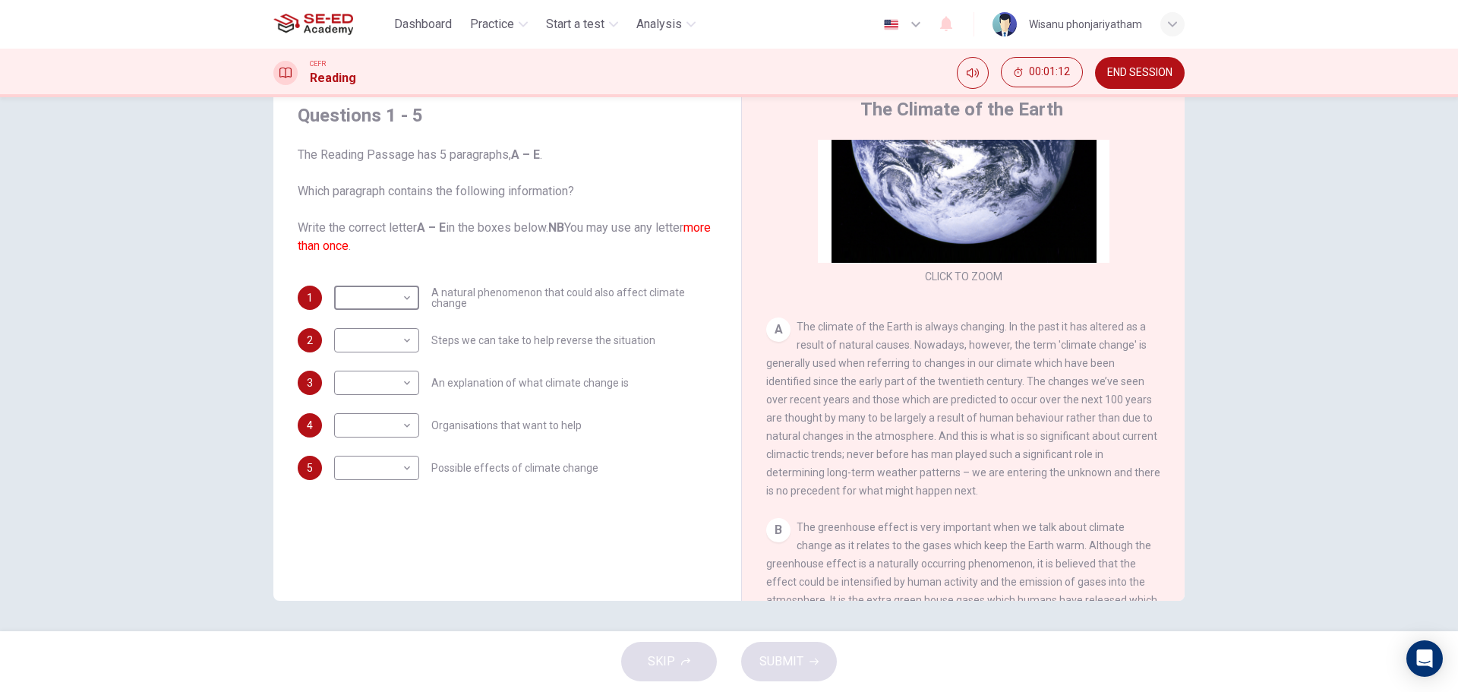
scroll to position [152, 0]
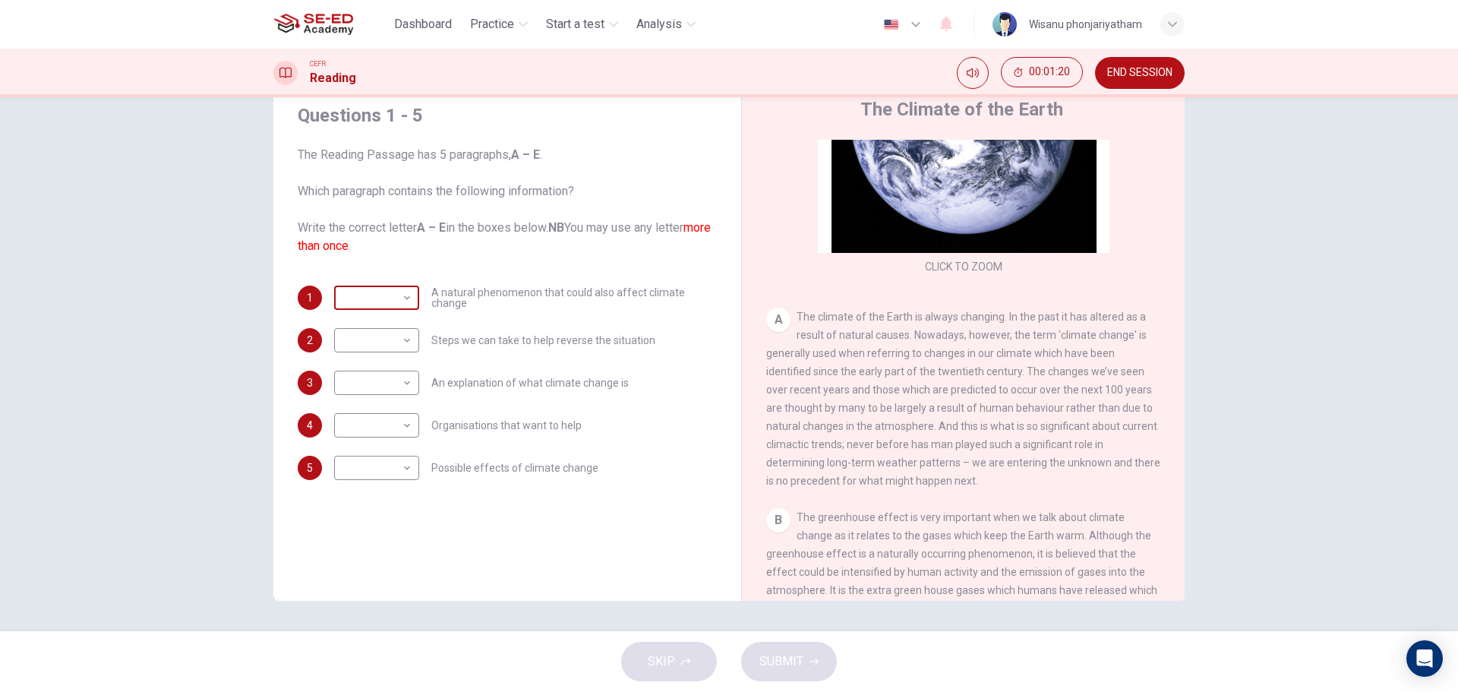
click at [353, 303] on body "This site uses cookies, as explained in our Privacy Policy . If you agree to th…" at bounding box center [729, 346] width 1458 height 692
click at [364, 326] on li "A" at bounding box center [372, 322] width 85 height 24
type input "A"
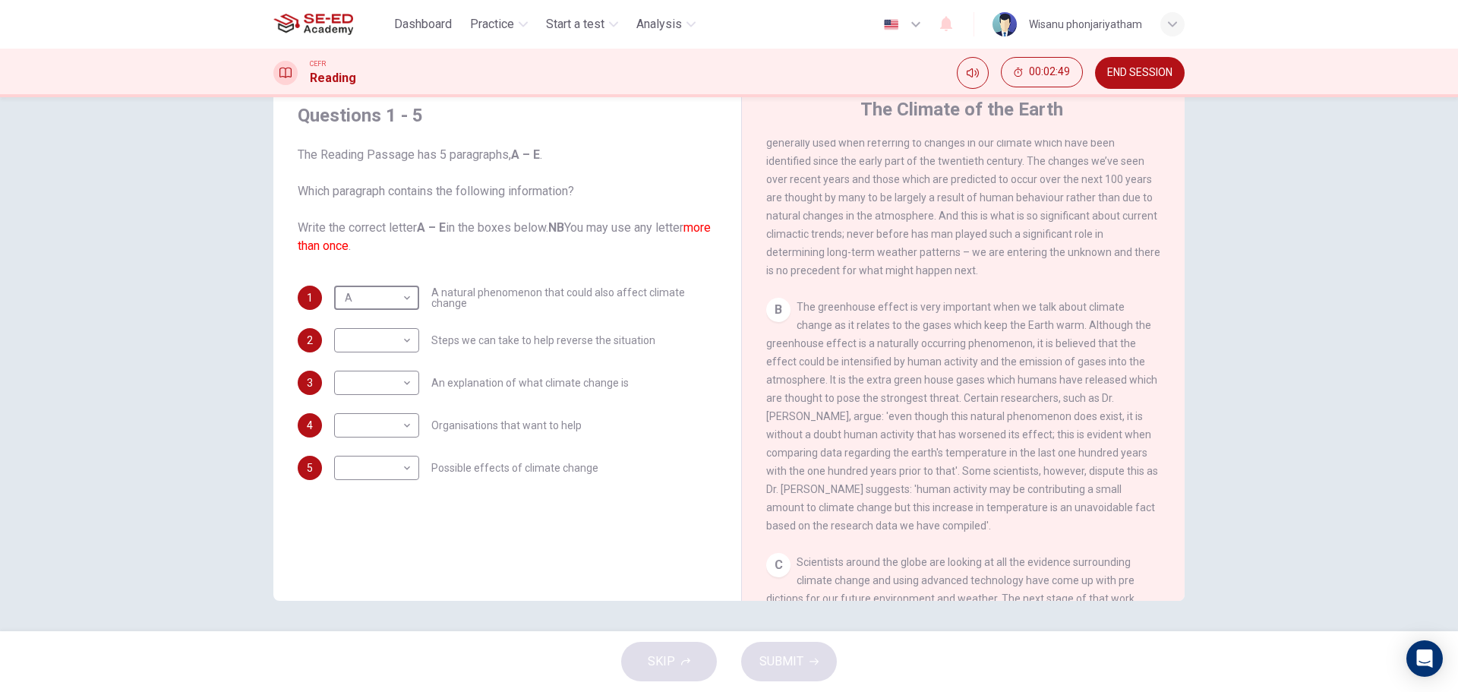
scroll to position [380, 0]
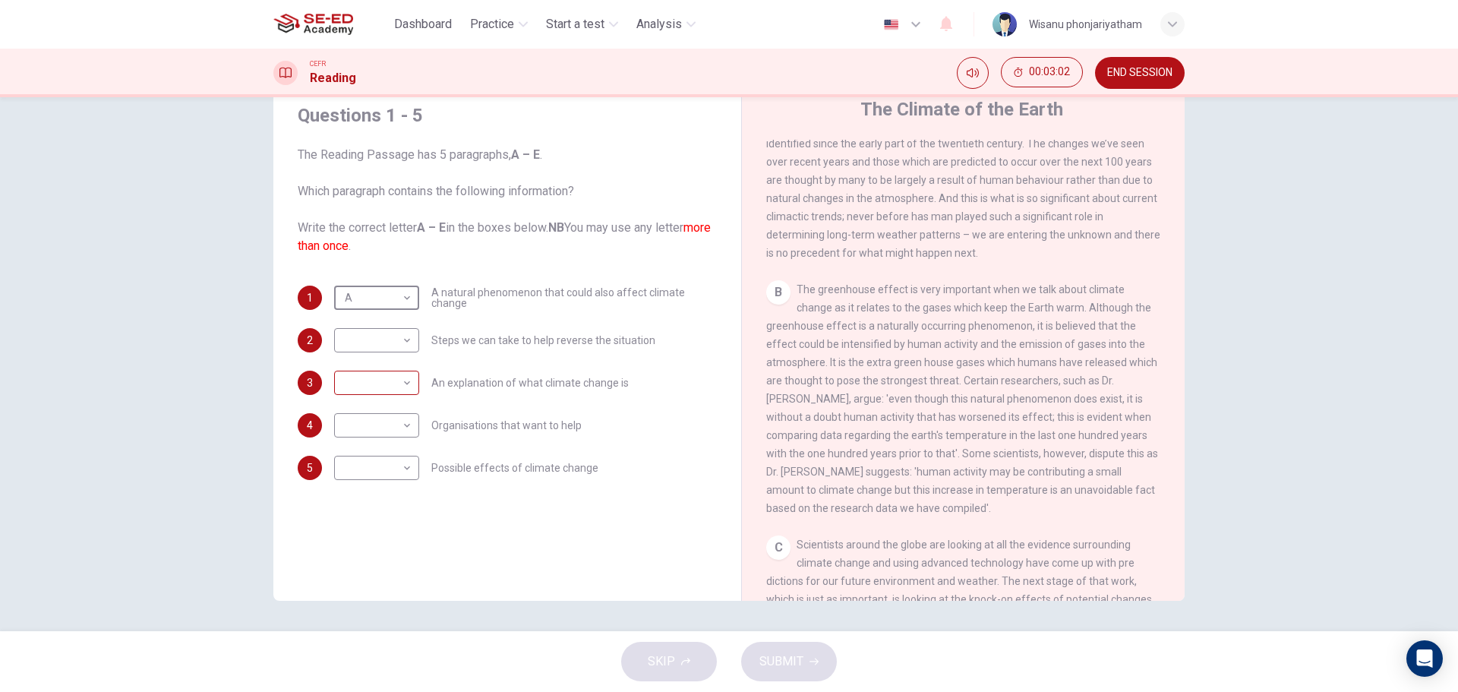
click at [377, 390] on body "This site uses cookies, as explained in our Privacy Policy . If you agree to th…" at bounding box center [729, 346] width 1458 height 692
click at [361, 432] on li "B" at bounding box center [372, 431] width 85 height 24
type input "B"
click at [361, 305] on body "This site uses cookies, as explained in our Privacy Policy . If you agree to th…" at bounding box center [729, 346] width 1458 height 692
click at [365, 347] on li "B" at bounding box center [372, 346] width 85 height 24
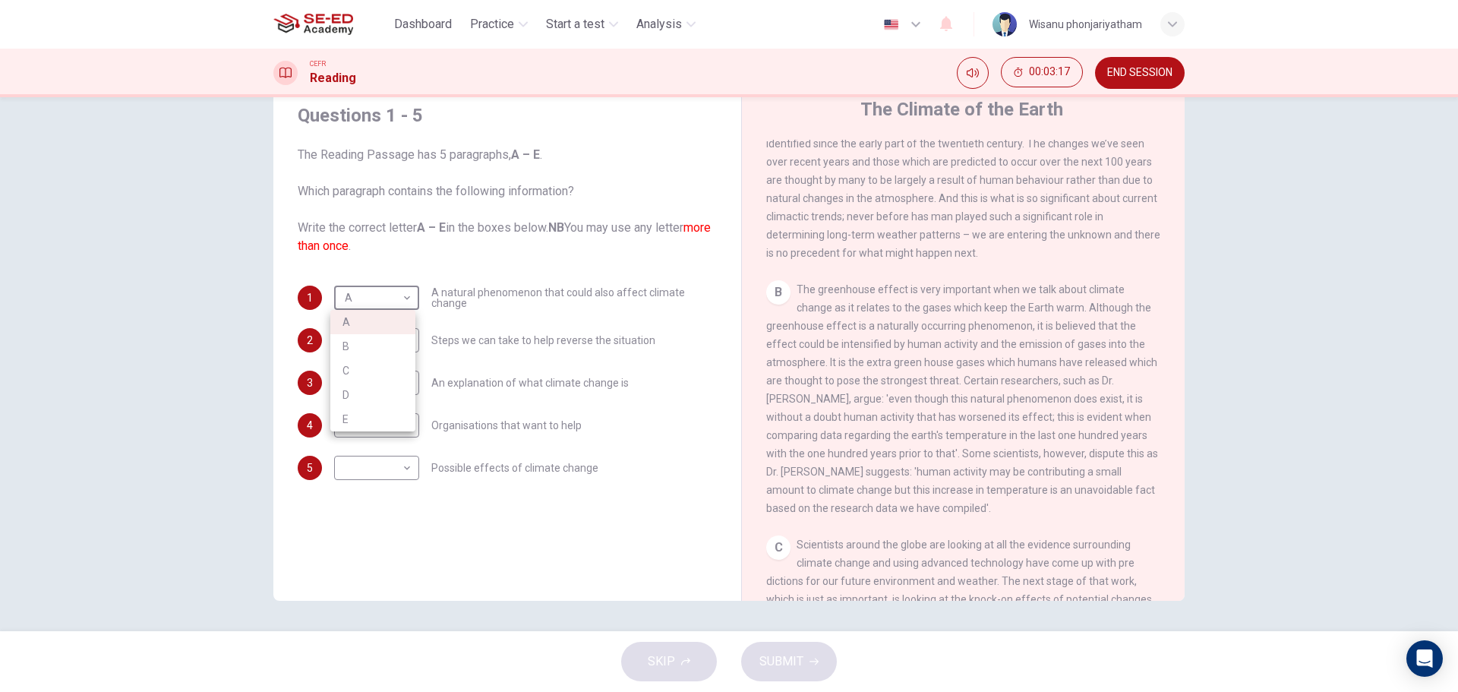
type input "B"
click at [351, 379] on body "This site uses cookies, as explained in our Privacy Policy . If you agree to th…" at bounding box center [729, 346] width 1458 height 692
click at [346, 406] on li "A" at bounding box center [372, 407] width 85 height 24
type input "A"
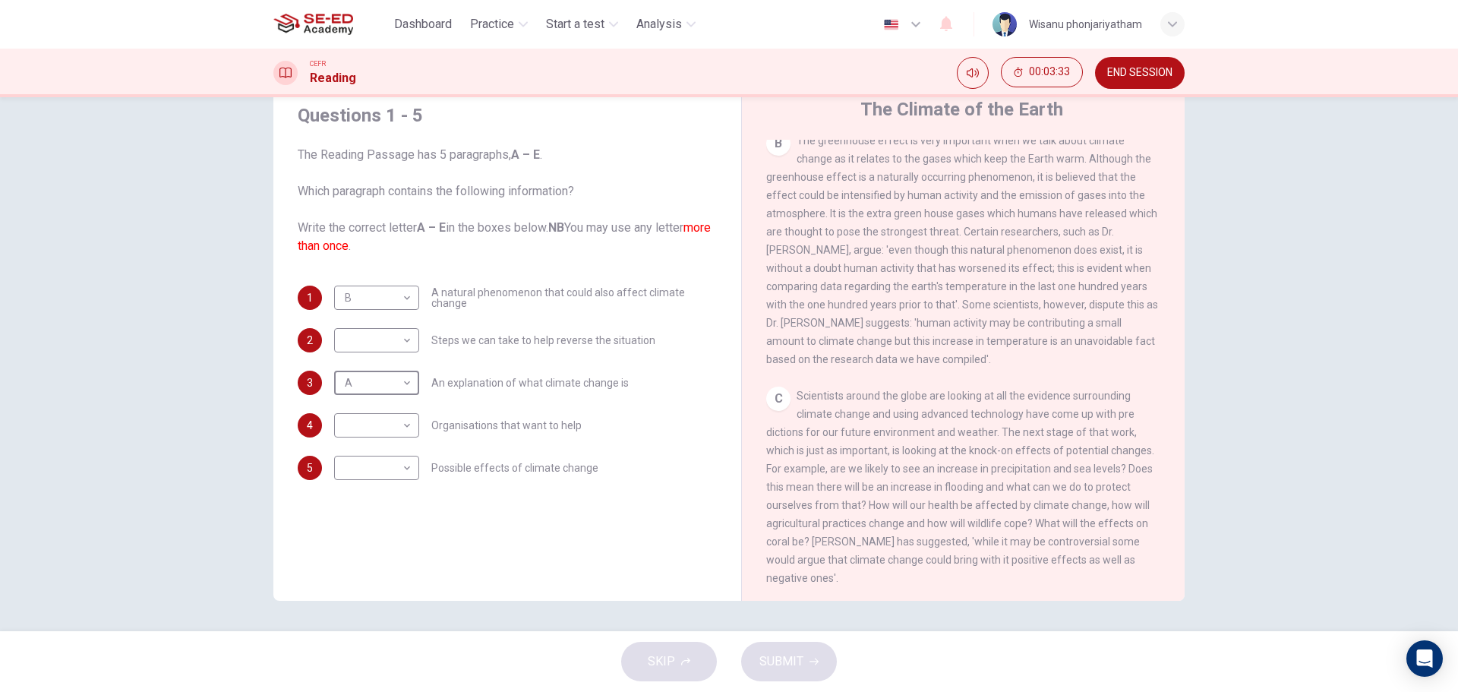
scroll to position [532, 0]
click at [401, 340] on body "This site uses cookies, as explained in our Privacy Policy . If you agree to th…" at bounding box center [729, 346] width 1458 height 692
click at [374, 412] on li "C" at bounding box center [372, 413] width 85 height 24
type input "C"
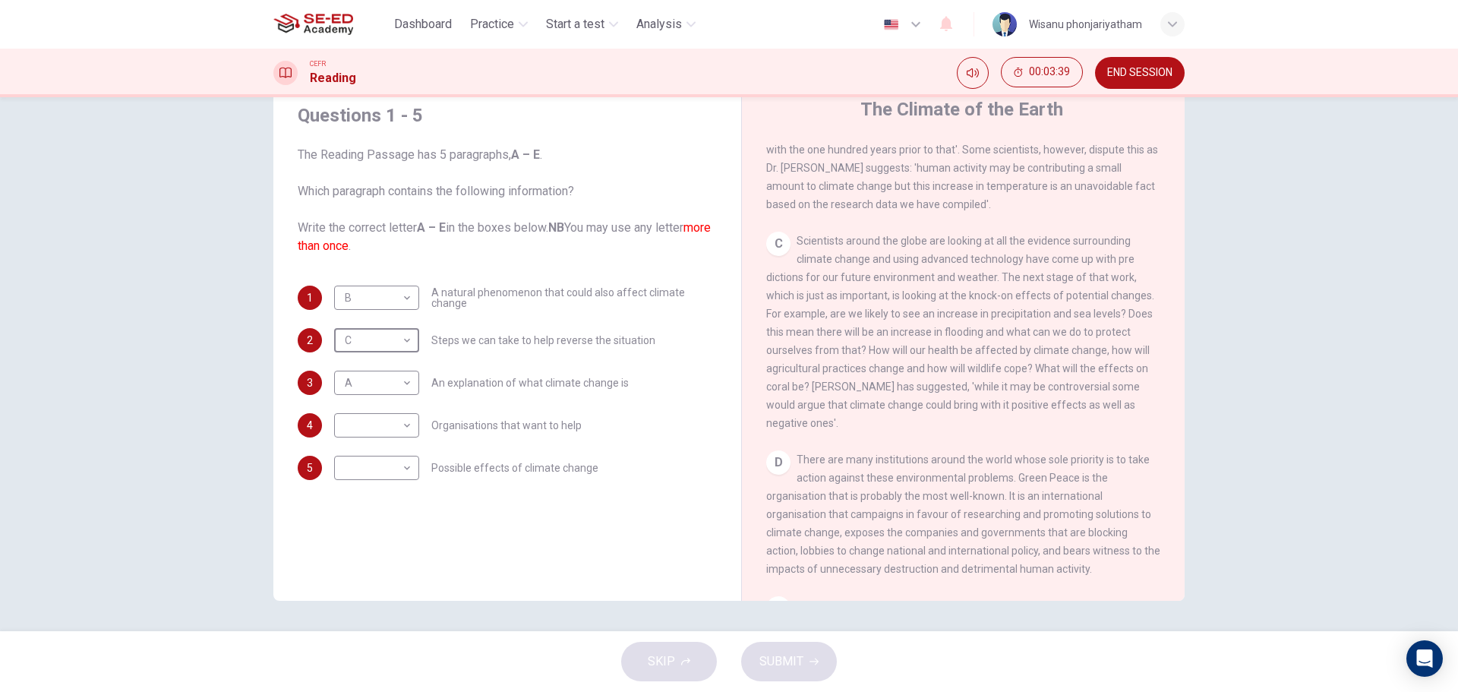
scroll to position [760, 0]
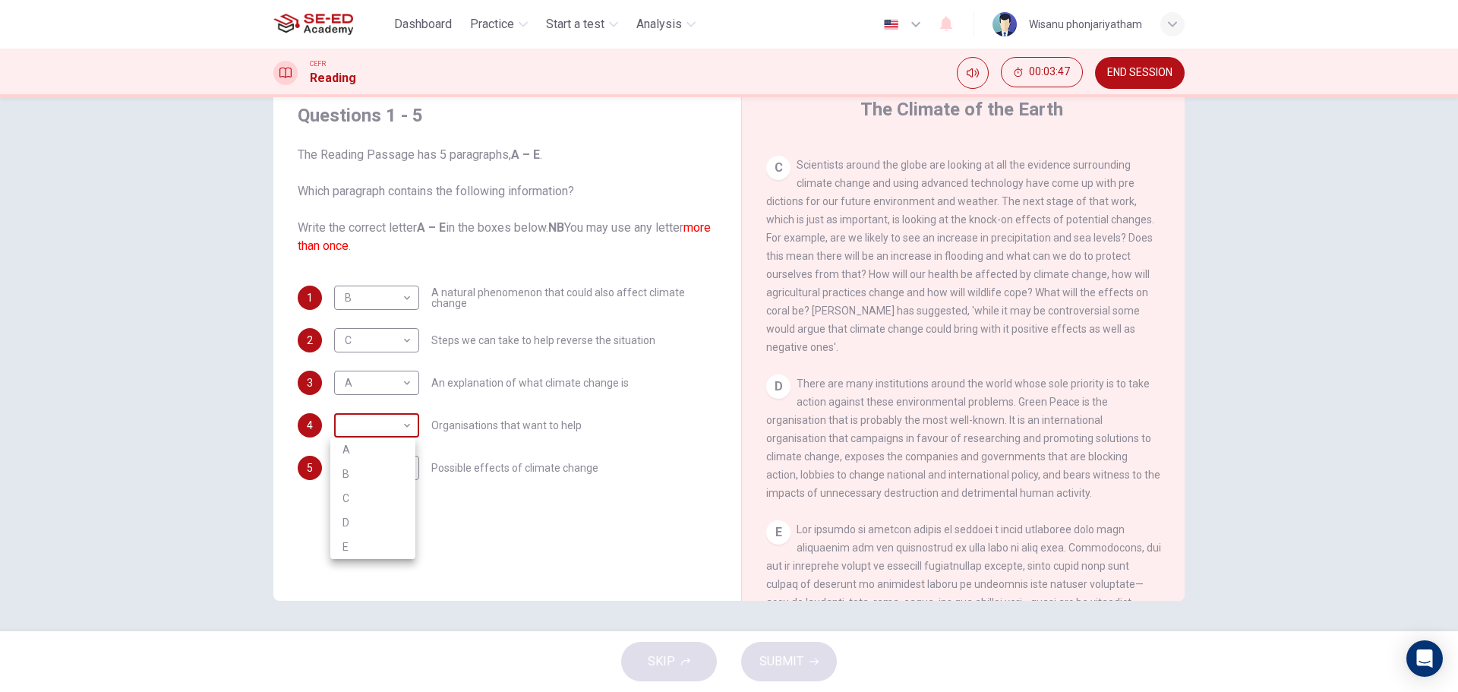
click at [378, 422] on body "This site uses cookies, as explained in our Privacy Policy . If you agree to th…" at bounding box center [729, 346] width 1458 height 692
click at [349, 499] on li "C" at bounding box center [372, 498] width 85 height 24
type input "C"
click at [377, 340] on body "This site uses cookies, as explained in our Privacy Policy . If you agree to th…" at bounding box center [729, 346] width 1458 height 692
click at [377, 340] on div at bounding box center [729, 346] width 1458 height 692
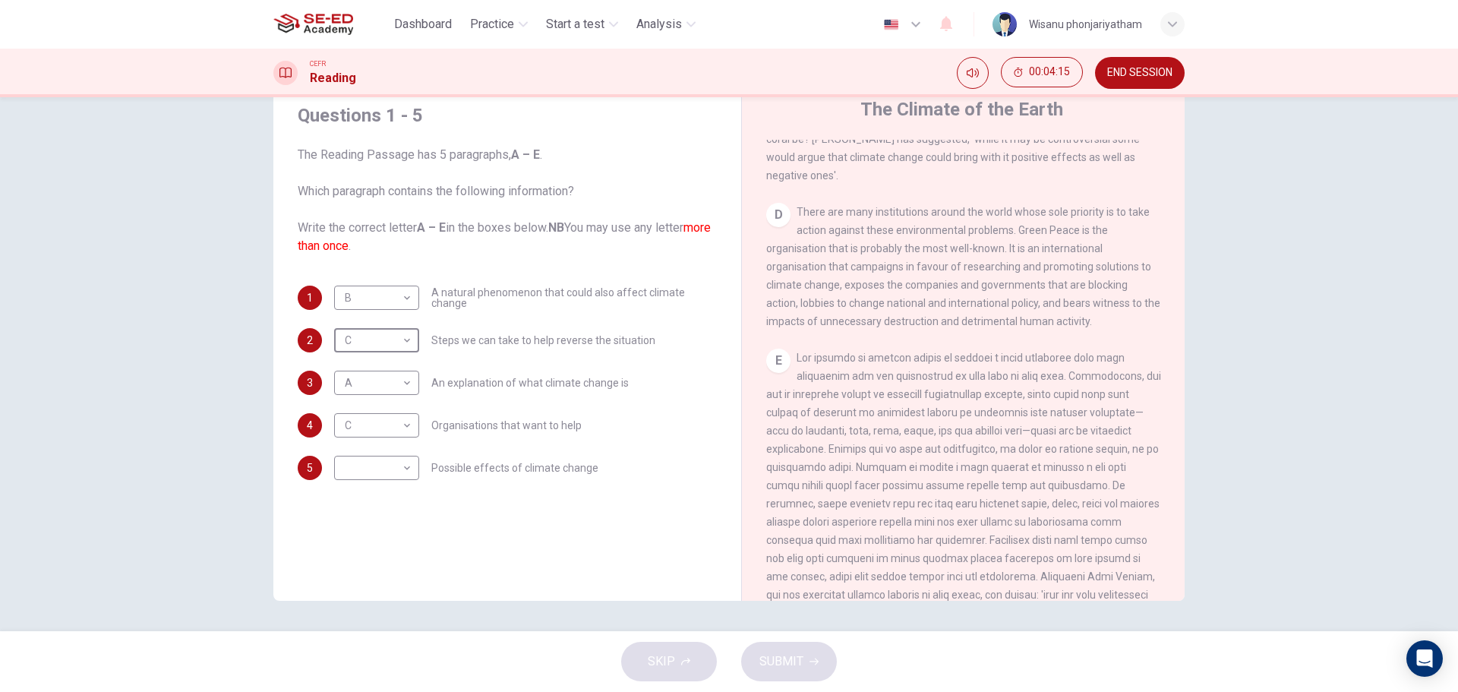
scroll to position [988, 0]
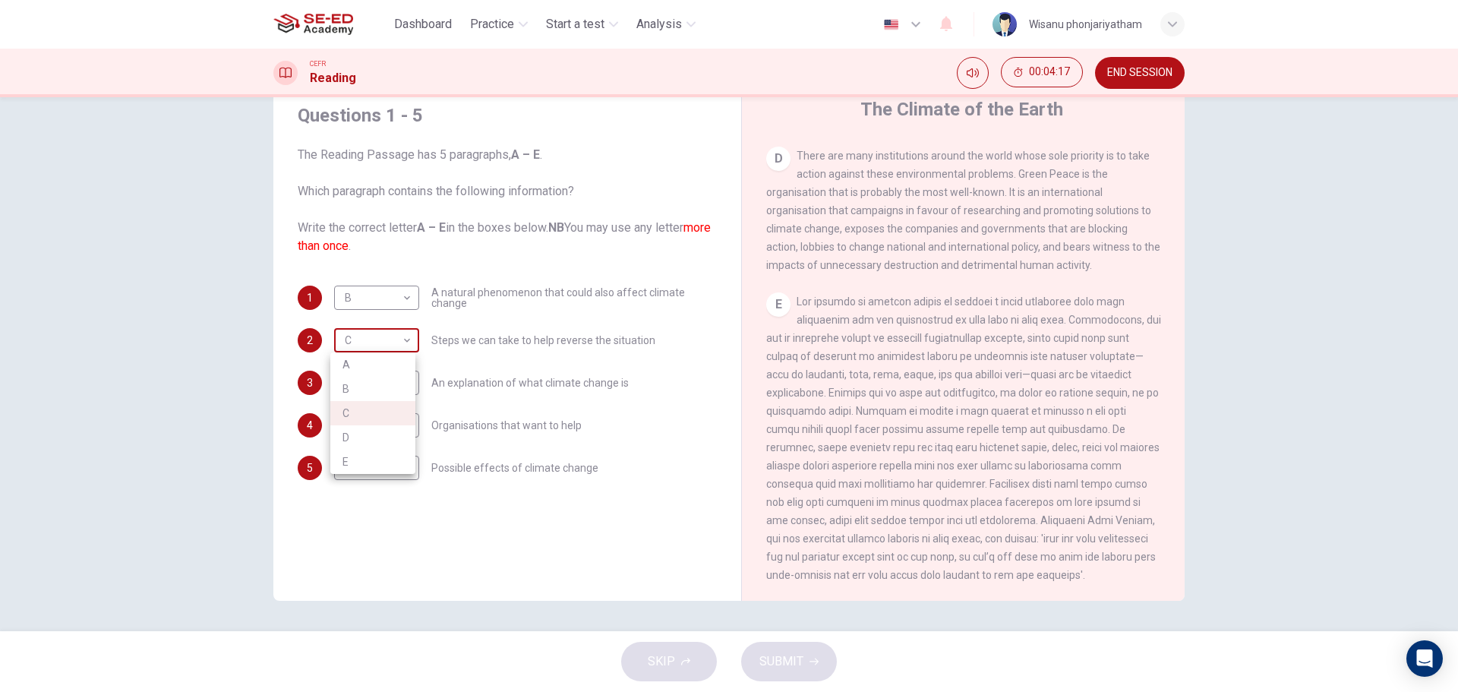
click at [371, 345] on body "This site uses cookies, as explained in our Privacy Policy . If you agree to th…" at bounding box center [729, 346] width 1458 height 692
click at [358, 434] on li "D" at bounding box center [372, 437] width 85 height 24
type input "D"
click at [363, 466] on body "This site uses cookies, as explained in our Privacy Policy . If you agree to th…" at bounding box center [729, 346] width 1458 height 692
click at [350, 589] on li "E" at bounding box center [372, 589] width 85 height 24
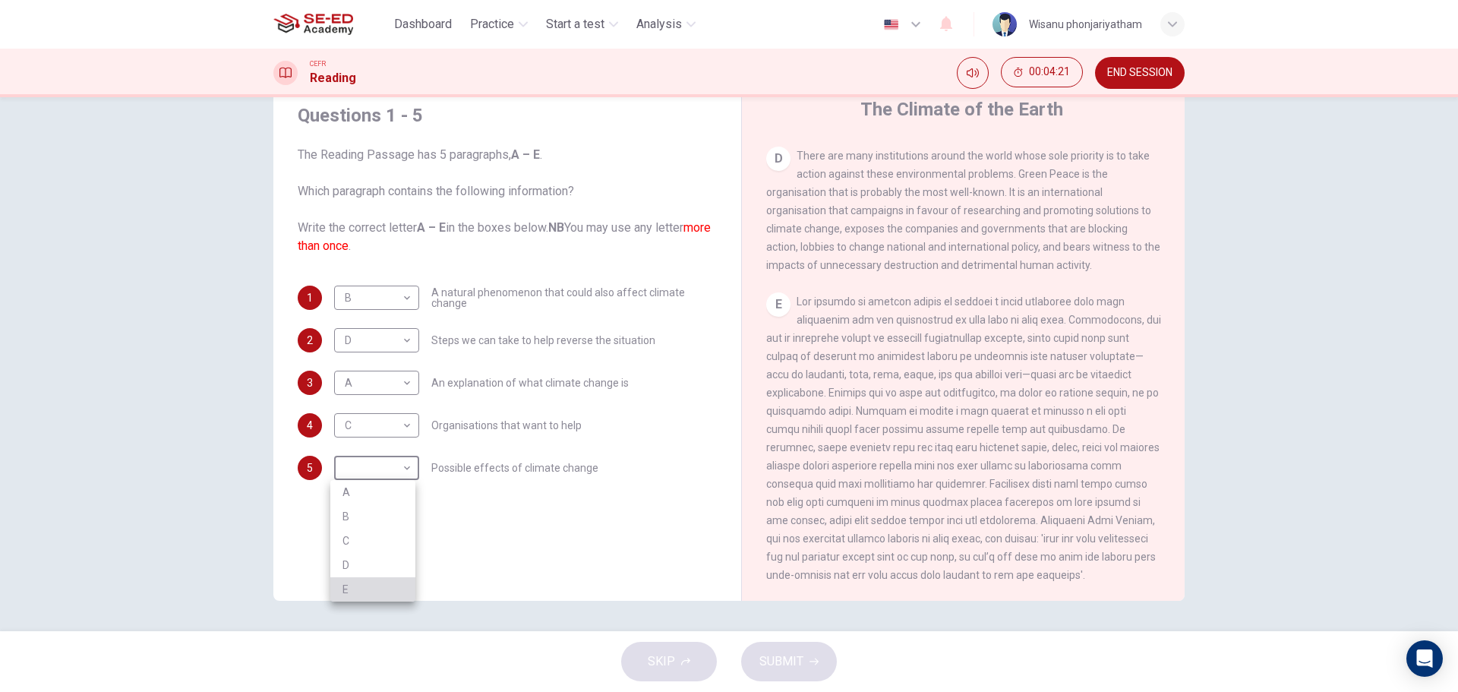
type input "E"
click at [812, 661] on icon "button" at bounding box center [814, 661] width 9 height 9
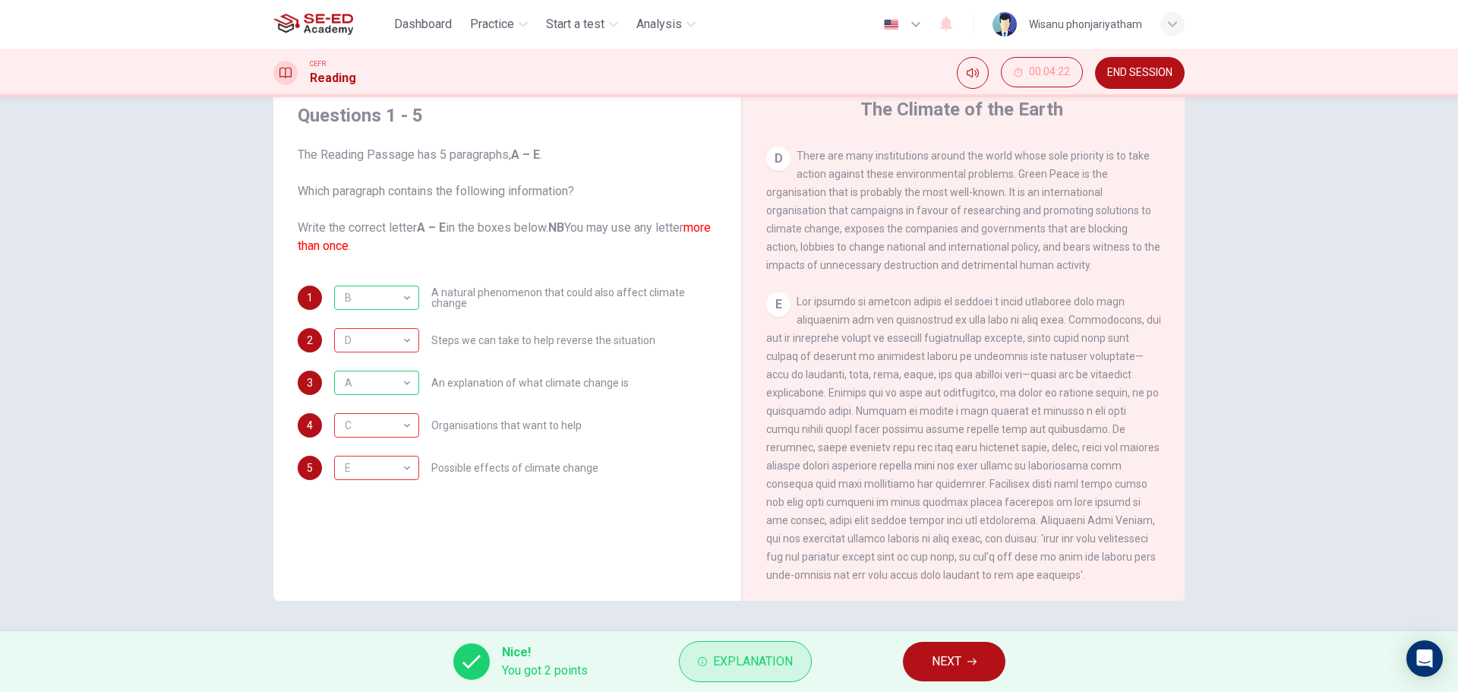
click at [719, 650] on button "Explanation" at bounding box center [745, 661] width 133 height 41
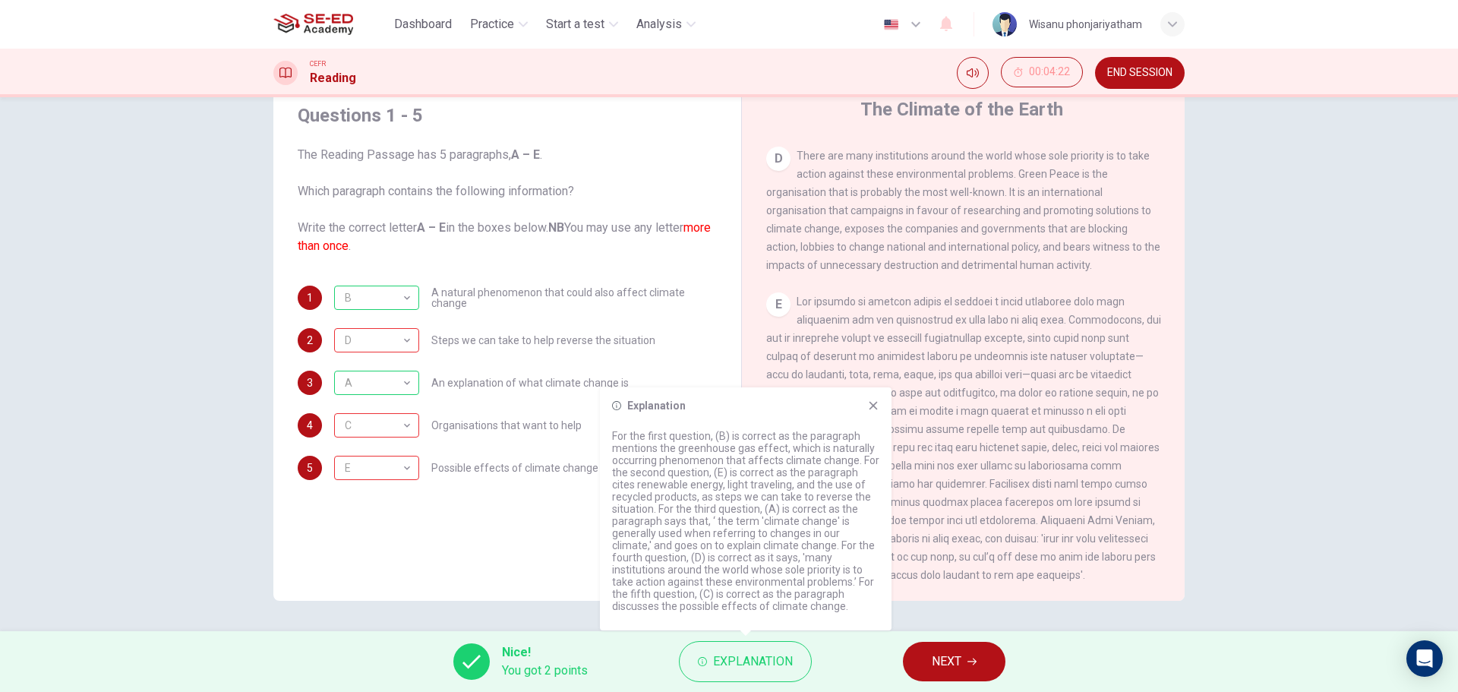
drag, startPoint x: 552, startPoint y: 229, endPoint x: 584, endPoint y: 229, distance: 31.9
click at [584, 229] on span "The Reading Passage has 5 paragraphs, A – E . Which paragraph contains the foll…" at bounding box center [507, 200] width 419 height 109
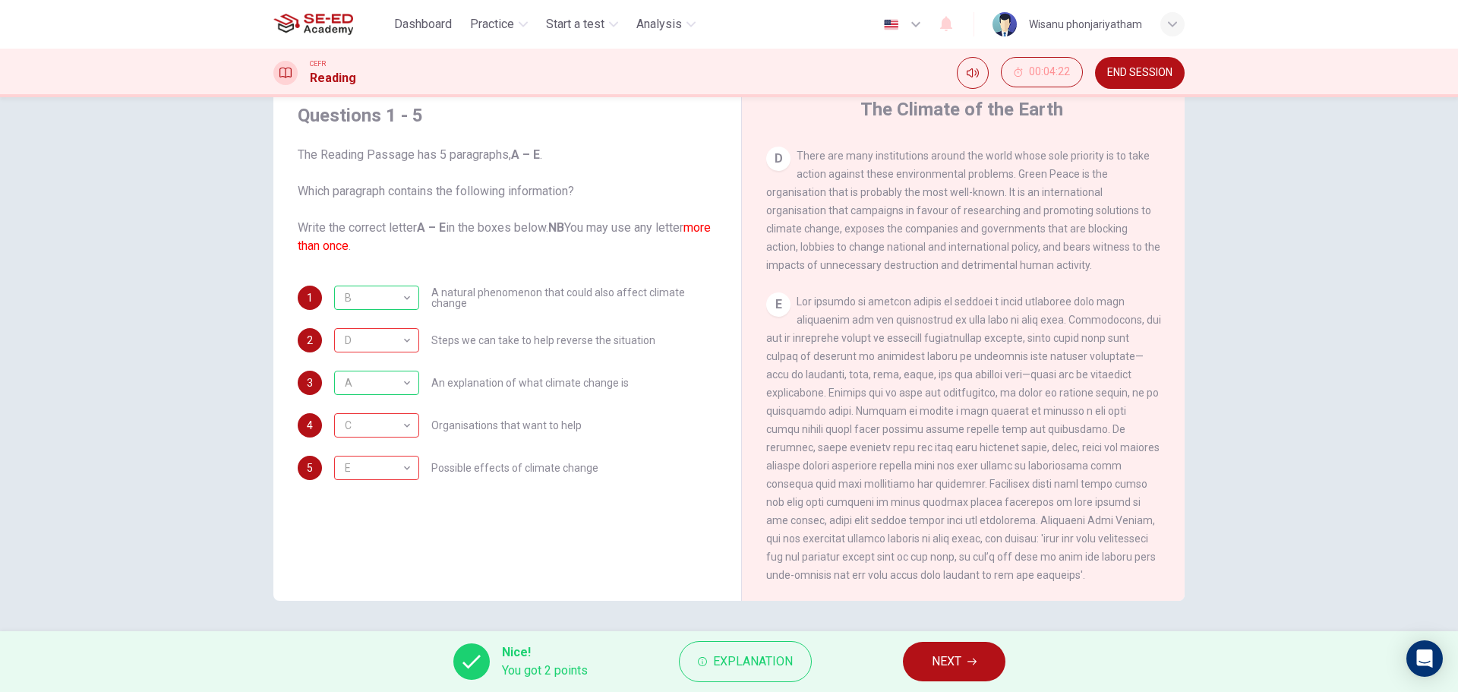
click at [564, 226] on b "NB" at bounding box center [556, 227] width 16 height 14
click at [939, 662] on span "NEXT" at bounding box center [947, 661] width 30 height 21
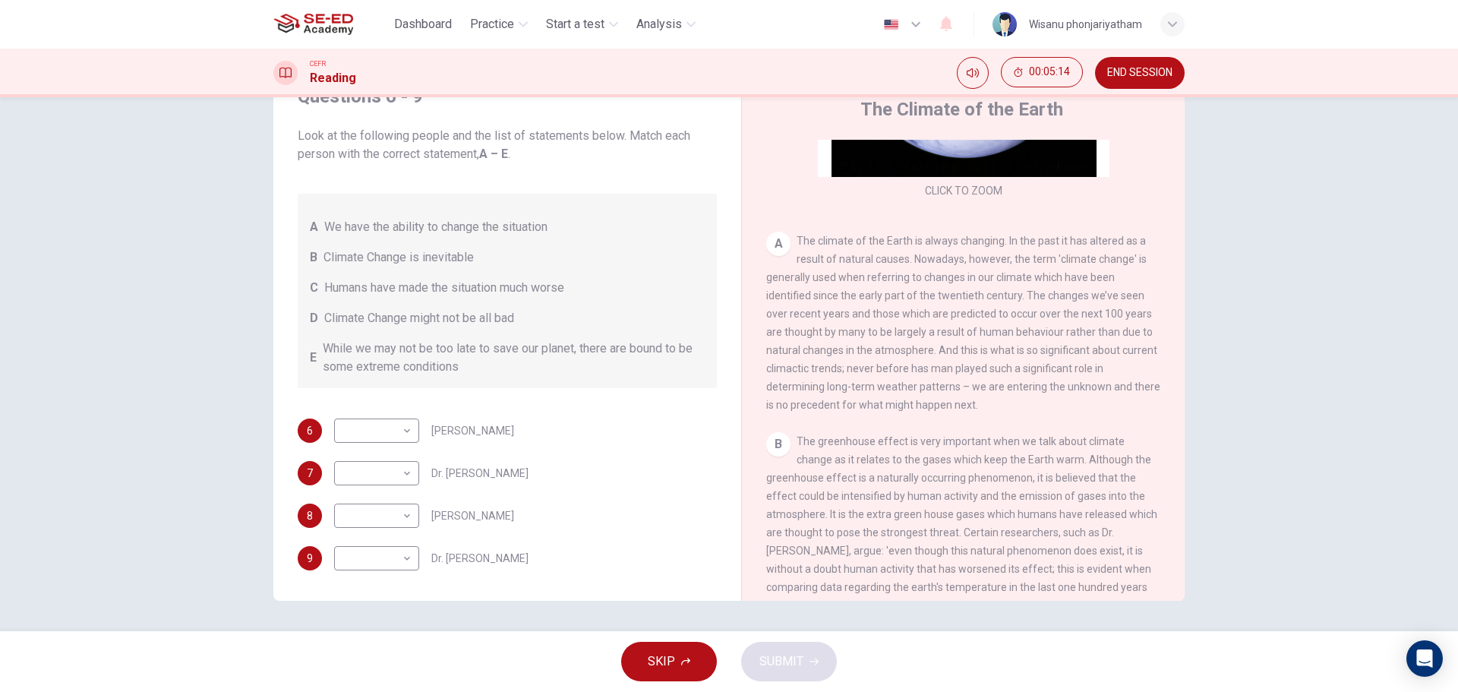
scroll to position [304, 0]
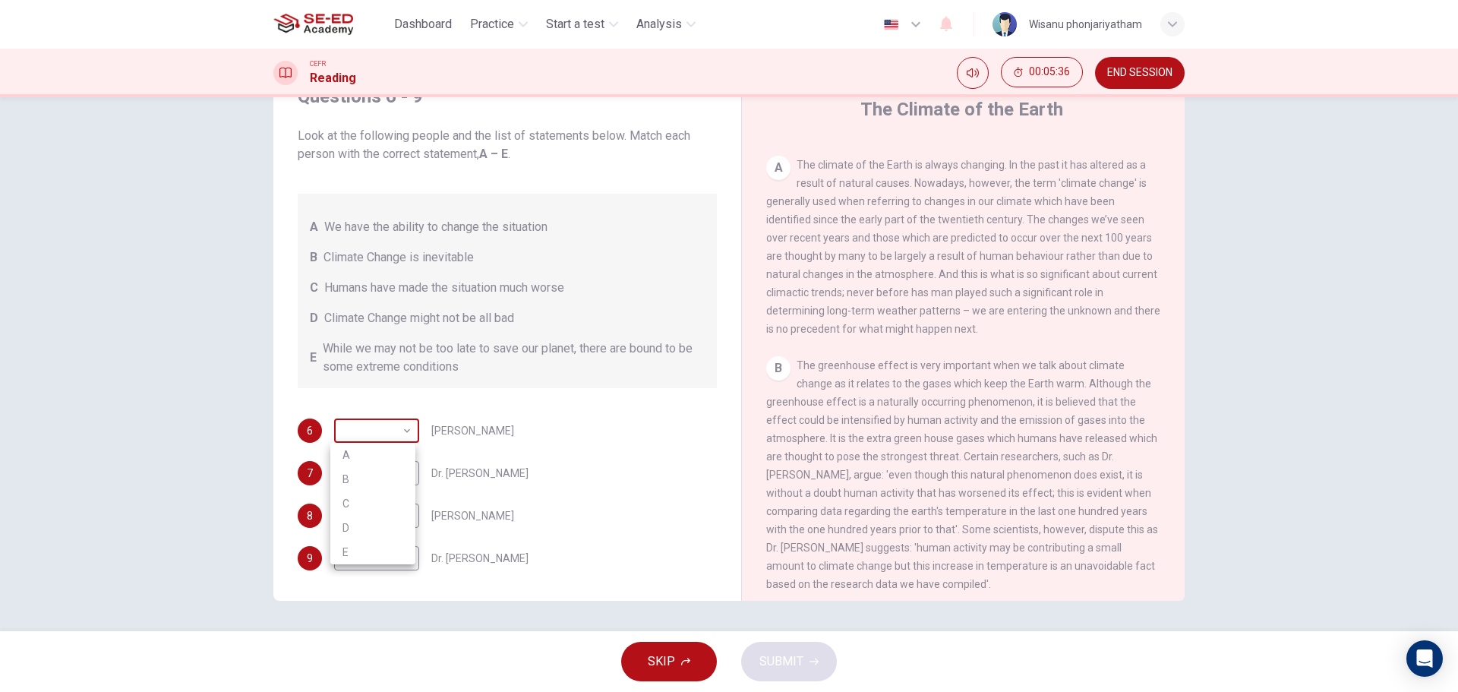
click at [382, 424] on body "This site uses cookies, as explained in our Privacy Policy . If you agree to th…" at bounding box center [729, 346] width 1458 height 692
click at [668, 470] on div at bounding box center [729, 346] width 1458 height 692
click at [406, 467] on body "This site uses cookies, as explained in our Privacy Policy . If you agree to th…" at bounding box center [729, 346] width 1458 height 692
click at [371, 539] on li "C" at bounding box center [372, 546] width 85 height 24
type input "C"
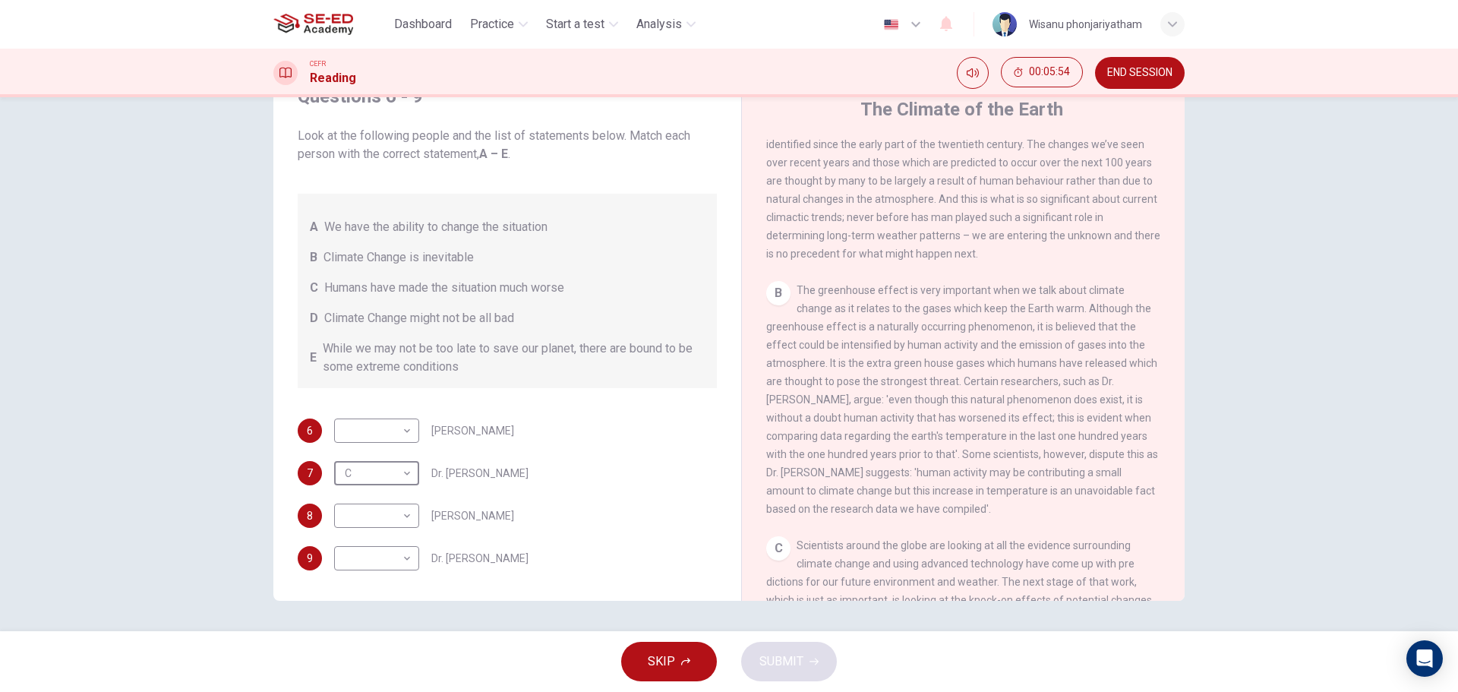
scroll to position [380, 0]
click at [378, 555] on body "This site uses cookies, as explained in our Privacy Policy . If you agree to th…" at bounding box center [729, 346] width 1458 height 692
click at [362, 615] on li "C" at bounding box center [372, 619] width 85 height 24
click at [359, 563] on body "This site uses cookies, as explained in our Privacy Policy . If you agree to th…" at bounding box center [729, 346] width 1458 height 692
click at [351, 596] on li "B" at bounding box center [372, 595] width 85 height 24
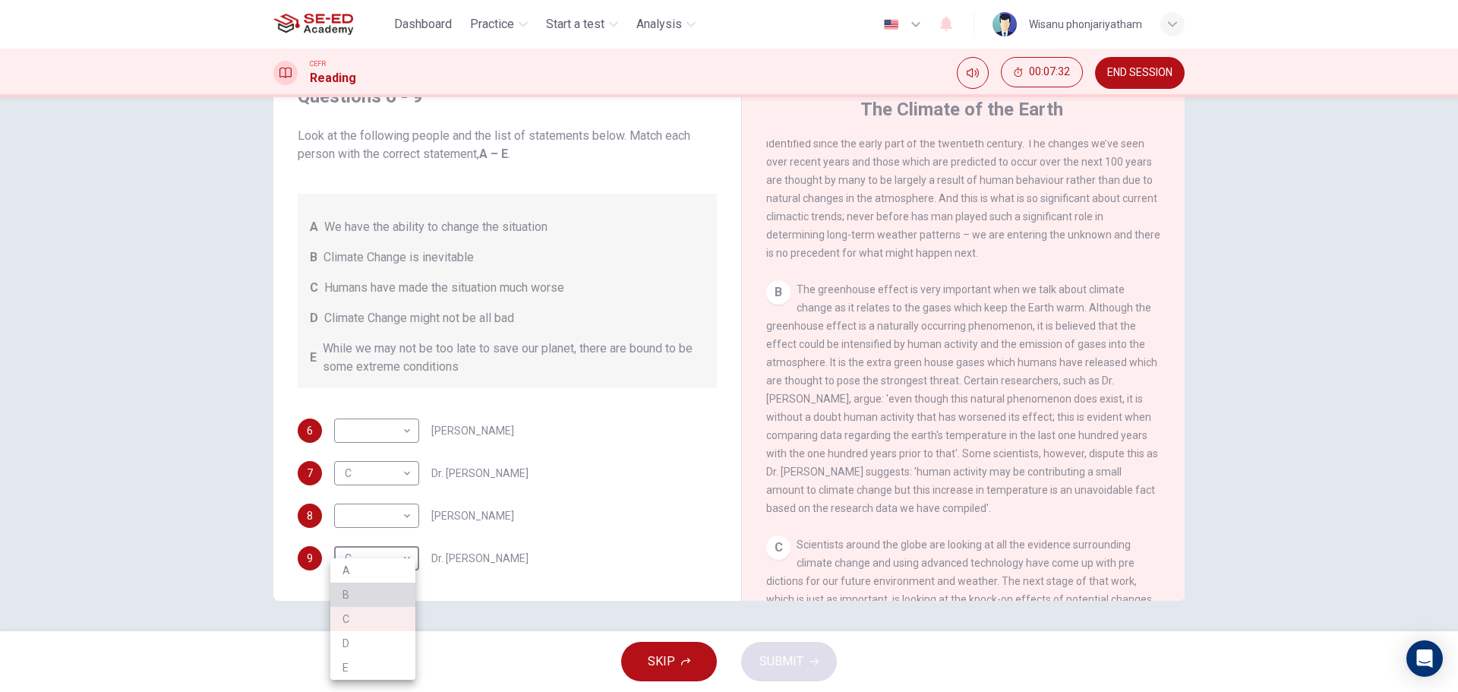
type input "B"
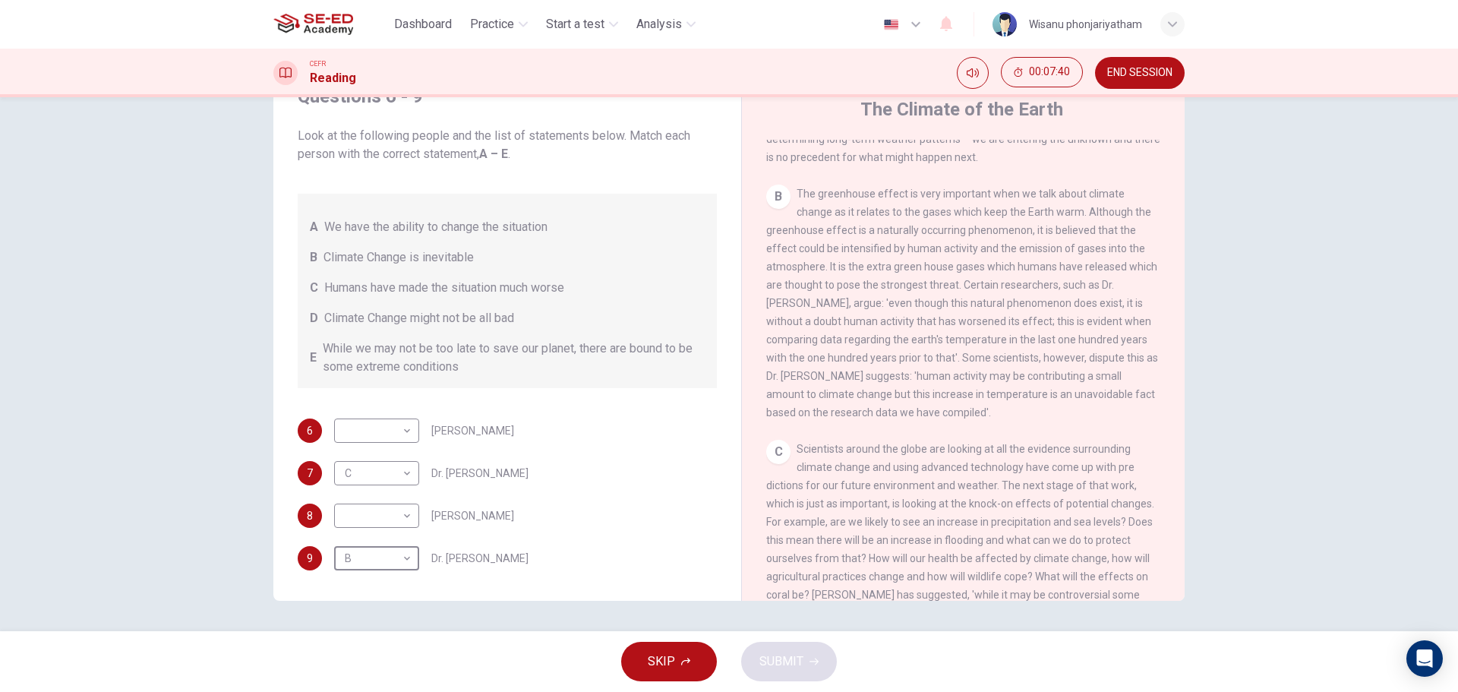
scroll to position [532, 0]
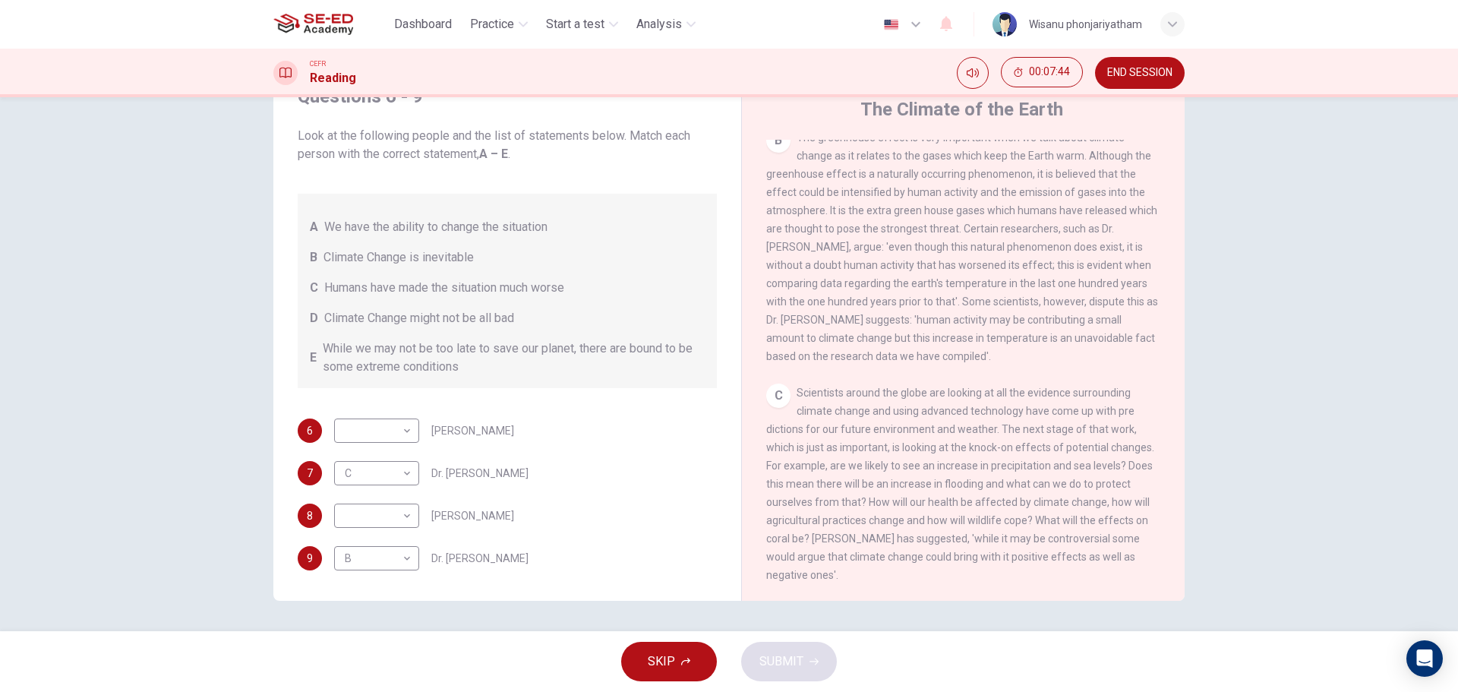
drag, startPoint x: 833, startPoint y: 506, endPoint x: 958, endPoint y: 529, distance: 127.5
click at [958, 529] on span "Scientists around the globe are looking at all the evidence surrounding climate…" at bounding box center [960, 484] width 388 height 194
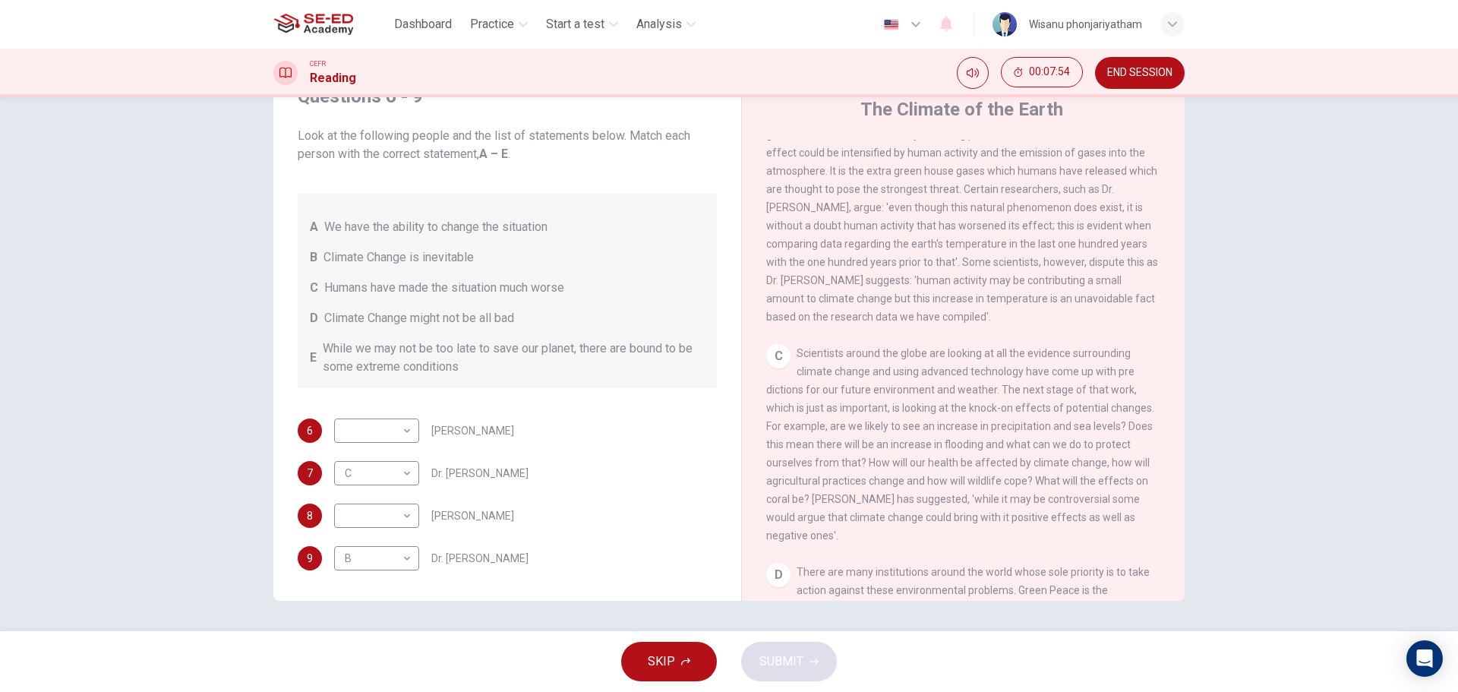
scroll to position [608, 0]
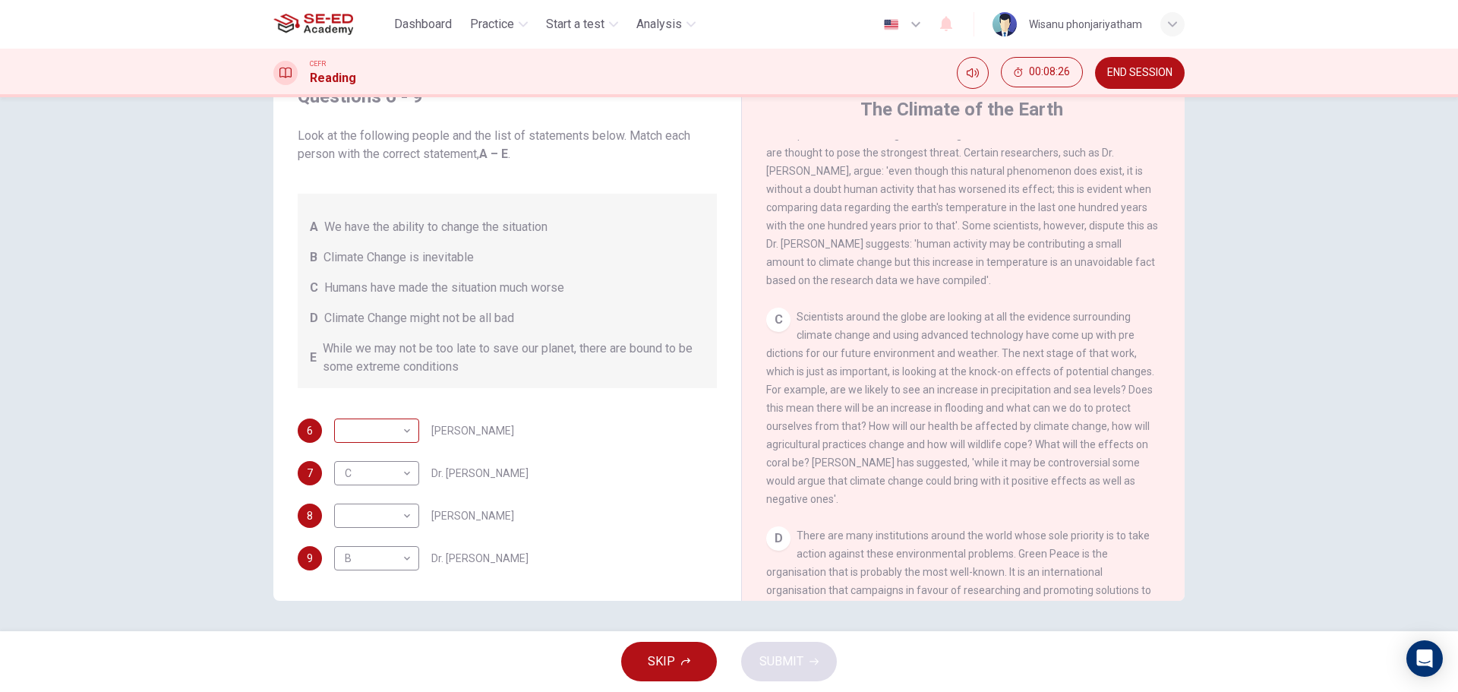
click at [379, 431] on body "This site uses cookies, as explained in our Privacy Policy . If you agree to th…" at bounding box center [729, 346] width 1458 height 692
click at [352, 534] on li "D" at bounding box center [372, 528] width 85 height 24
type input "D"
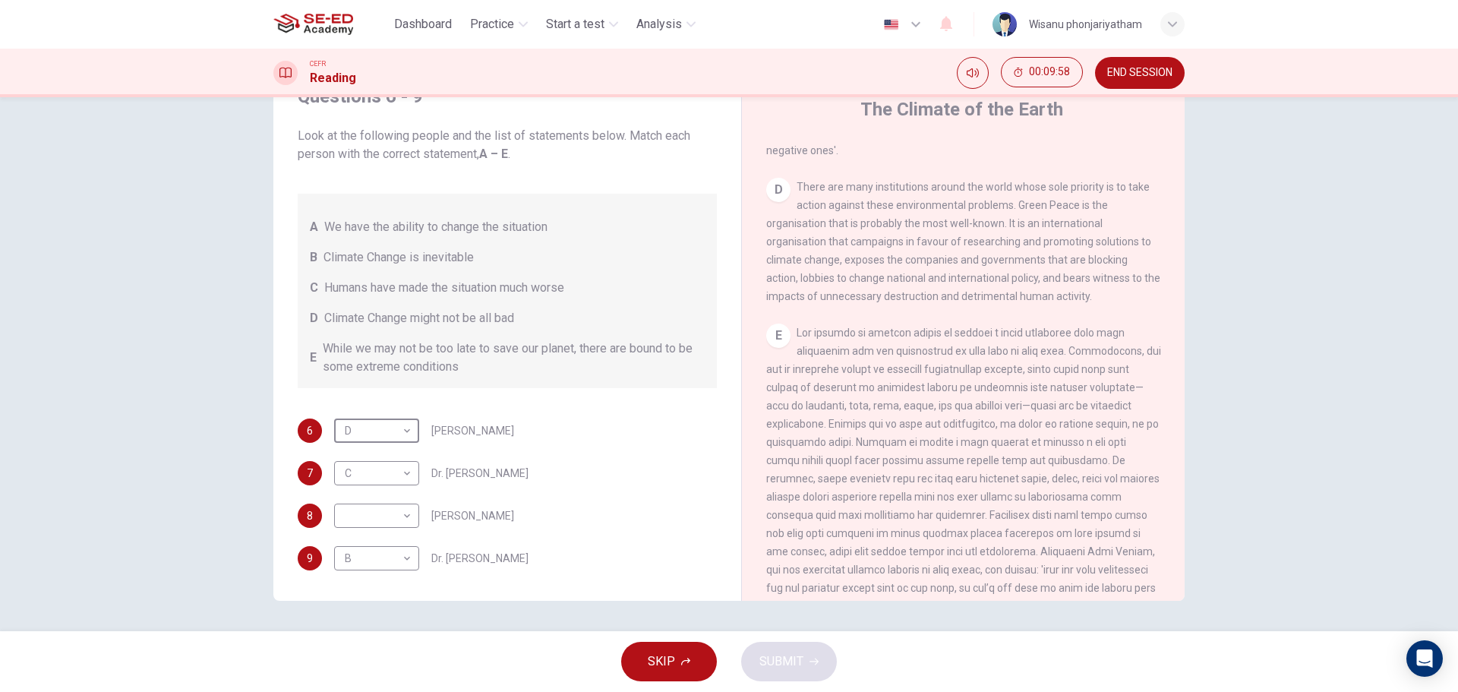
scroll to position [1032, 0]
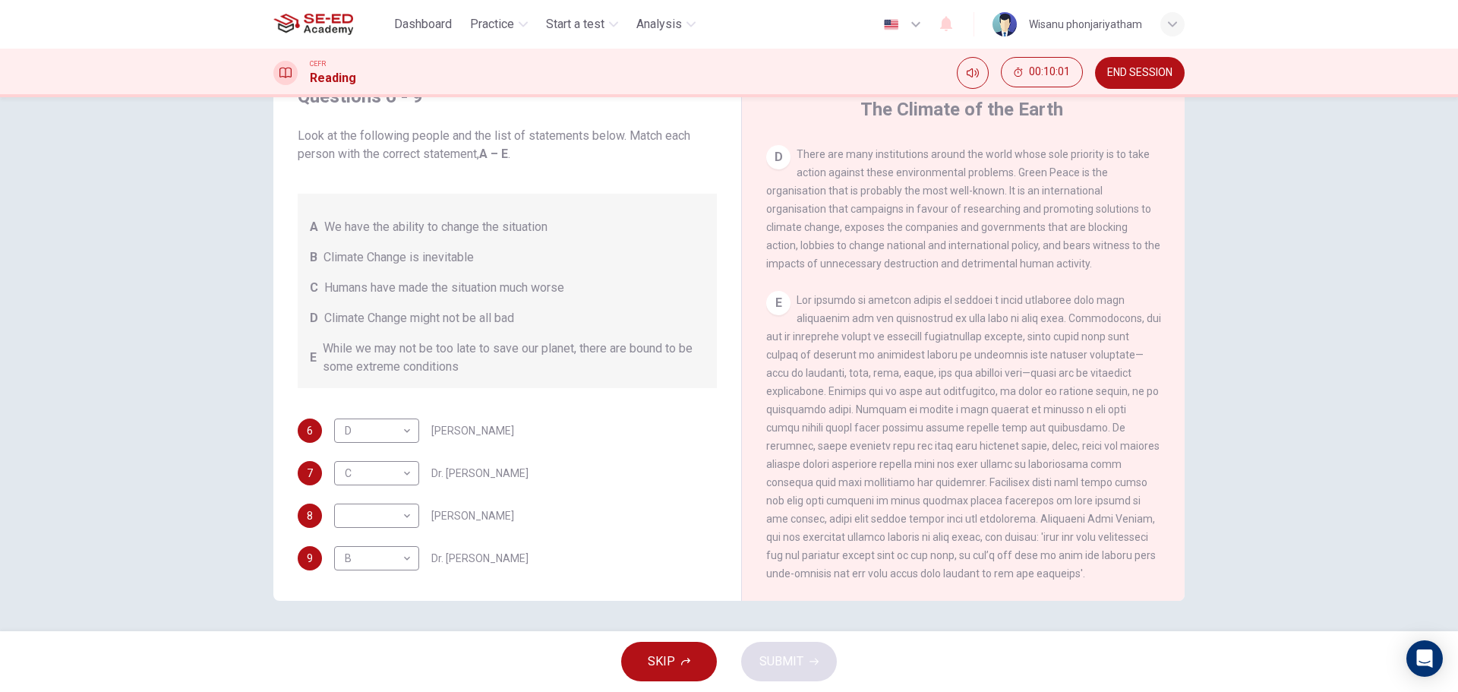
drag, startPoint x: 999, startPoint y: 516, endPoint x: 1079, endPoint y: 526, distance: 80.4
click at [1079, 526] on div "E" at bounding box center [963, 437] width 395 height 292
drag, startPoint x: 1002, startPoint y: 533, endPoint x: 1046, endPoint y: 534, distance: 44.1
click at [1046, 534] on span at bounding box center [963, 437] width 395 height 286
click at [387, 524] on body "This site uses cookies, as explained in our Privacy Policy . If you agree to th…" at bounding box center [729, 346] width 1458 height 692
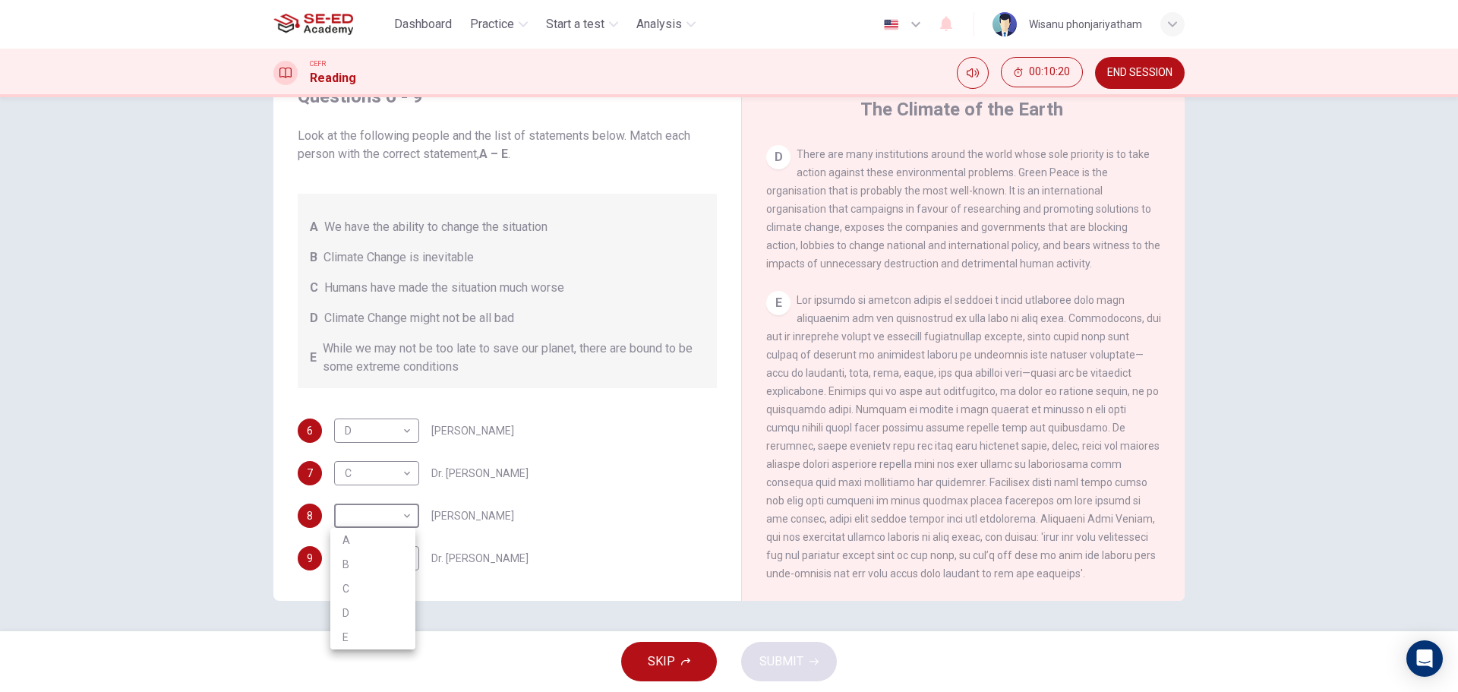
click at [352, 630] on li "E" at bounding box center [372, 637] width 85 height 24
type input "E"
click at [810, 662] on icon "button" at bounding box center [814, 662] width 9 height 7
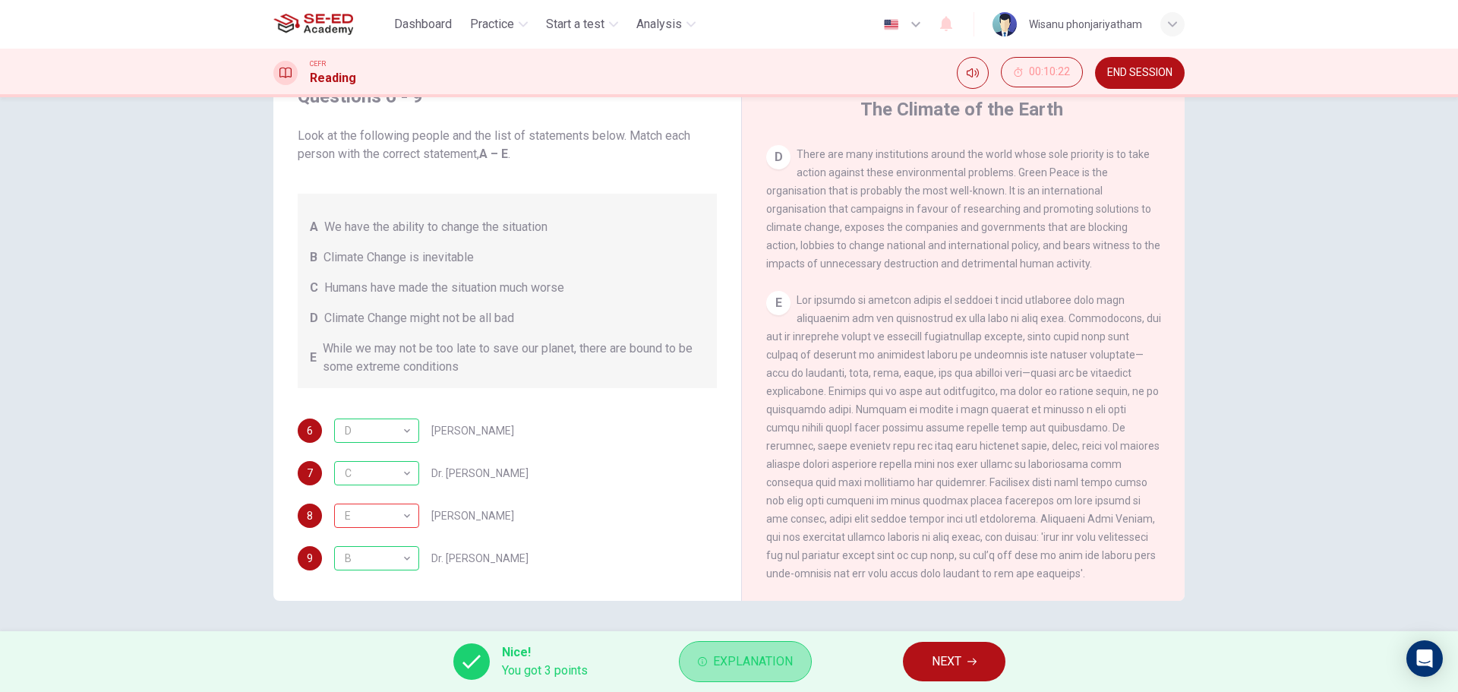
click at [738, 653] on span "Explanation" at bounding box center [753, 661] width 80 height 21
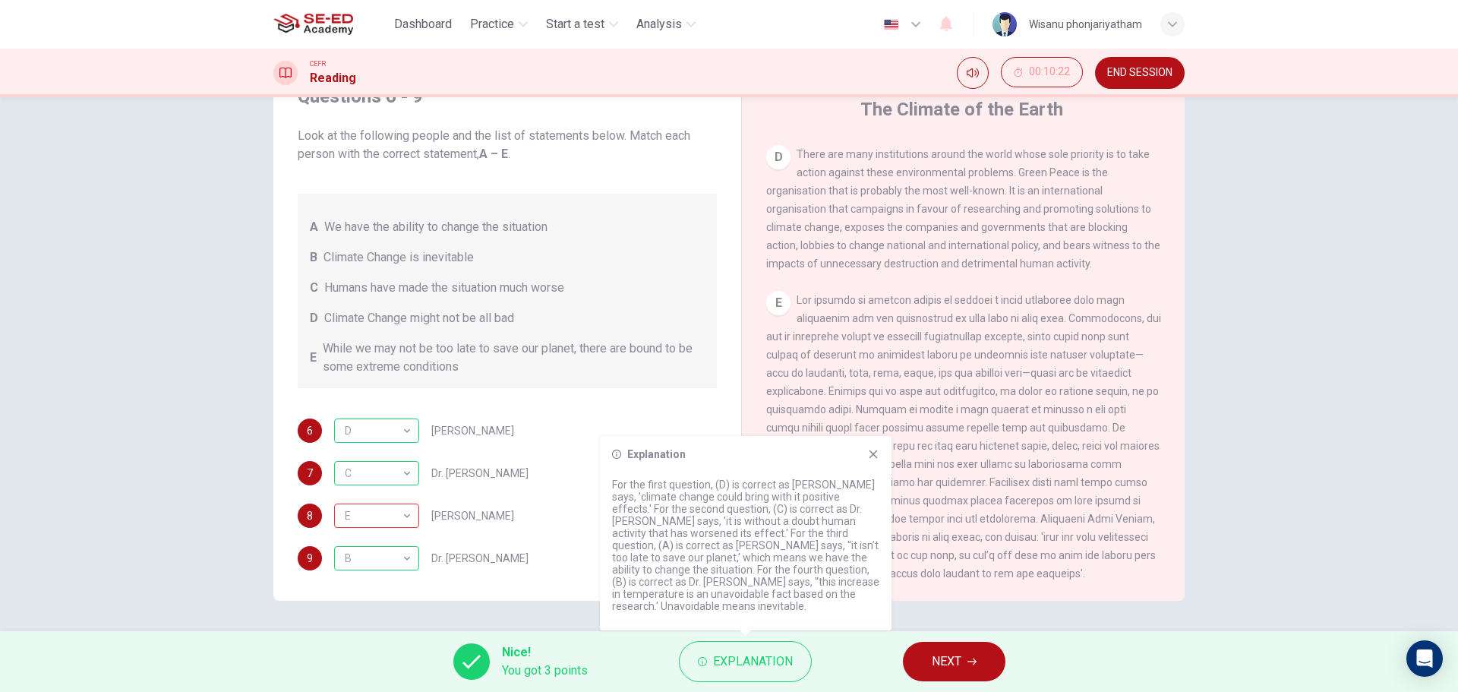
click at [871, 453] on icon at bounding box center [874, 454] width 8 height 8
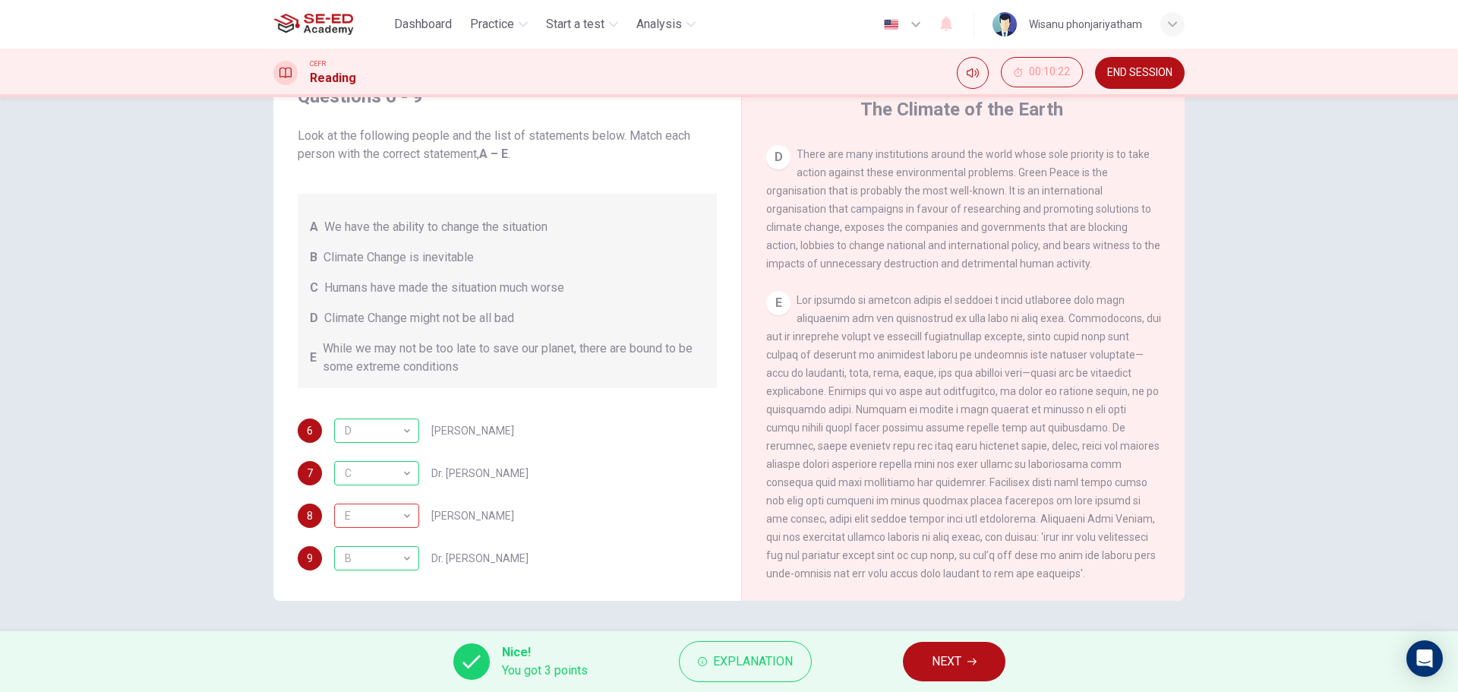
click at [964, 667] on button "NEXT" at bounding box center [954, 662] width 103 height 40
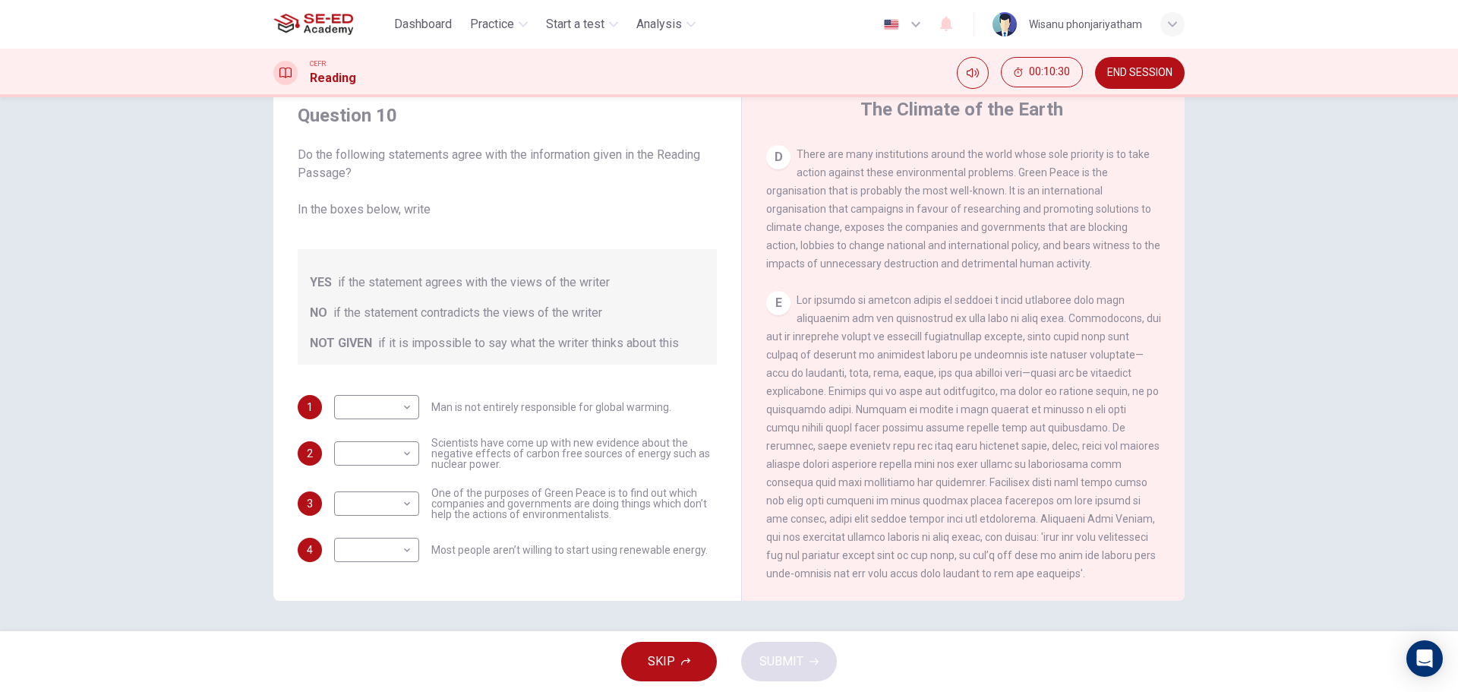
click at [1133, 77] on span "END SESSION" at bounding box center [1140, 73] width 65 height 12
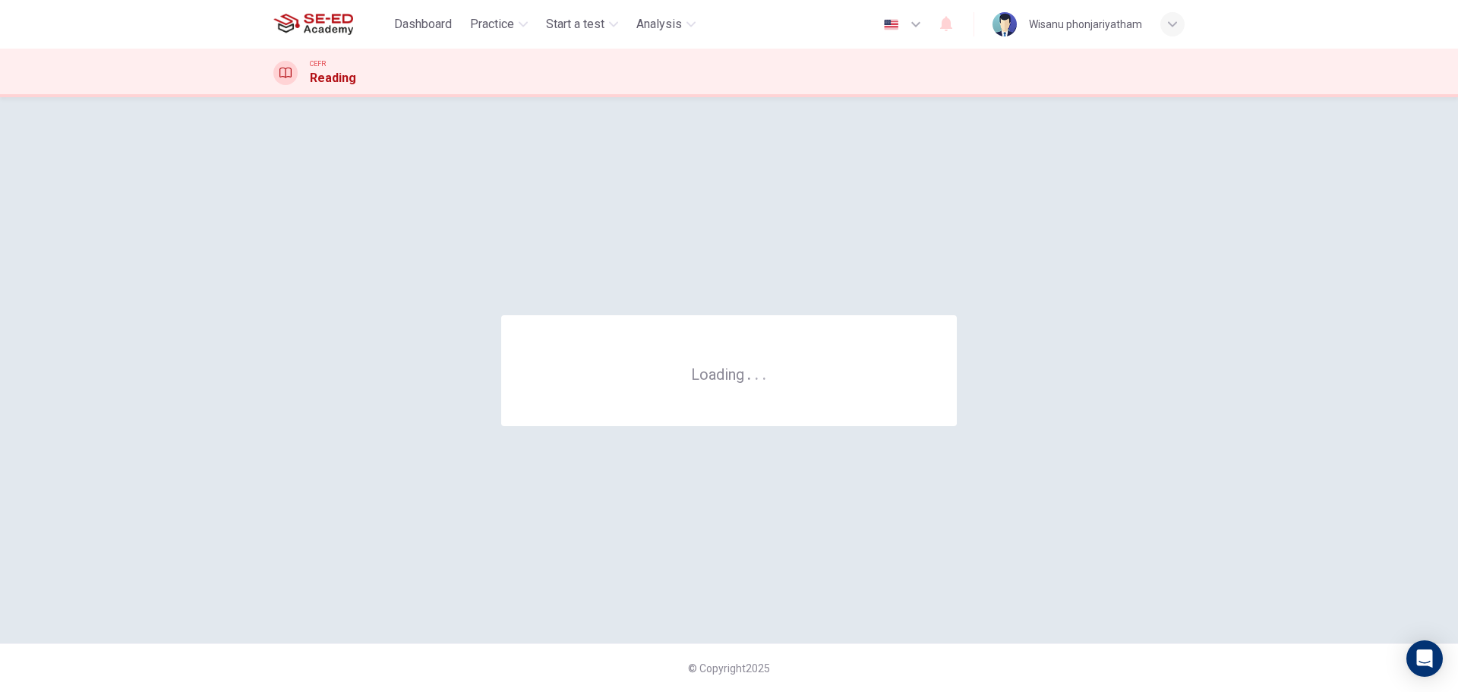
scroll to position [0, 0]
